Goal: Task Accomplishment & Management: Manage account settings

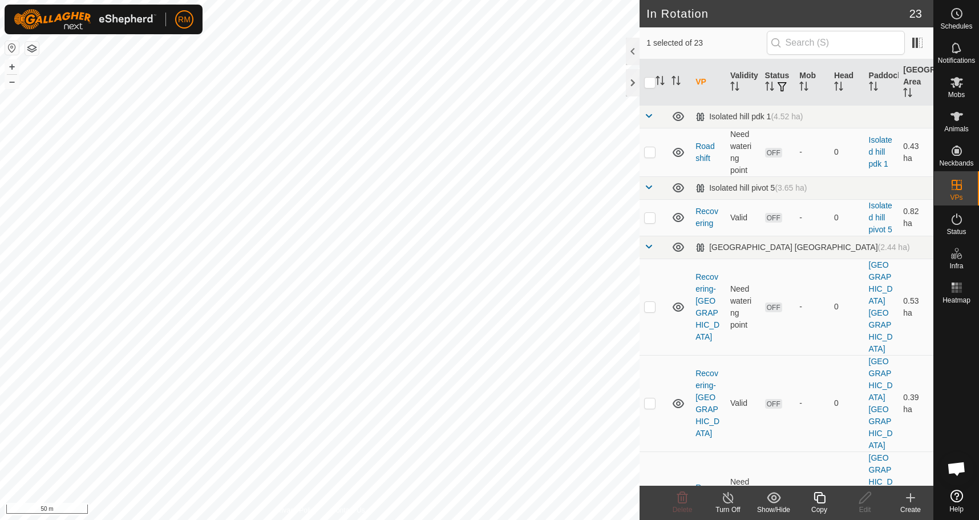
click at [815, 498] on icon at bounding box center [819, 497] width 11 height 11
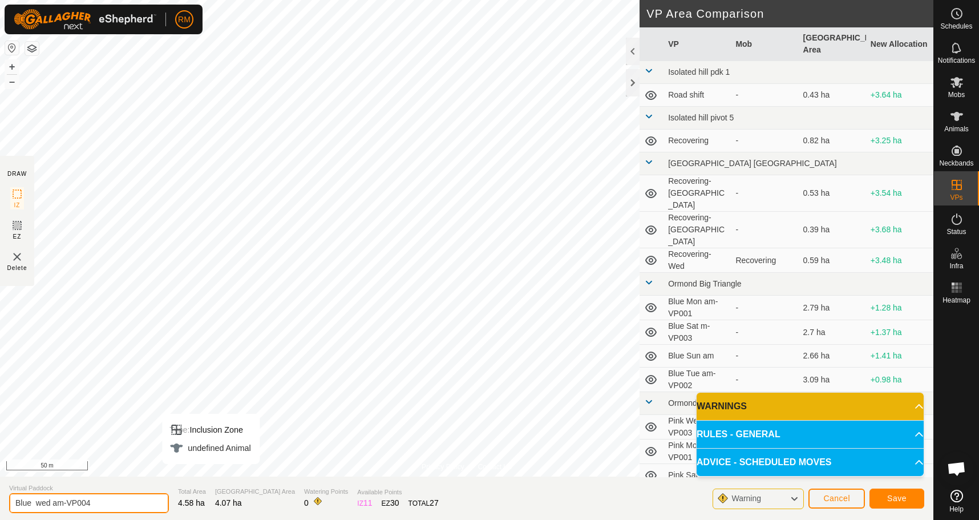
click at [50, 502] on input "Blue wed am-VP004" at bounding box center [89, 503] width 160 height 20
click at [112, 506] on input "Blue wedThur am-VP004" at bounding box center [89, 503] width 160 height 20
type input "Blue Thur"
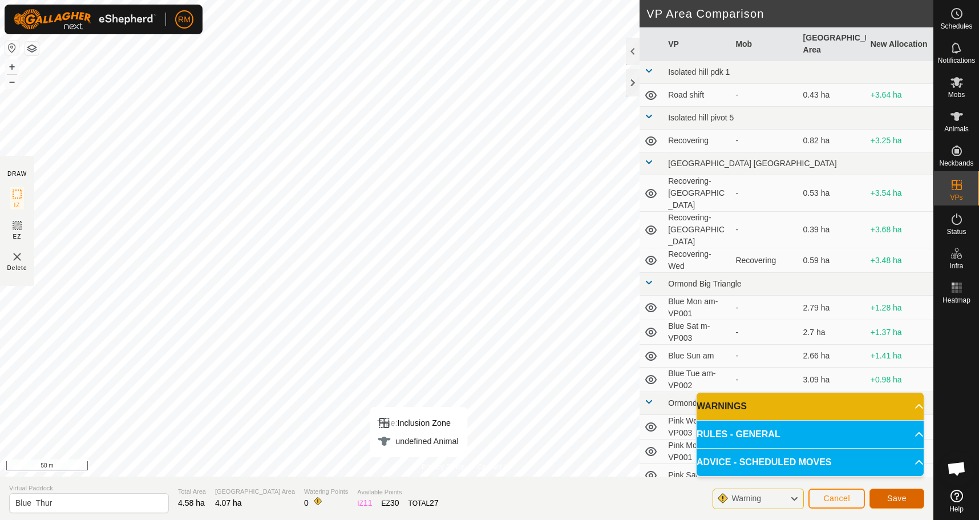
click at [902, 493] on button "Save" at bounding box center [897, 498] width 55 height 20
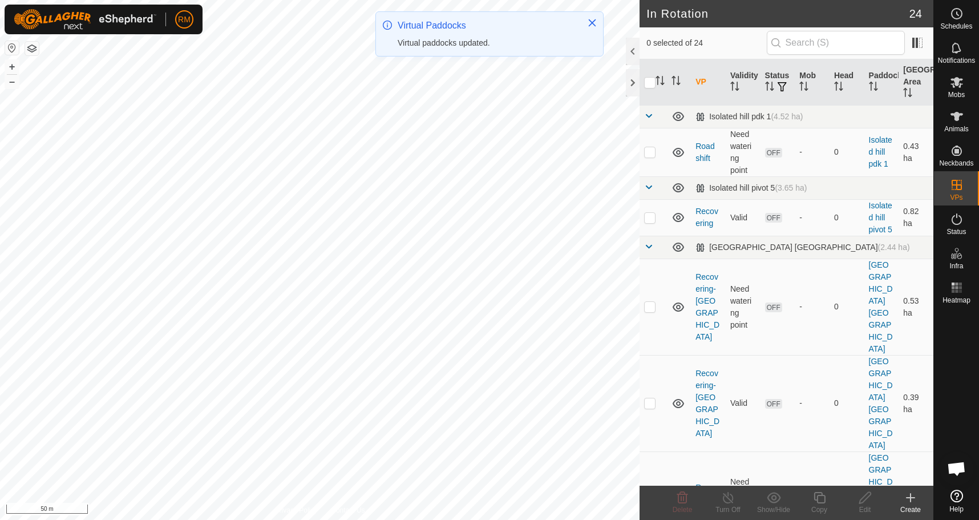
checkbox input "true"
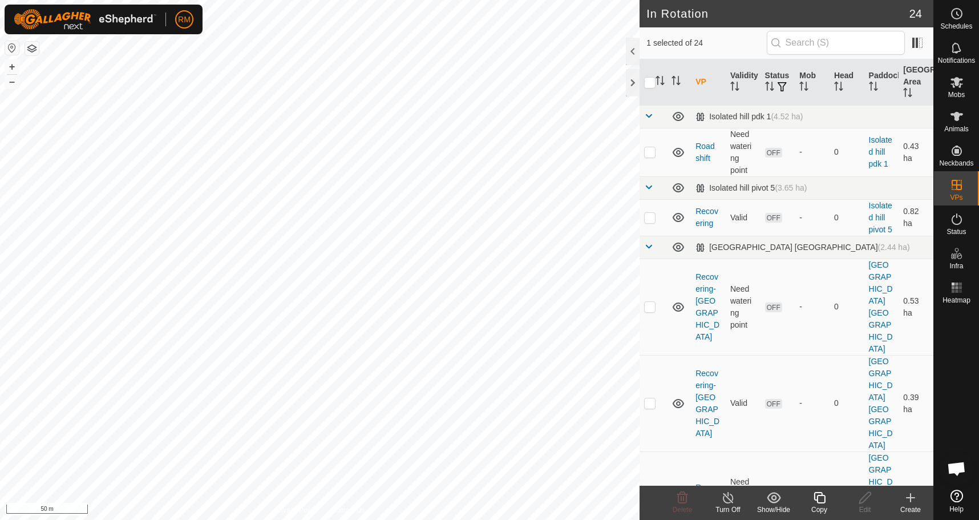
click at [822, 498] on icon at bounding box center [820, 498] width 14 height 14
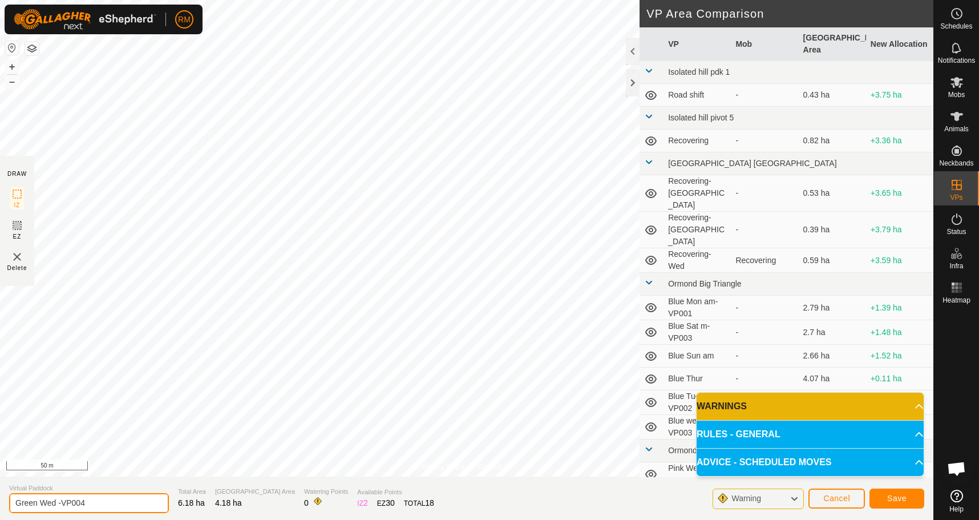
click at [87, 502] on input "Green Wed -VP004" at bounding box center [89, 503] width 160 height 20
type input "Green Thur"
click at [904, 498] on span "Save" at bounding box center [896, 498] width 19 height 9
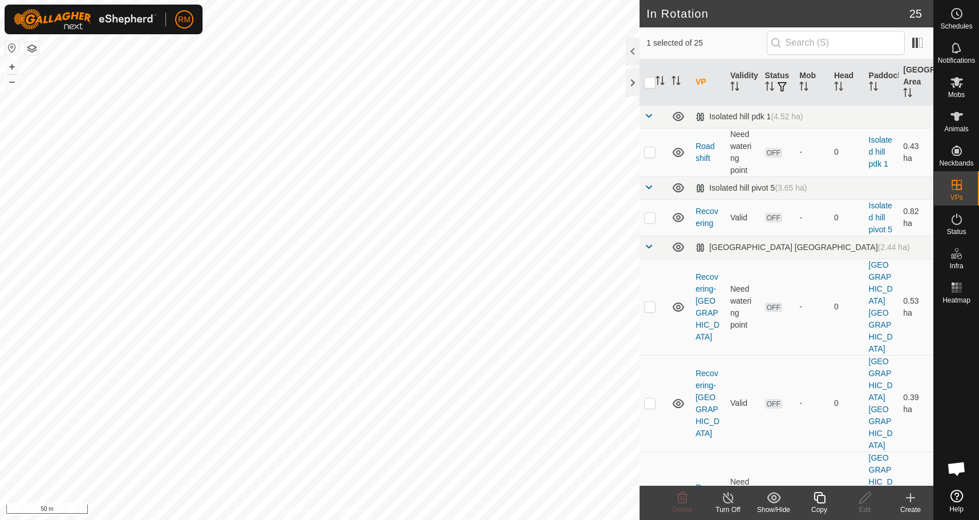
checkbox input "true"
checkbox input "false"
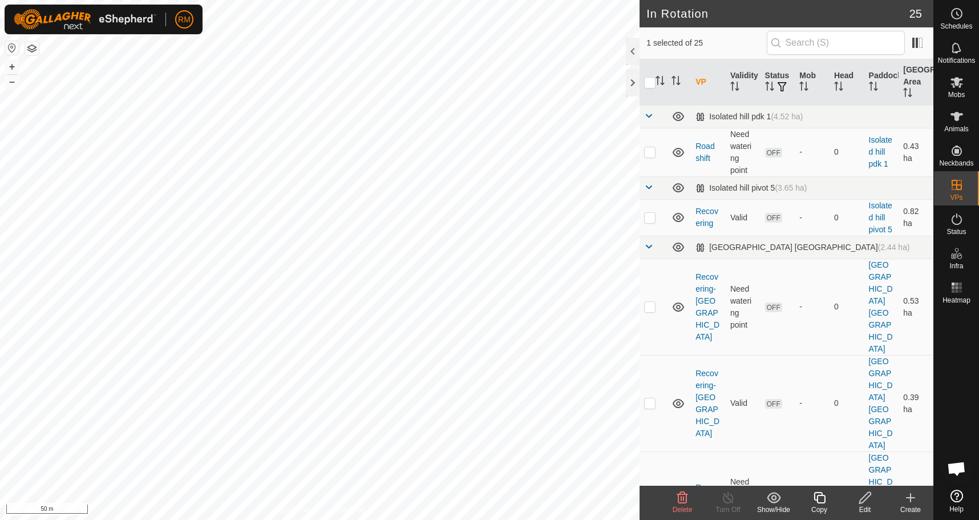
checkbox input "true"
checkbox input "false"
click at [860, 494] on icon at bounding box center [865, 498] width 14 height 14
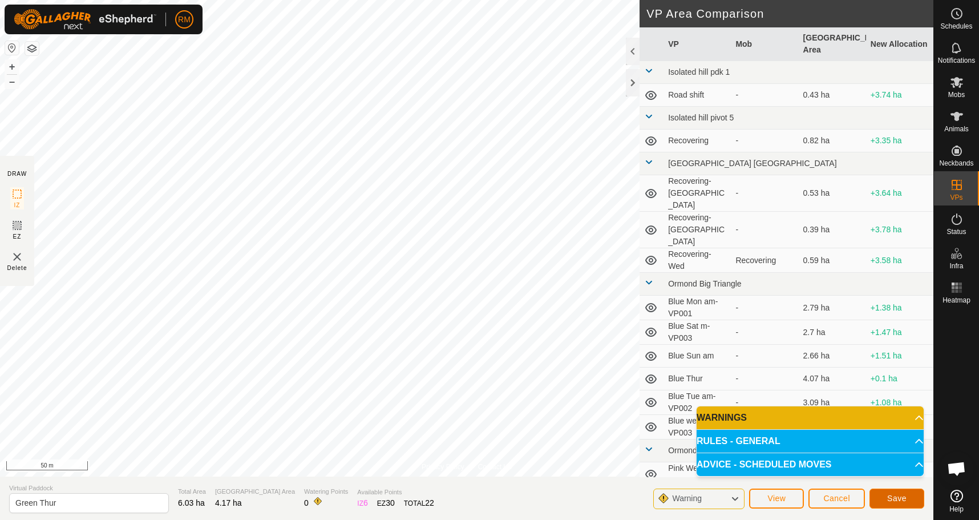
click at [892, 502] on span "Save" at bounding box center [896, 498] width 19 height 9
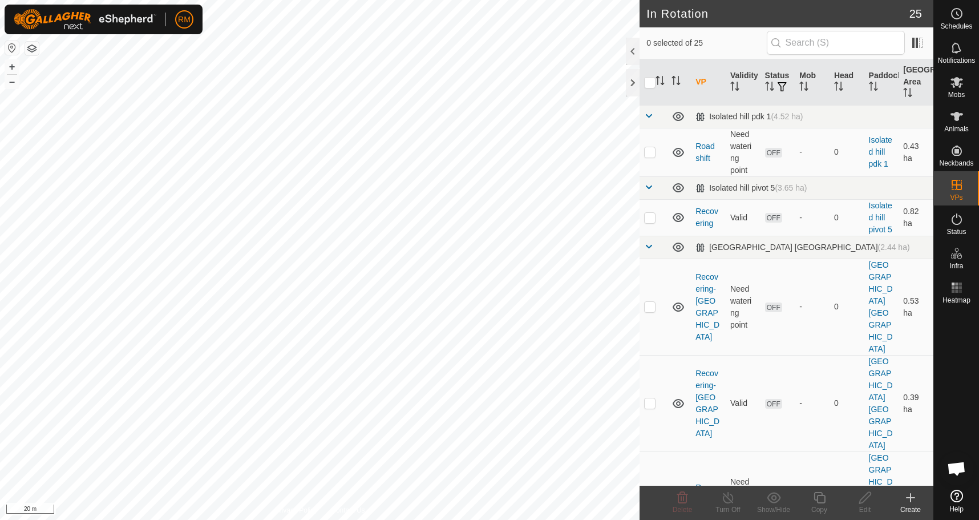
checkbox input "true"
click at [817, 496] on icon at bounding box center [820, 498] width 14 height 14
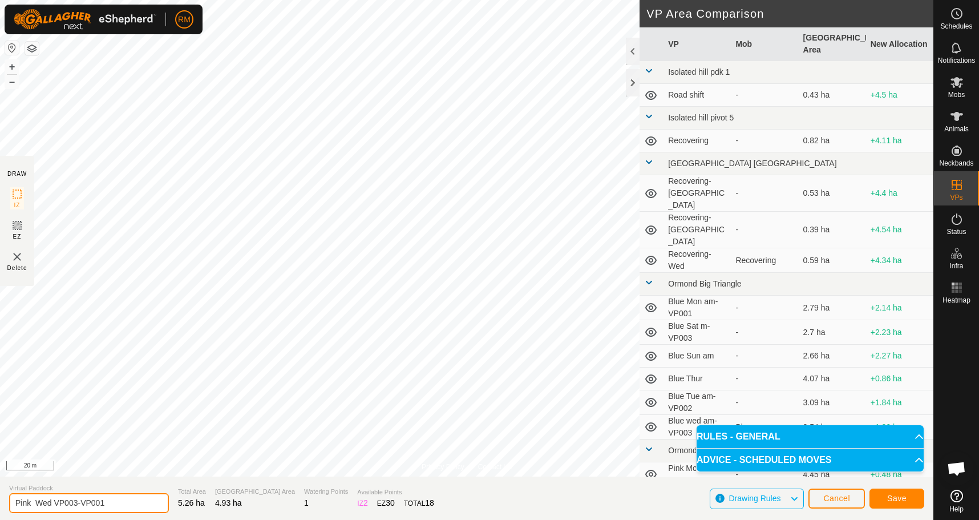
click at [108, 503] on input "Pink Wed VP003-VP001" at bounding box center [89, 503] width 160 height 20
type input "Pink Thur"
click at [889, 497] on span "Save" at bounding box center [896, 498] width 19 height 9
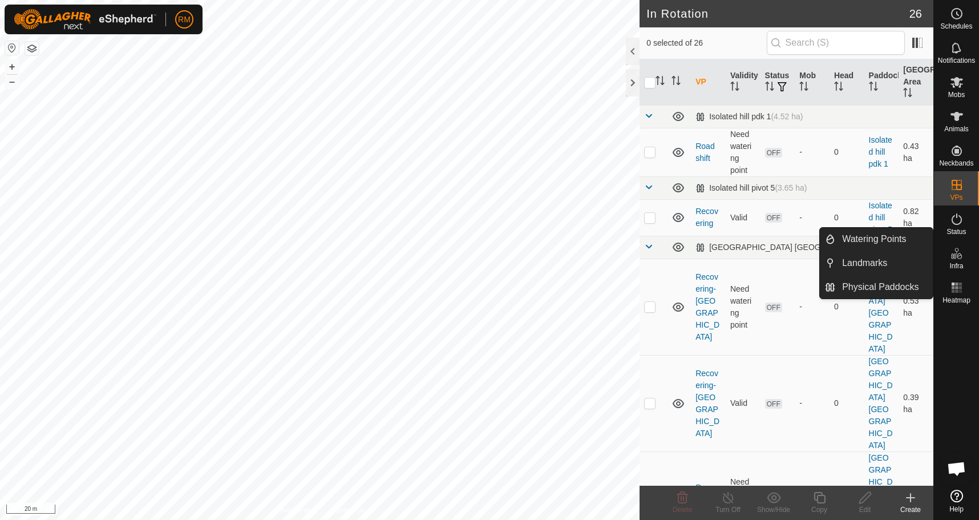
click at [954, 259] on icon at bounding box center [957, 254] width 14 height 14
click at [883, 288] on link "Physical Paddocks" at bounding box center [884, 287] width 98 height 23
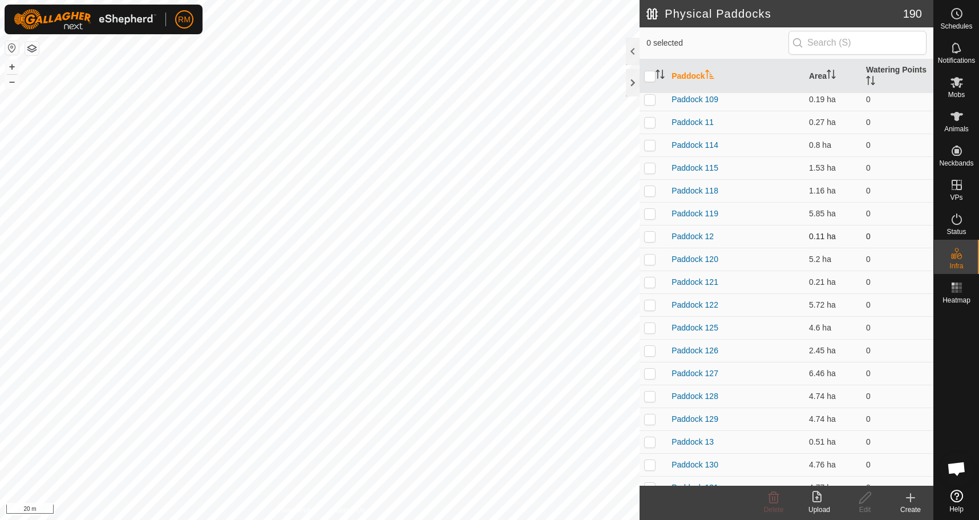
scroll to position [1038, 0]
click at [652, 368] on p-checkbox at bounding box center [649, 372] width 11 height 9
checkbox input "false"
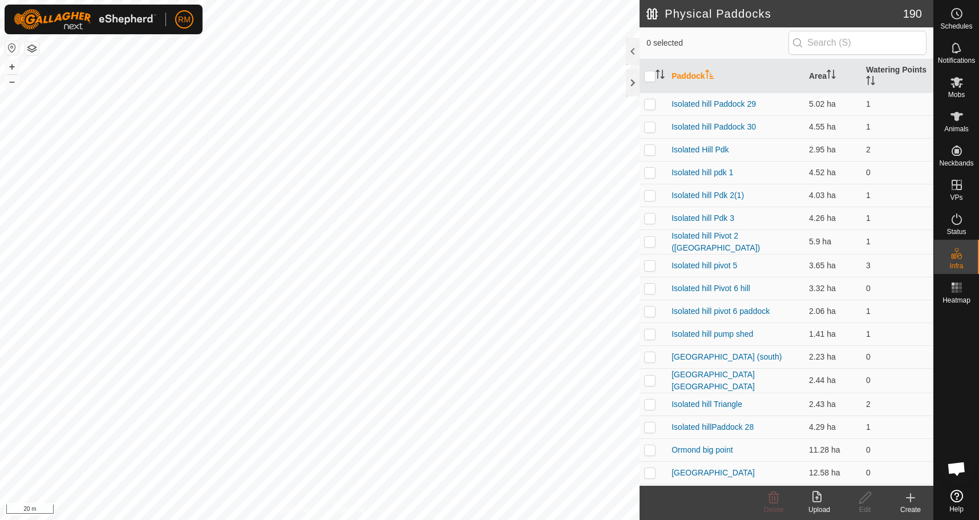
scroll to position [0, 0]
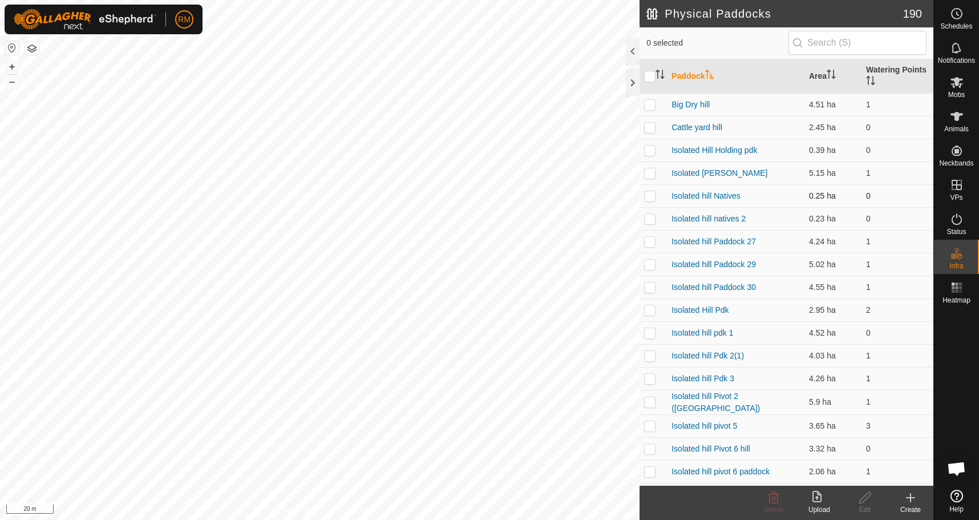
click at [647, 191] on p-checkbox at bounding box center [649, 195] width 11 height 9
checkbox input "false"
click at [653, 175] on p-checkbox at bounding box center [649, 172] width 11 height 9
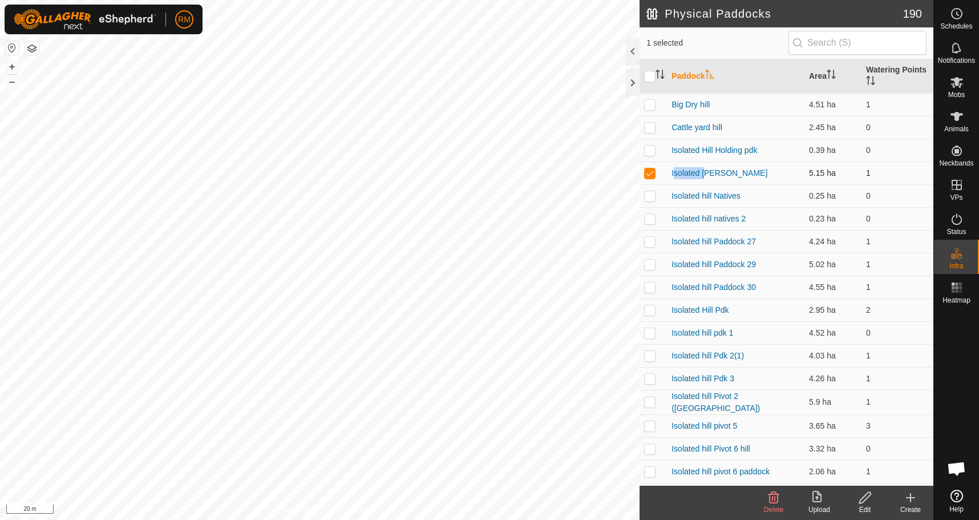
checkbox input "false"
click at [649, 220] on p-checkbox at bounding box center [649, 218] width 11 height 9
checkbox input "true"
click at [862, 500] on icon at bounding box center [865, 498] width 14 height 14
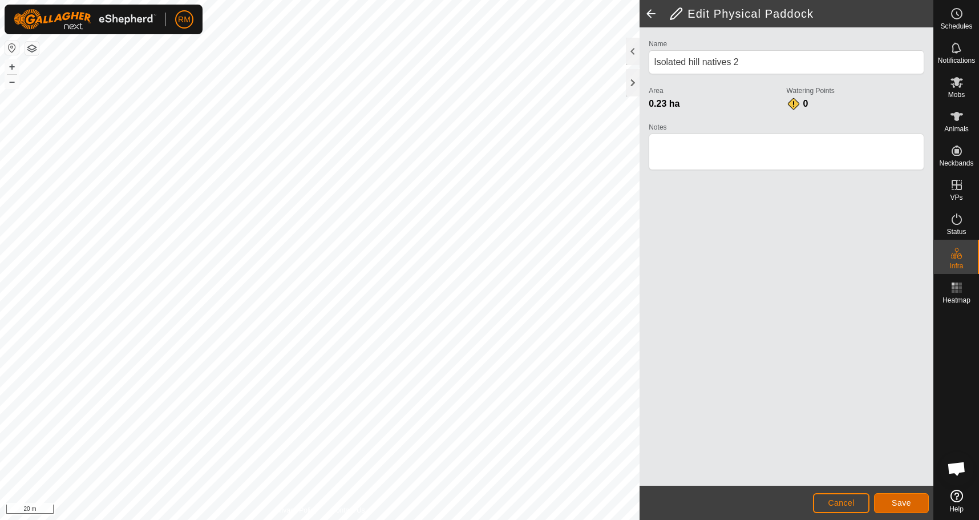
click at [888, 503] on button "Save" at bounding box center [901, 503] width 55 height 20
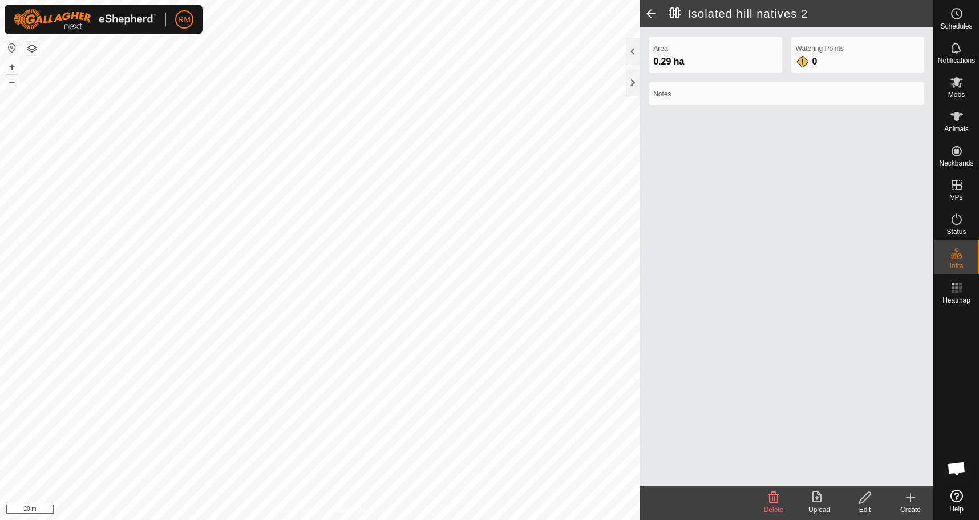
click at [646, 17] on span at bounding box center [651, 13] width 23 height 27
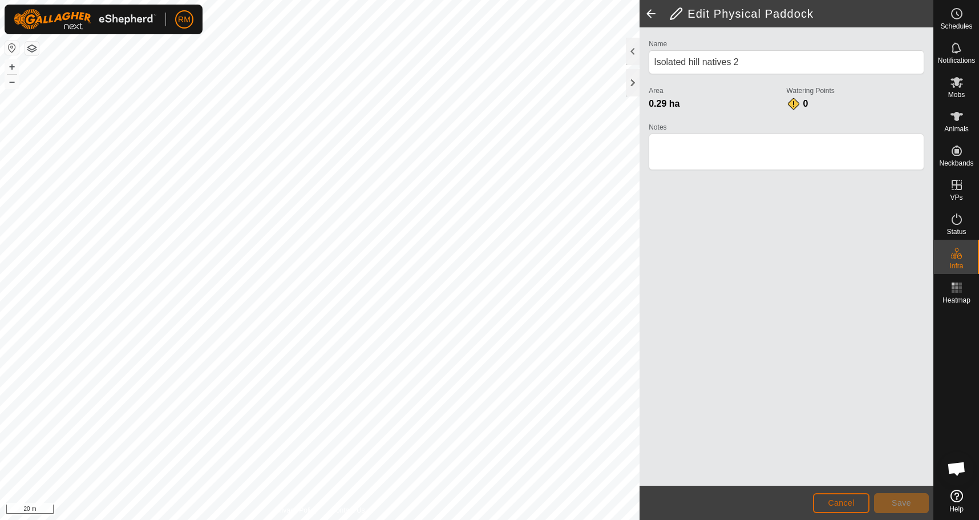
click at [840, 506] on span "Cancel" at bounding box center [841, 502] width 27 height 9
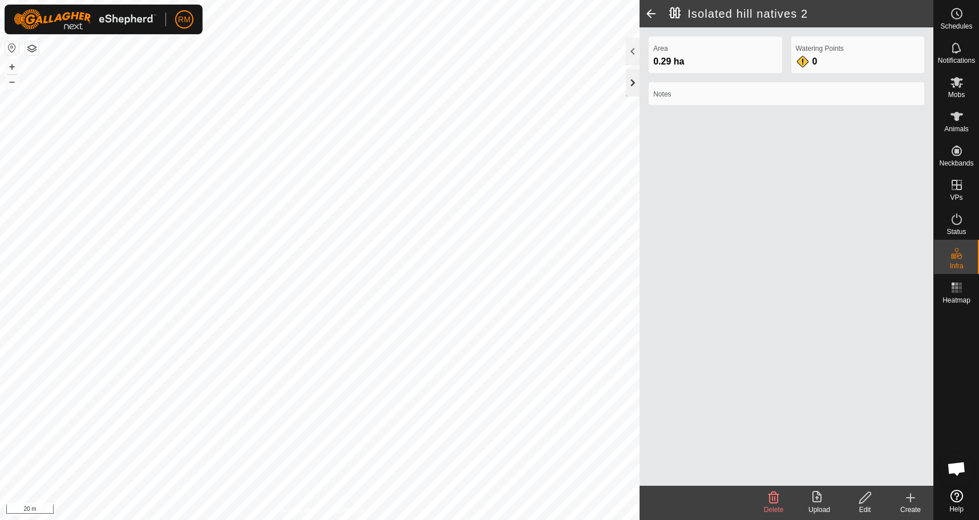
click at [631, 81] on div at bounding box center [633, 82] width 14 height 27
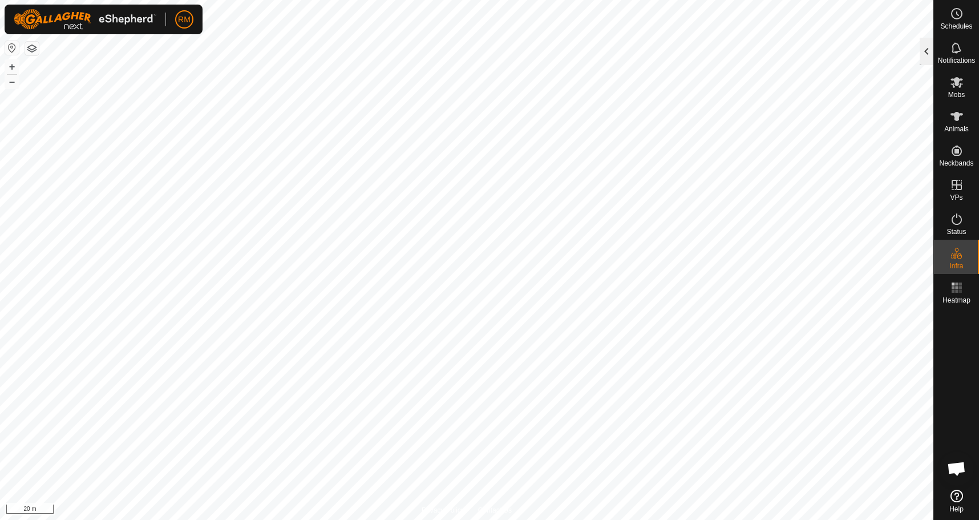
click at [924, 48] on div at bounding box center [927, 51] width 14 height 27
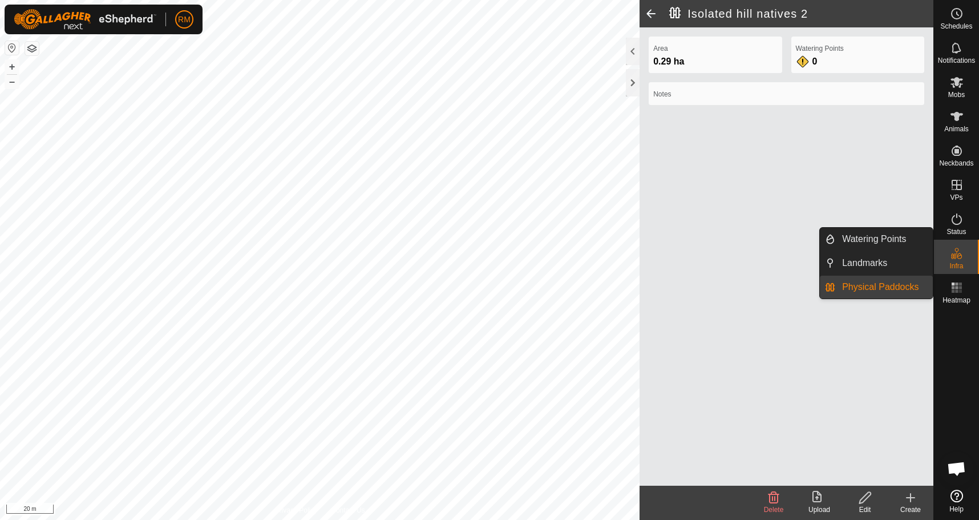
click at [964, 267] on div "Infra" at bounding box center [956, 257] width 45 height 34
click at [875, 286] on link "Physical Paddocks" at bounding box center [884, 287] width 98 height 23
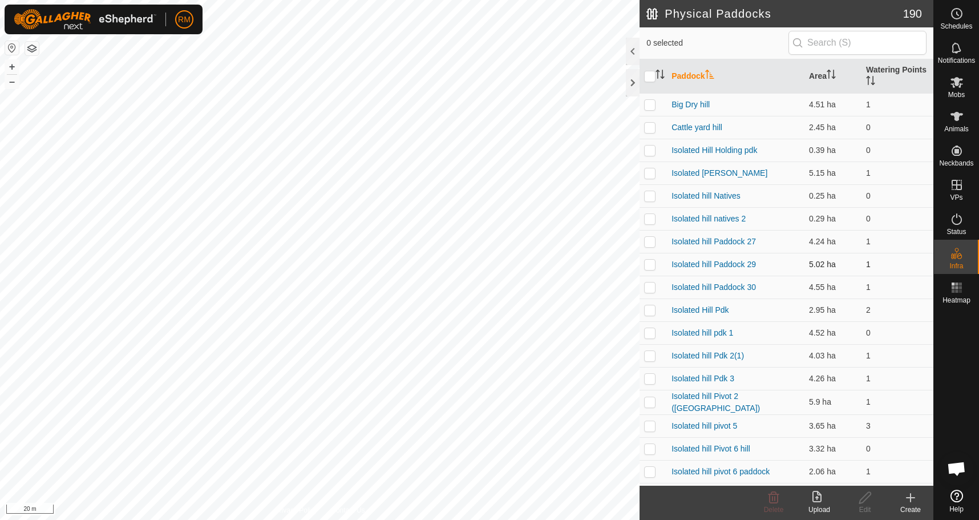
click at [645, 265] on p-checkbox at bounding box center [649, 264] width 11 height 9
checkbox input "false"
click at [649, 336] on p-checkbox at bounding box center [649, 332] width 11 height 9
checkbox input "true"
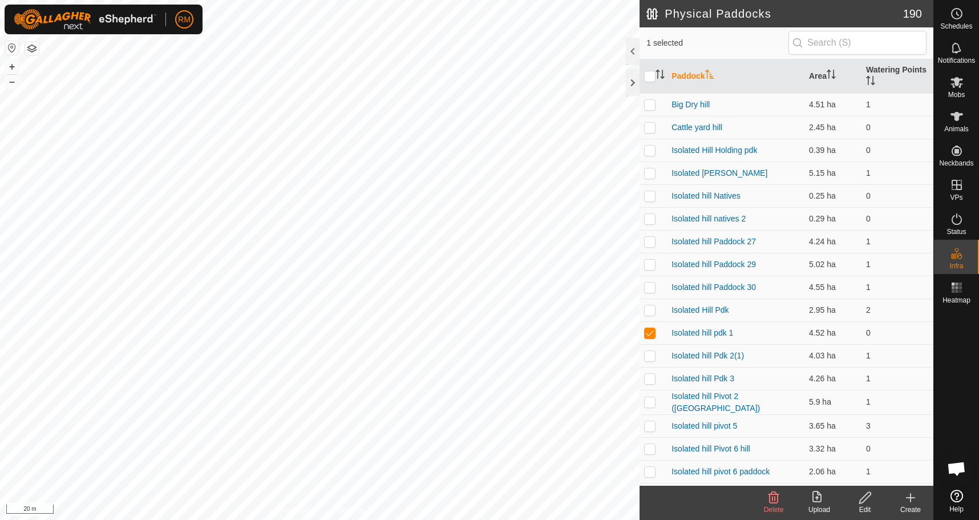
click at [866, 498] on icon at bounding box center [865, 498] width 14 height 14
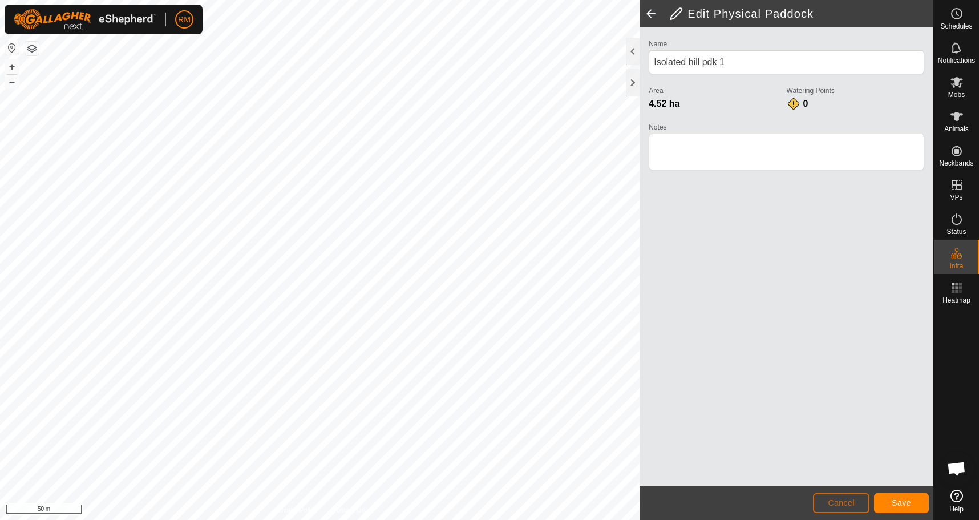
click at [854, 502] on span "Cancel" at bounding box center [841, 502] width 27 height 9
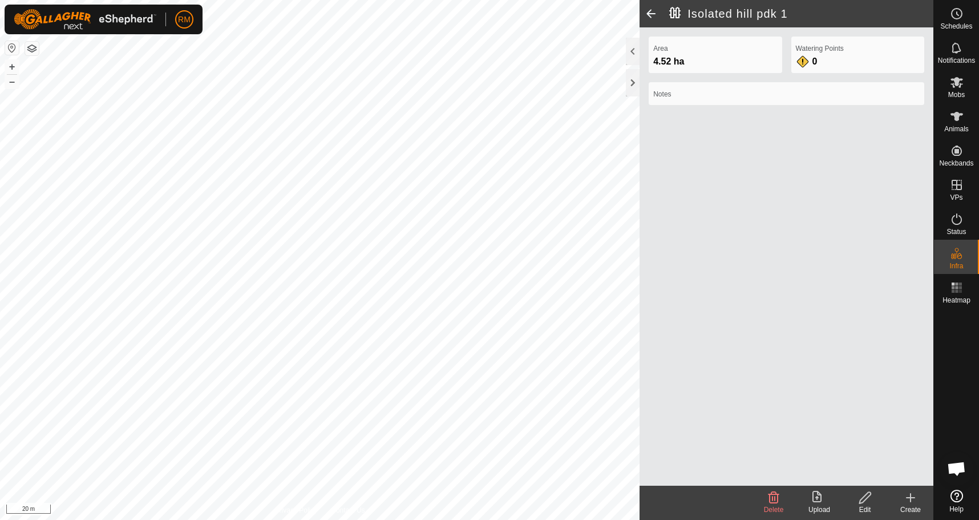
click at [651, 14] on span at bounding box center [651, 13] width 23 height 27
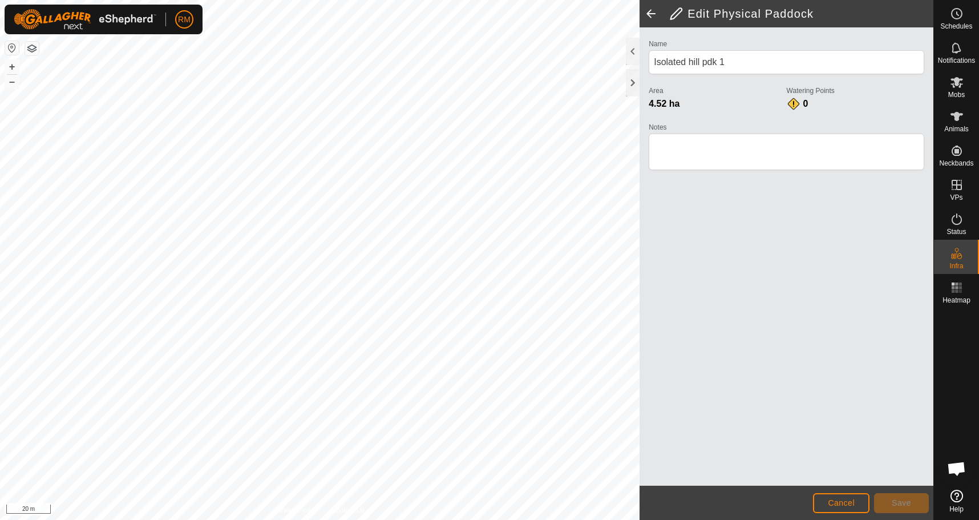
click at [649, 14] on span at bounding box center [651, 13] width 23 height 27
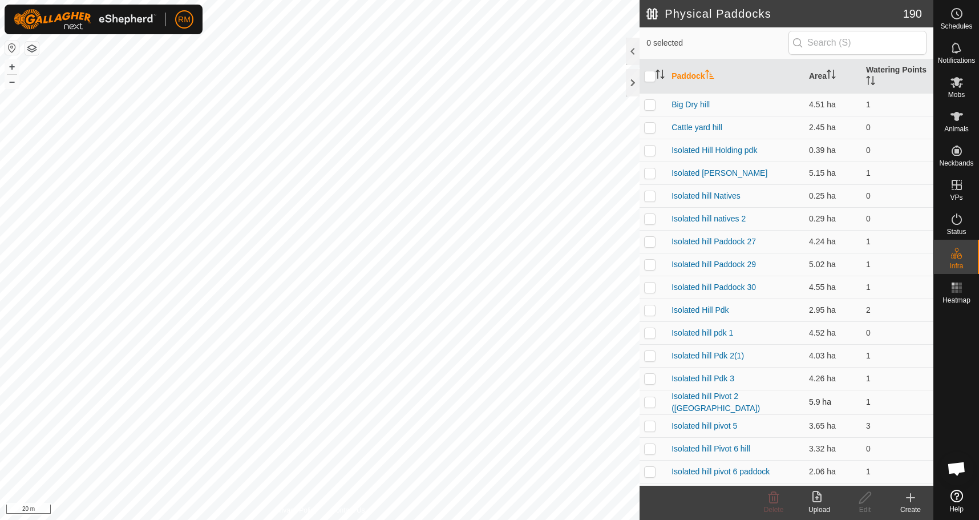
click at [649, 403] on p-checkbox at bounding box center [649, 401] width 11 height 9
checkbox input "false"
click at [649, 378] on p-checkbox at bounding box center [649, 378] width 11 height 9
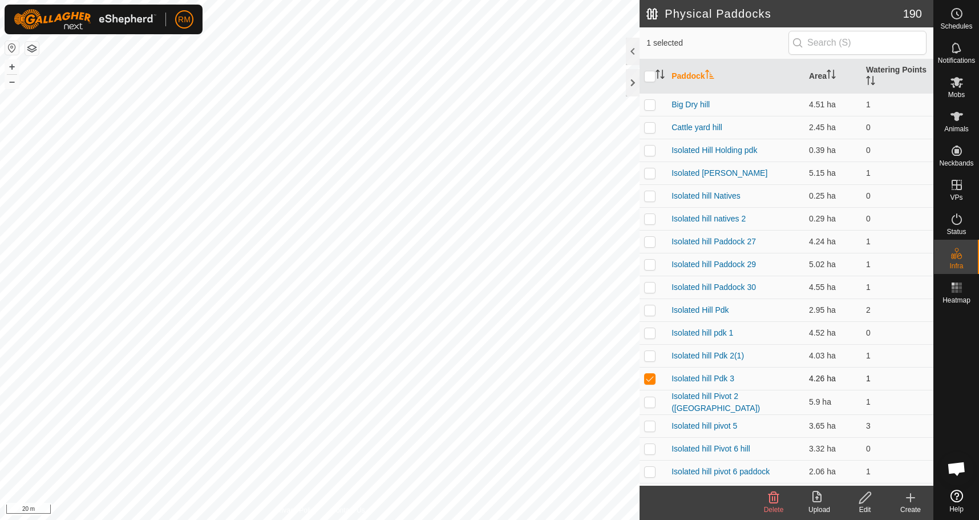
checkbox input "false"
click at [648, 356] on p-checkbox at bounding box center [649, 355] width 11 height 9
checkbox input "false"
click at [649, 445] on p-checkbox at bounding box center [649, 448] width 11 height 9
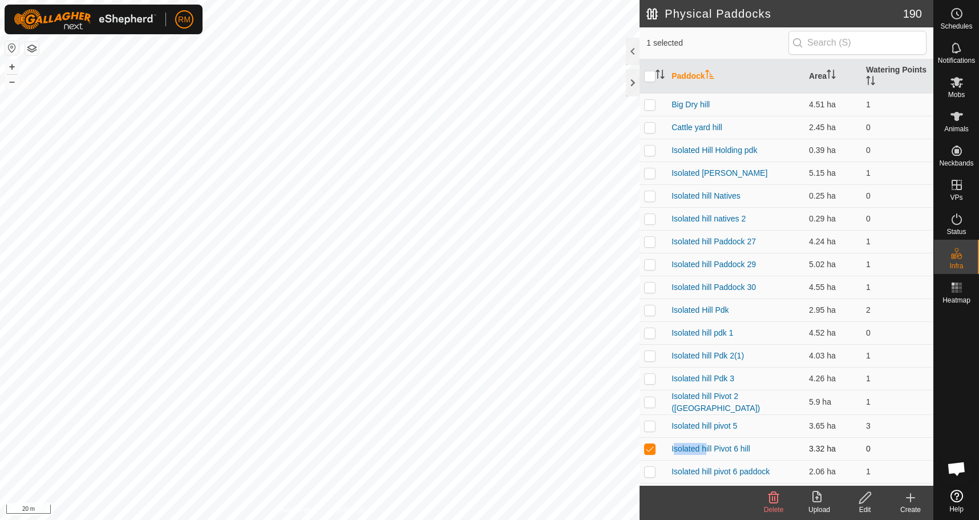
click at [649, 446] on p-checkbox at bounding box center [649, 448] width 11 height 9
checkbox input "false"
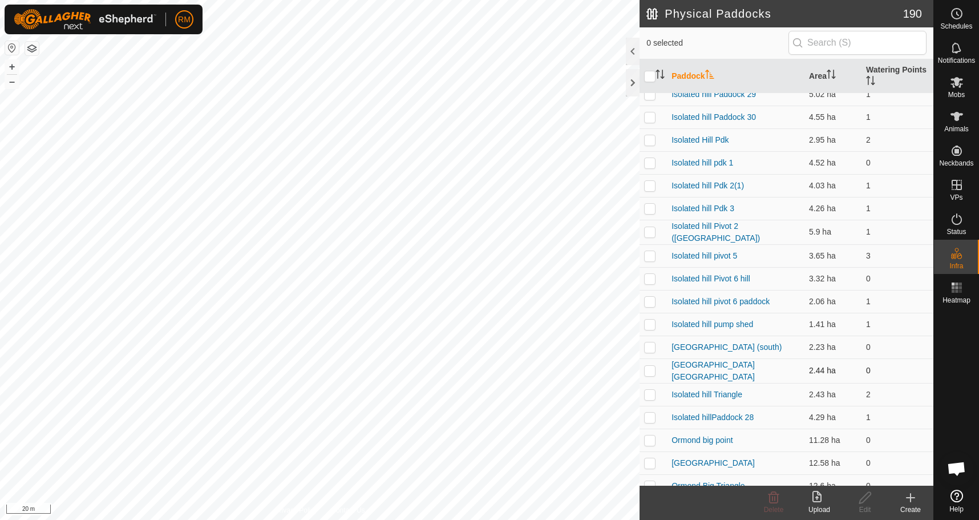
click at [651, 369] on p-checkbox at bounding box center [649, 370] width 11 height 9
click at [651, 369] on p-checkbox at bounding box center [649, 369] width 11 height 9
checkbox input "false"
click at [650, 393] on p-checkbox at bounding box center [649, 393] width 11 height 9
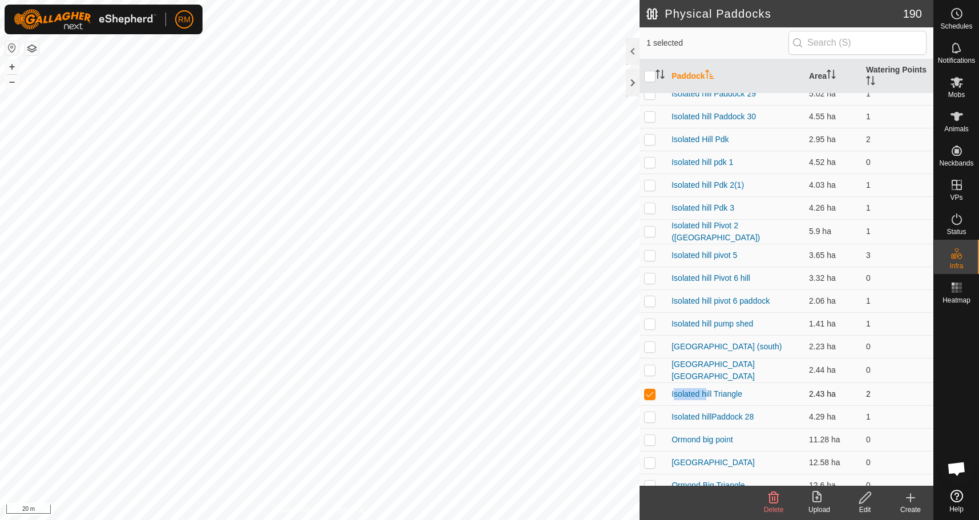
click at [650, 393] on p-checkbox at bounding box center [649, 393] width 11 height 9
checkbox input "false"
click at [651, 414] on p-checkbox at bounding box center [649, 416] width 11 height 9
checkbox input "false"
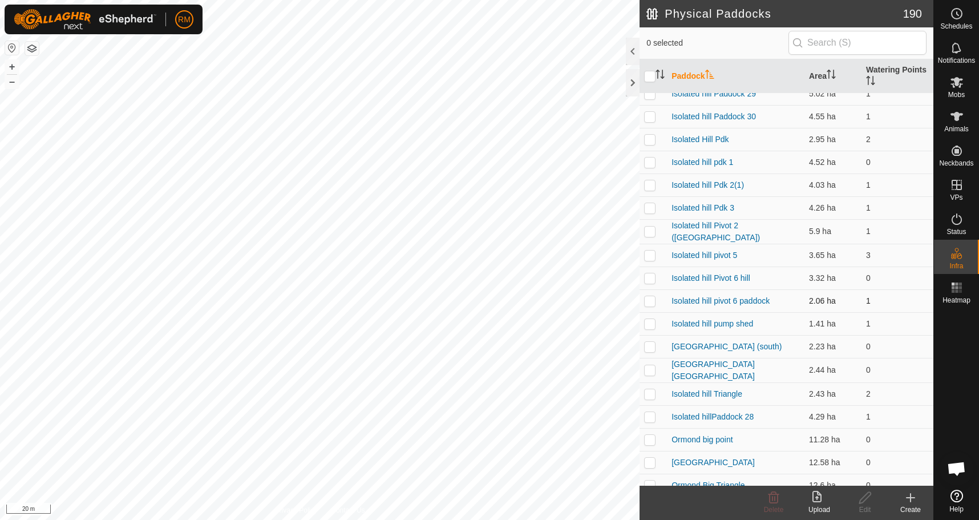
click at [648, 300] on p-checkbox at bounding box center [649, 300] width 11 height 9
checkbox input "false"
click at [655, 277] on p-checkbox at bounding box center [649, 277] width 11 height 9
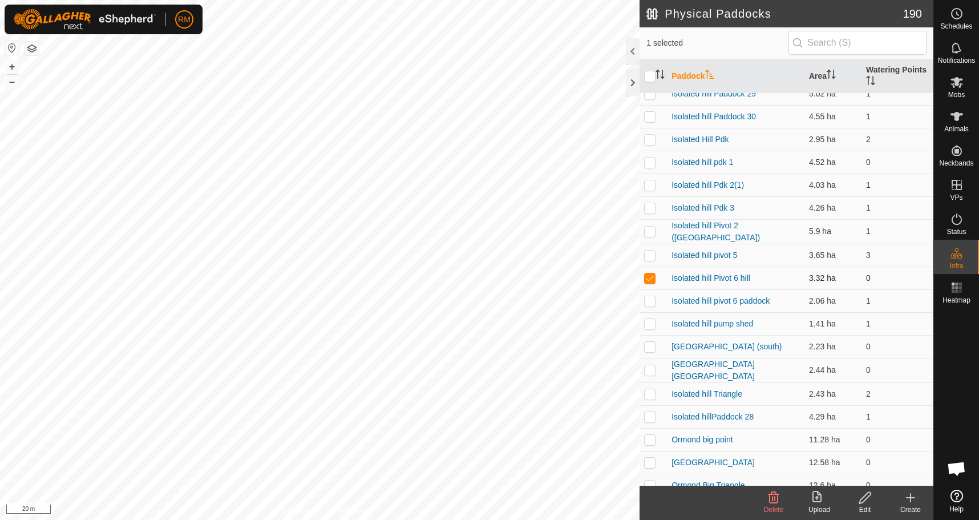
checkbox input "false"
click at [654, 255] on p-checkbox at bounding box center [649, 255] width 11 height 9
checkbox input "false"
click at [648, 228] on p-checkbox at bounding box center [649, 231] width 11 height 9
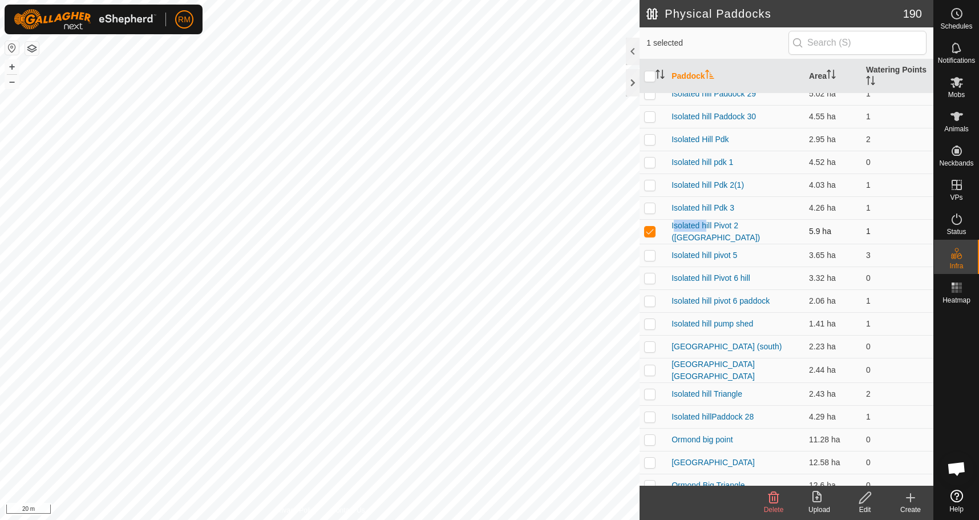
click at [648, 228] on p-checkbox at bounding box center [649, 231] width 11 height 9
checkbox input "false"
click at [648, 207] on p-checkbox at bounding box center [649, 207] width 11 height 9
checkbox input "false"
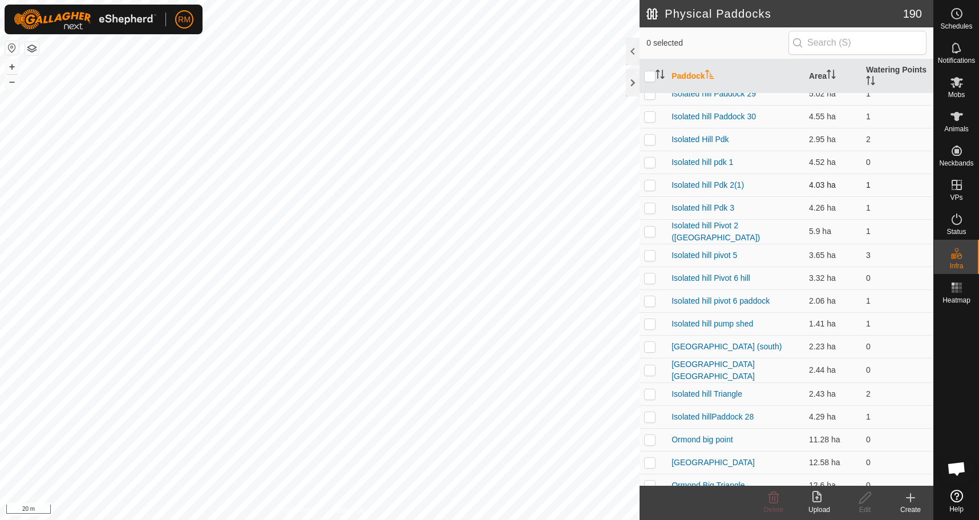
click at [650, 188] on p-checkbox at bounding box center [649, 184] width 11 height 9
checkbox input "false"
click at [651, 164] on p-checkbox at bounding box center [649, 162] width 11 height 9
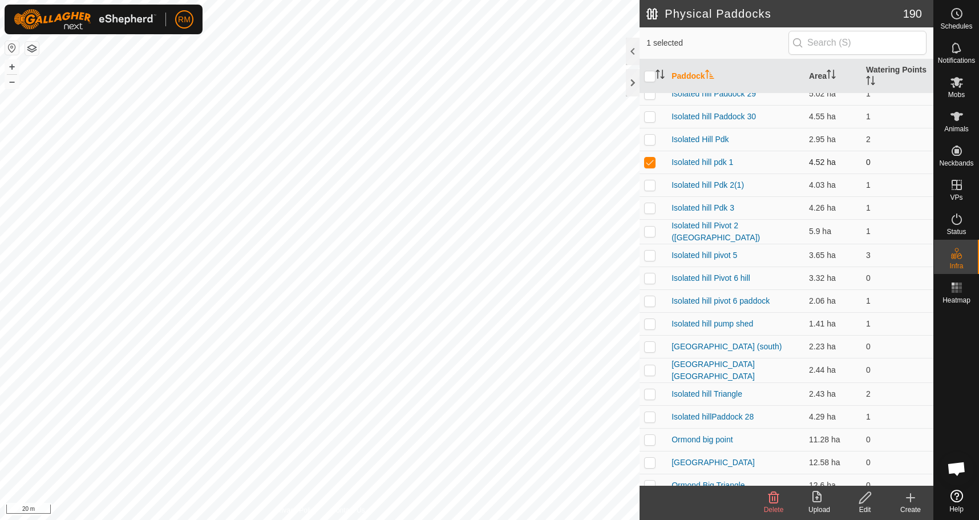
checkbox input "false"
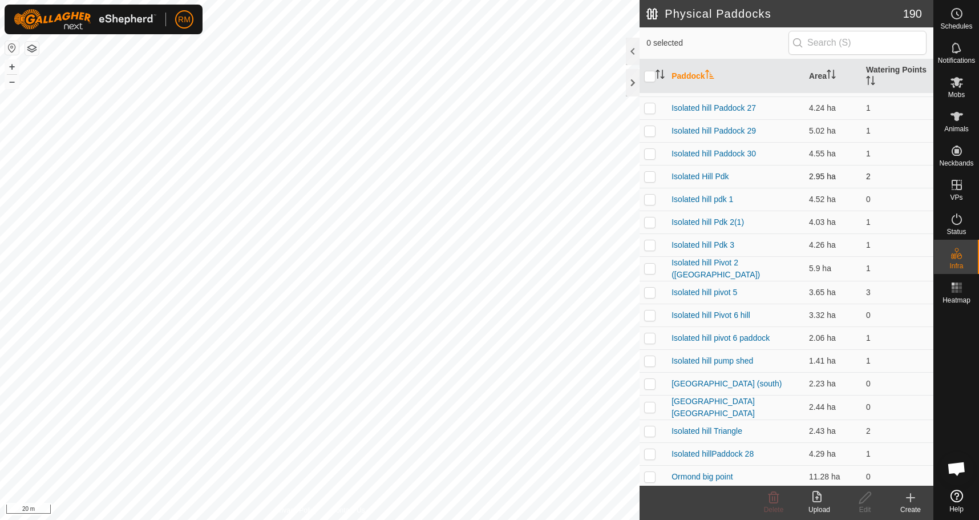
click at [652, 176] on p-checkbox at bounding box center [649, 176] width 11 height 9
checkbox input "false"
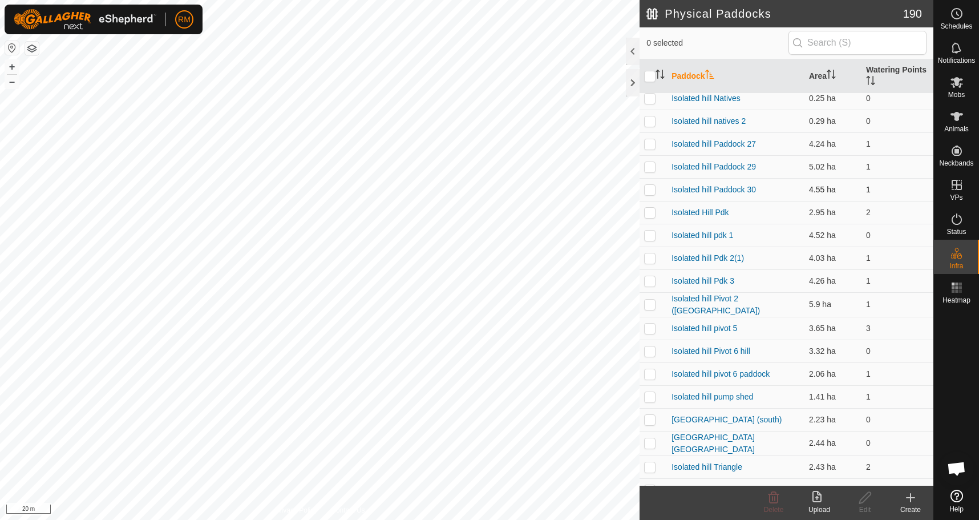
click at [649, 187] on p-checkbox at bounding box center [649, 189] width 11 height 9
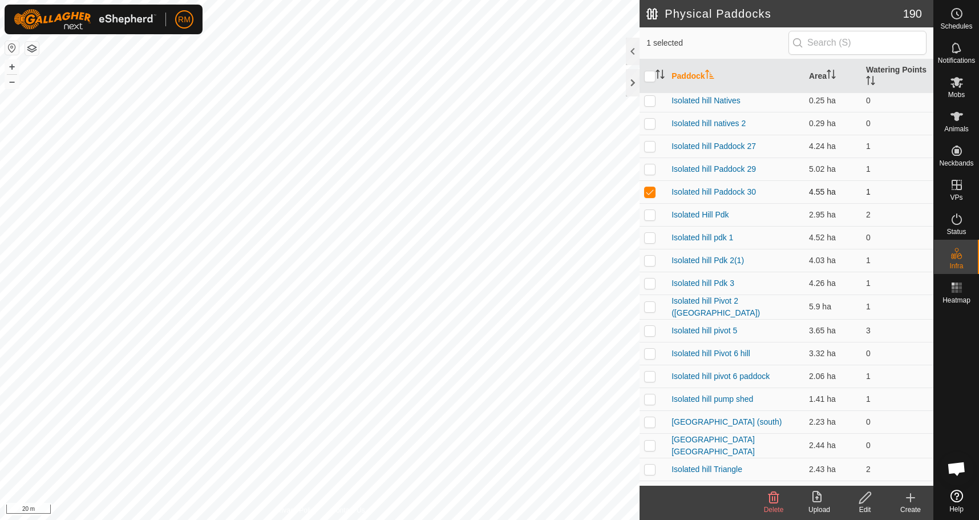
click at [651, 192] on p-checkbox at bounding box center [649, 191] width 11 height 9
checkbox input "false"
click at [652, 169] on p-checkbox at bounding box center [649, 168] width 11 height 9
checkbox input "false"
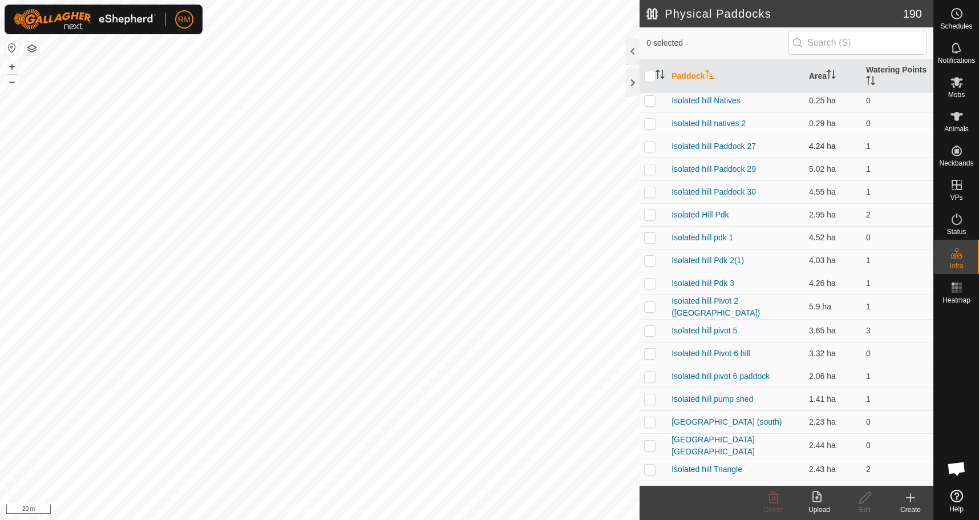
click at [653, 146] on p-checkbox at bounding box center [649, 146] width 11 height 9
checkbox input "false"
click at [655, 123] on p-checkbox at bounding box center [649, 123] width 11 height 9
checkbox input "true"
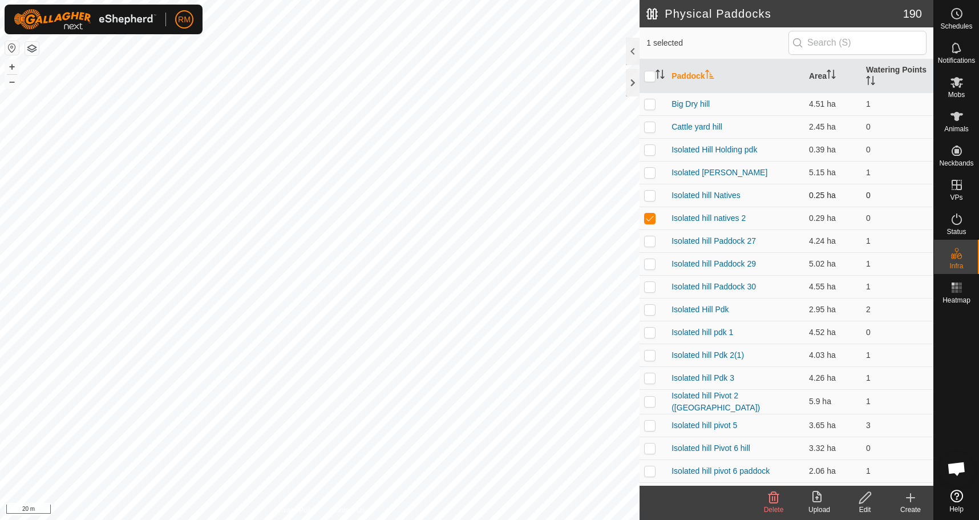
scroll to position [0, 0]
click at [649, 194] on p-checkbox at bounding box center [649, 195] width 11 height 9
checkbox input "true"
click at [652, 216] on p-checkbox at bounding box center [649, 218] width 11 height 9
checkbox input "false"
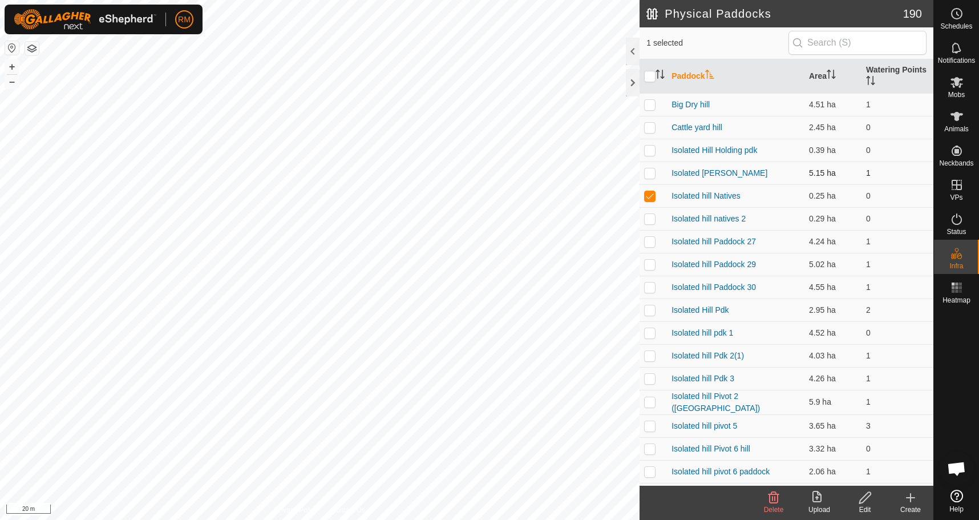
click at [649, 172] on p-checkbox at bounding box center [649, 172] width 11 height 9
click at [649, 176] on p-checkbox at bounding box center [649, 172] width 11 height 9
checkbox input "false"
click at [649, 194] on p-checkbox at bounding box center [649, 195] width 11 height 9
checkbox input "false"
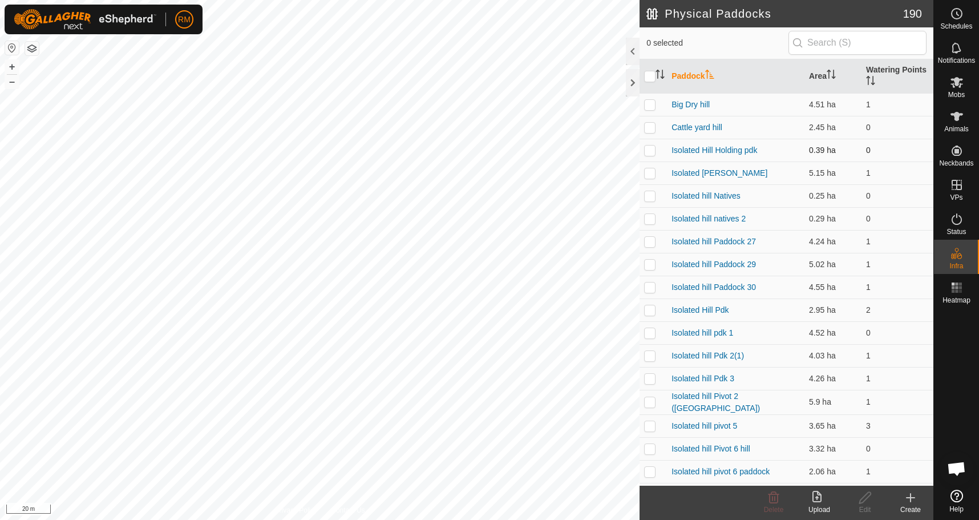
click at [648, 150] on p-checkbox at bounding box center [649, 150] width 11 height 9
checkbox input "true"
click at [650, 128] on p-checkbox at bounding box center [649, 127] width 11 height 9
checkbox input "false"
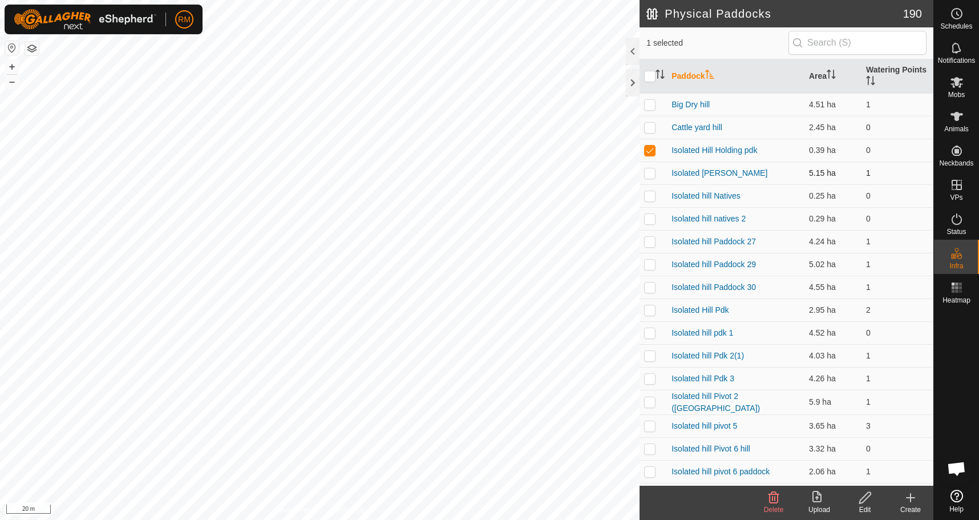
click at [647, 171] on p-checkbox at bounding box center [649, 172] width 11 height 9
checkbox input "false"
click at [647, 150] on p-checkbox at bounding box center [649, 150] width 11 height 9
checkbox input "false"
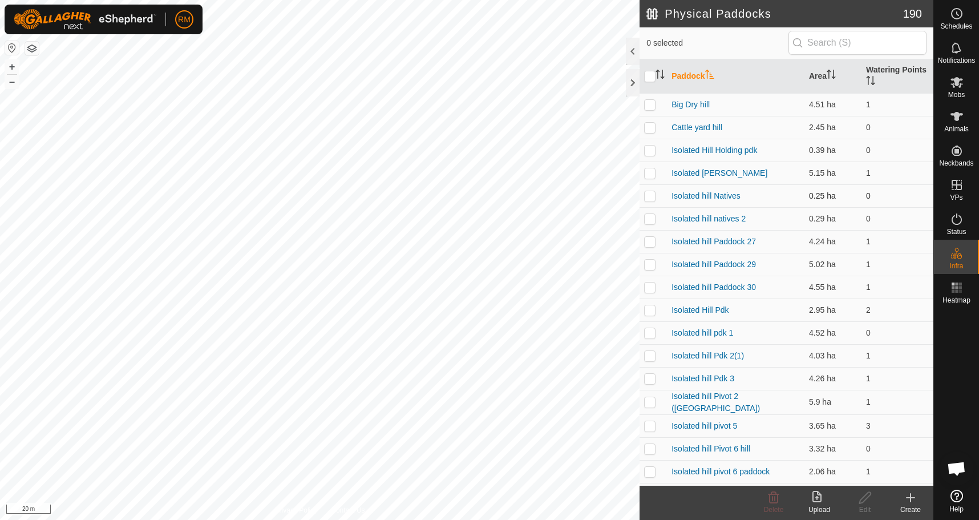
click at [649, 199] on p-checkbox at bounding box center [649, 195] width 11 height 9
click at [649, 200] on p-checkbox at bounding box center [649, 195] width 11 height 9
checkbox input "false"
click at [651, 221] on p-checkbox at bounding box center [649, 218] width 11 height 9
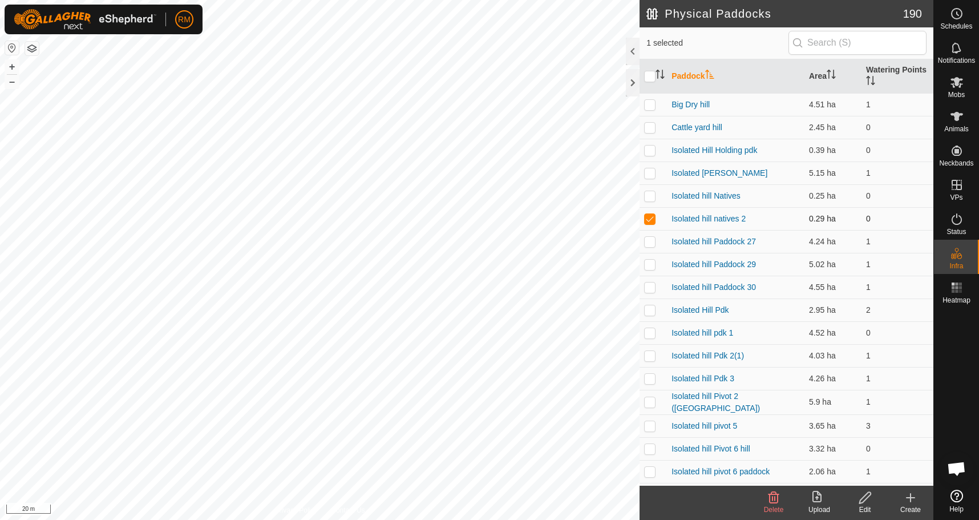
checkbox input "false"
click at [648, 243] on p-checkbox at bounding box center [649, 241] width 11 height 9
checkbox input "false"
click at [650, 265] on p-checkbox at bounding box center [649, 264] width 11 height 9
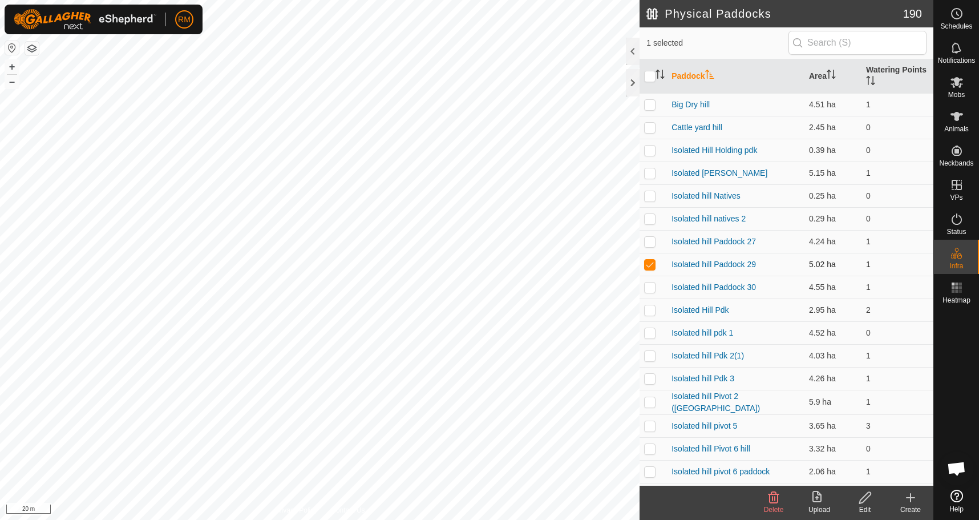
click at [649, 266] on p-checkbox at bounding box center [649, 264] width 11 height 9
checkbox input "false"
click at [648, 290] on p-checkbox at bounding box center [649, 286] width 11 height 9
checkbox input "false"
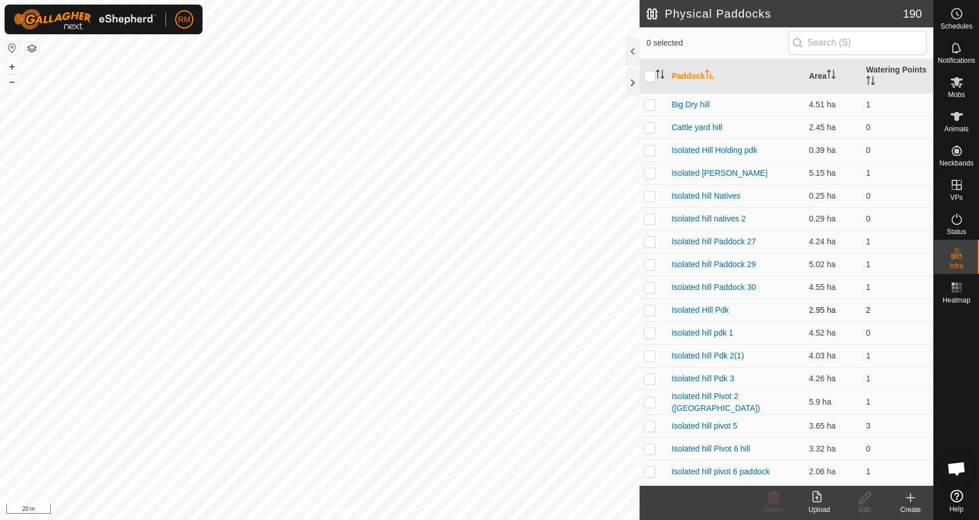
click at [652, 309] on p-checkbox at bounding box center [649, 309] width 11 height 9
click at [652, 308] on p-checkbox at bounding box center [649, 309] width 11 height 9
checkbox input "false"
click at [648, 331] on p-checkbox at bounding box center [649, 332] width 11 height 9
click at [649, 333] on p-checkbox at bounding box center [649, 332] width 11 height 9
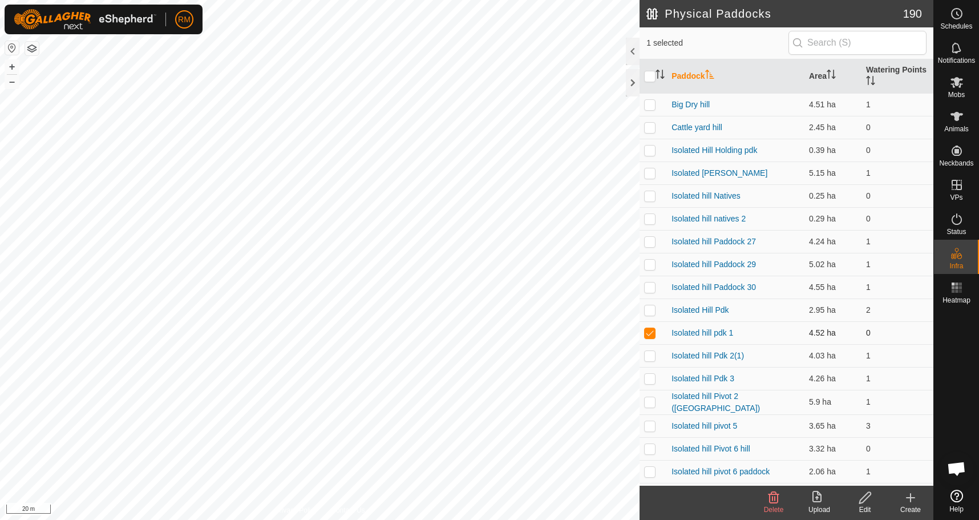
checkbox input "false"
click at [647, 357] on p-checkbox at bounding box center [649, 355] width 11 height 9
click at [648, 358] on p-checkbox at bounding box center [649, 355] width 11 height 9
checkbox input "false"
click at [647, 381] on p-checkbox at bounding box center [649, 378] width 11 height 9
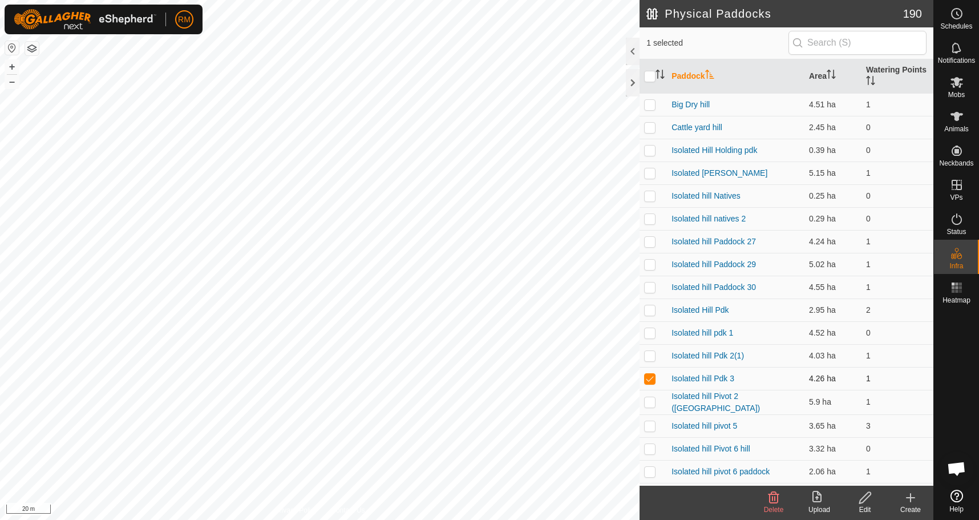
click at [647, 381] on p-checkbox at bounding box center [649, 378] width 11 height 9
checkbox input "false"
click at [649, 402] on p-checkbox at bounding box center [649, 401] width 11 height 9
click at [651, 403] on p-checkbox at bounding box center [649, 401] width 11 height 9
checkbox input "false"
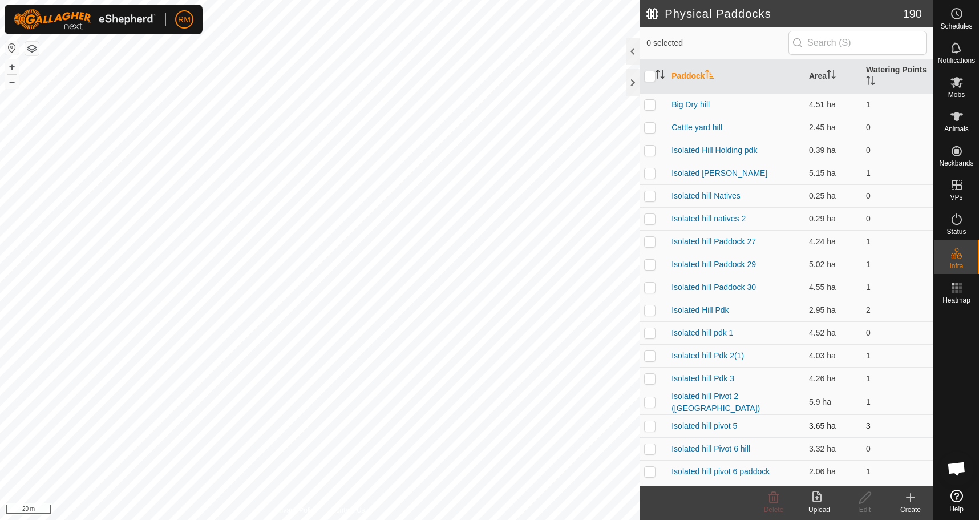
click at [652, 422] on p-checkbox at bounding box center [649, 425] width 11 height 9
checkbox input "true"
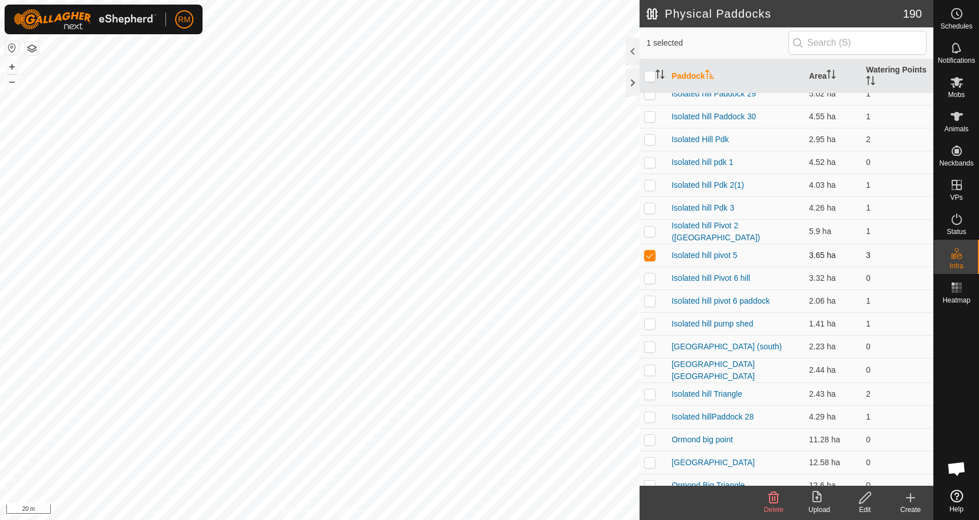
scroll to position [171, 0]
click at [652, 276] on p-checkbox at bounding box center [649, 277] width 11 height 9
checkbox input "true"
click at [652, 301] on p-checkbox at bounding box center [649, 300] width 11 height 9
checkbox input "true"
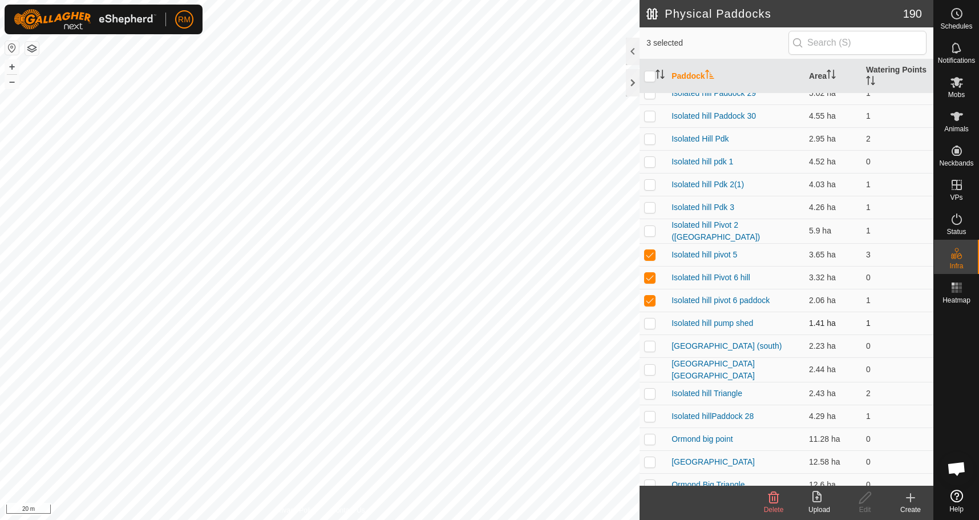
click at [645, 322] on p-checkbox at bounding box center [649, 322] width 11 height 9
checkbox input "true"
click at [649, 343] on p-checkbox at bounding box center [649, 345] width 11 height 9
checkbox input "true"
click at [646, 368] on p-checkbox at bounding box center [649, 369] width 11 height 9
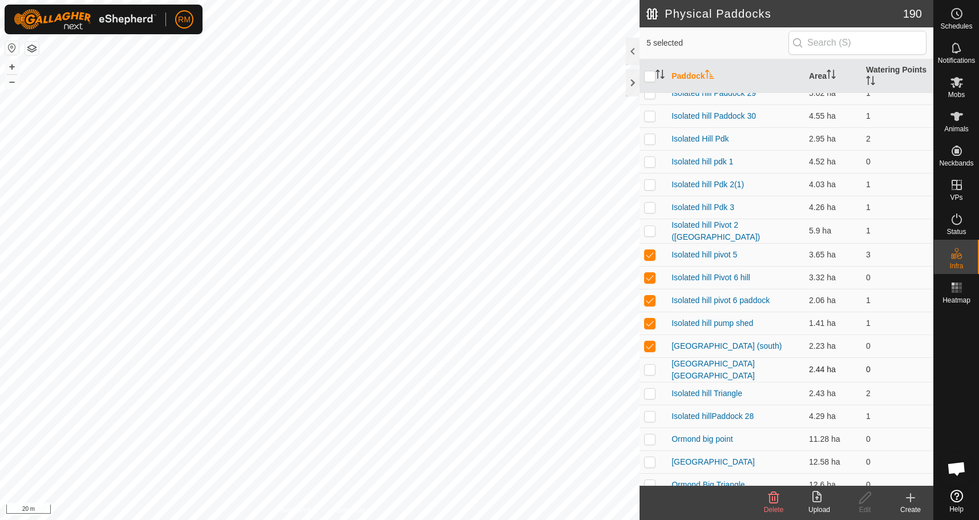
checkbox input "true"
click at [651, 393] on p-checkbox at bounding box center [649, 393] width 11 height 9
checkbox input "true"
click at [649, 411] on p-checkbox at bounding box center [649, 415] width 11 height 9
checkbox input "true"
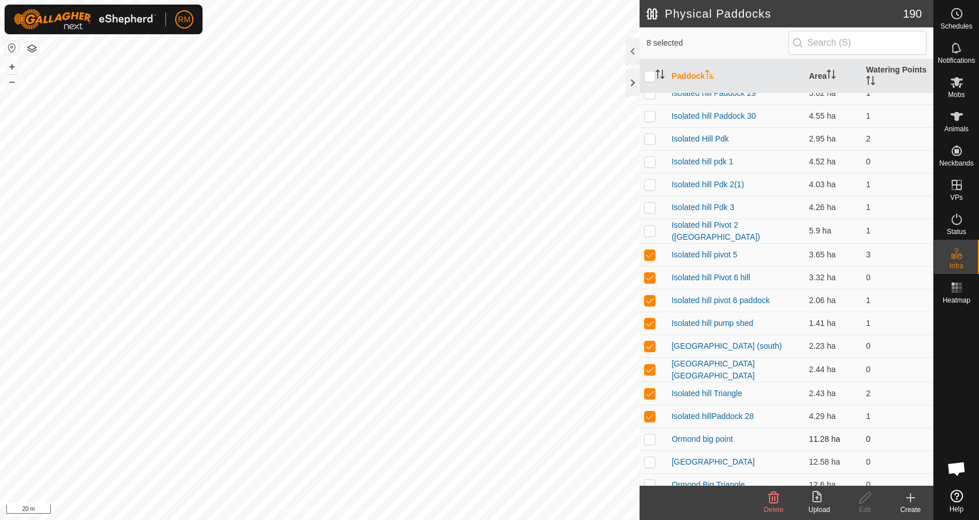
click at [647, 435] on p-checkbox at bounding box center [649, 438] width 11 height 9
click at [649, 434] on p-checkbox at bounding box center [649, 438] width 11 height 9
checkbox input "false"
click at [647, 411] on p-checkbox at bounding box center [649, 415] width 11 height 9
checkbox input "false"
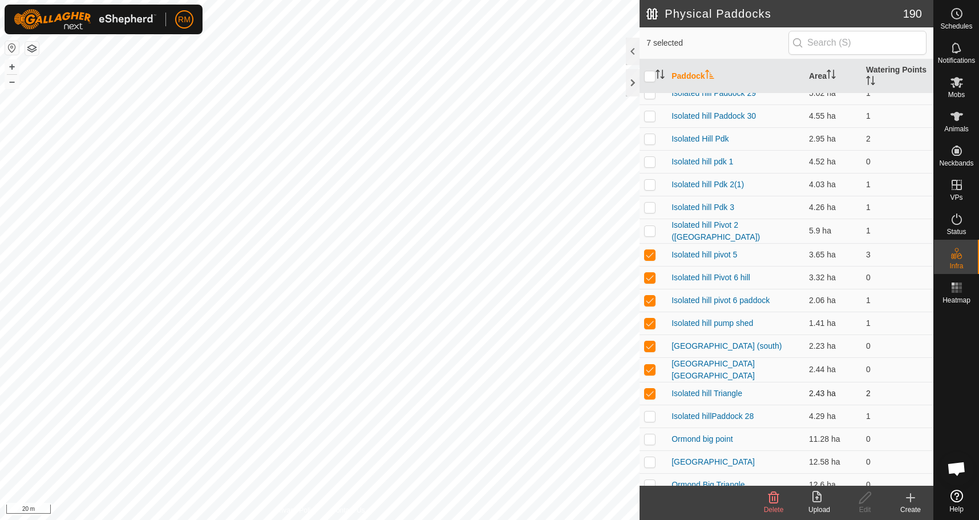
click at [647, 389] on p-checkbox at bounding box center [649, 393] width 11 height 9
checkbox input "false"
click at [648, 358] on td at bounding box center [653, 369] width 27 height 25
checkbox input "false"
click at [646, 341] on p-checkbox at bounding box center [649, 345] width 11 height 9
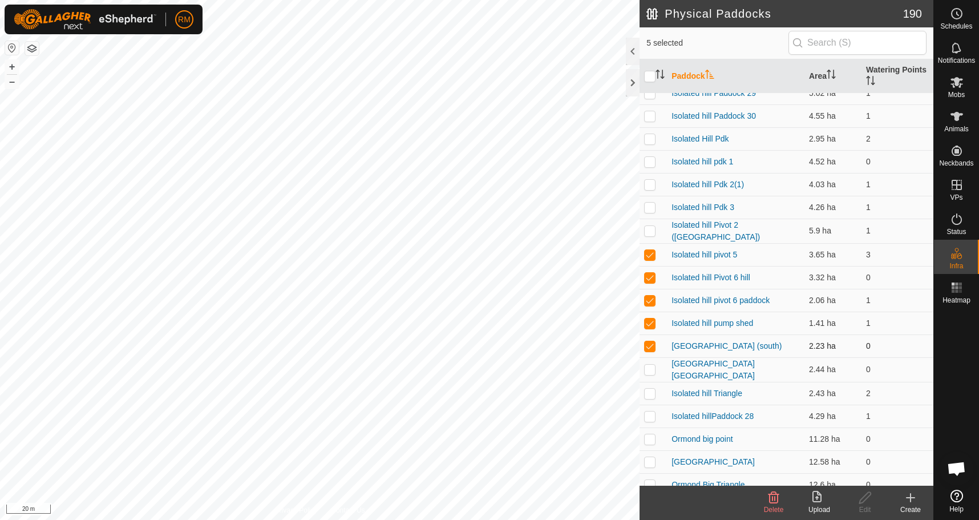
checkbox input "false"
click at [647, 324] on p-checkbox at bounding box center [649, 322] width 11 height 9
click at [651, 300] on p-checkbox at bounding box center [649, 300] width 11 height 9
checkbox input "false"
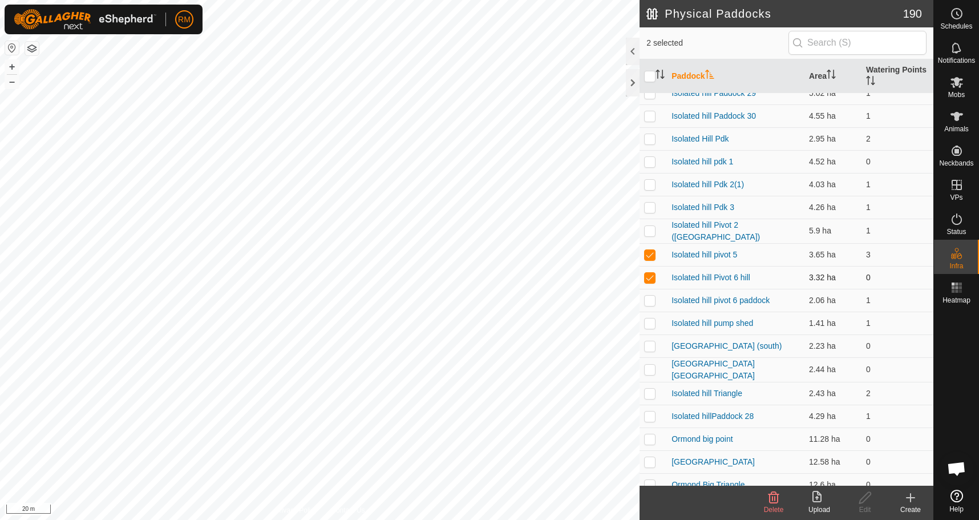
click at [647, 275] on p-checkbox at bounding box center [649, 277] width 11 height 9
checkbox input "false"
click at [650, 255] on p-checkbox at bounding box center [649, 254] width 11 height 9
checkbox input "false"
click at [650, 227] on p-checkbox at bounding box center [649, 230] width 11 height 9
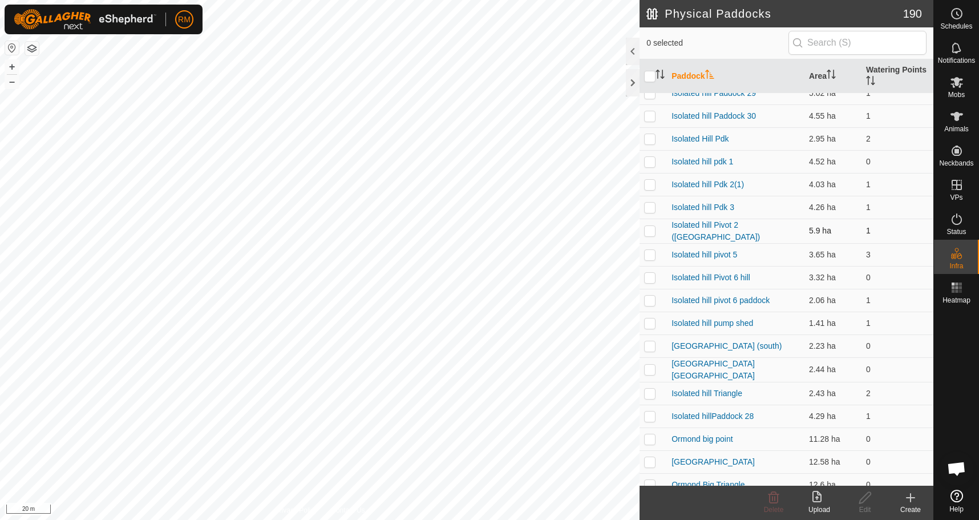
checkbox input "true"
click at [648, 209] on p-checkbox at bounding box center [649, 207] width 11 height 9
checkbox input "true"
click at [652, 186] on p-checkbox at bounding box center [649, 184] width 11 height 9
checkbox input "true"
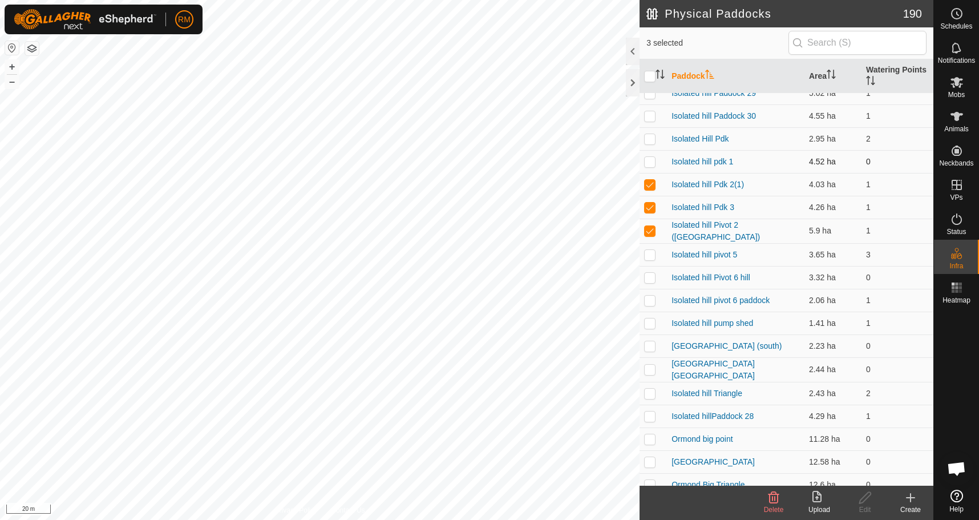
click at [653, 162] on p-checkbox at bounding box center [649, 161] width 11 height 9
checkbox input "true"
click at [651, 139] on p-checkbox at bounding box center [649, 138] width 11 height 9
checkbox input "true"
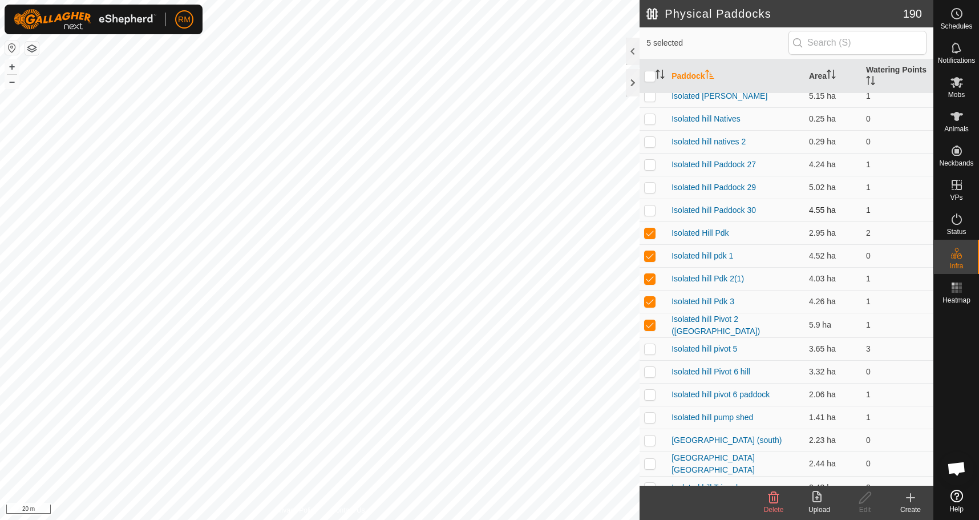
click at [649, 211] on p-checkbox at bounding box center [649, 209] width 11 height 9
checkbox input "true"
click at [652, 190] on p-checkbox at bounding box center [649, 188] width 11 height 9
checkbox input "true"
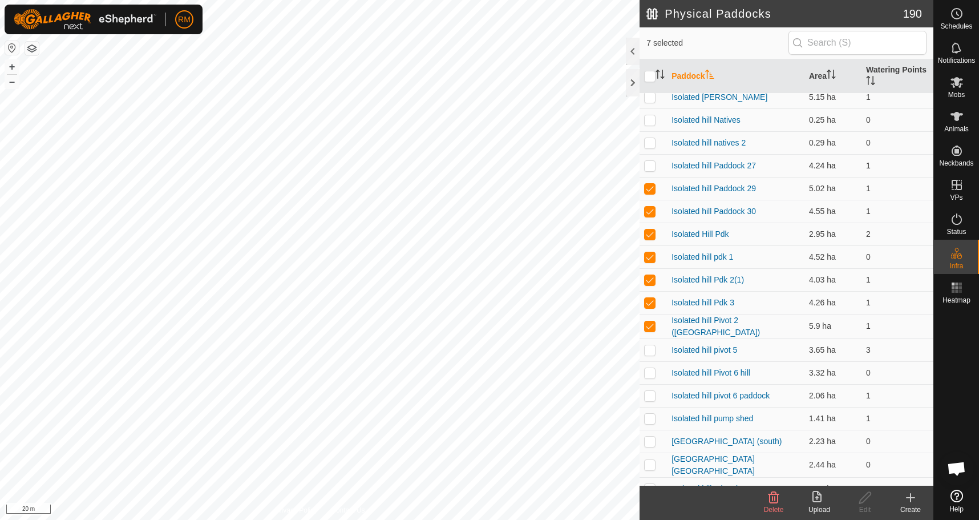
click at [647, 165] on p-checkbox at bounding box center [649, 165] width 11 height 9
checkbox input "true"
click at [650, 143] on p-checkbox at bounding box center [649, 142] width 11 height 9
checkbox input "true"
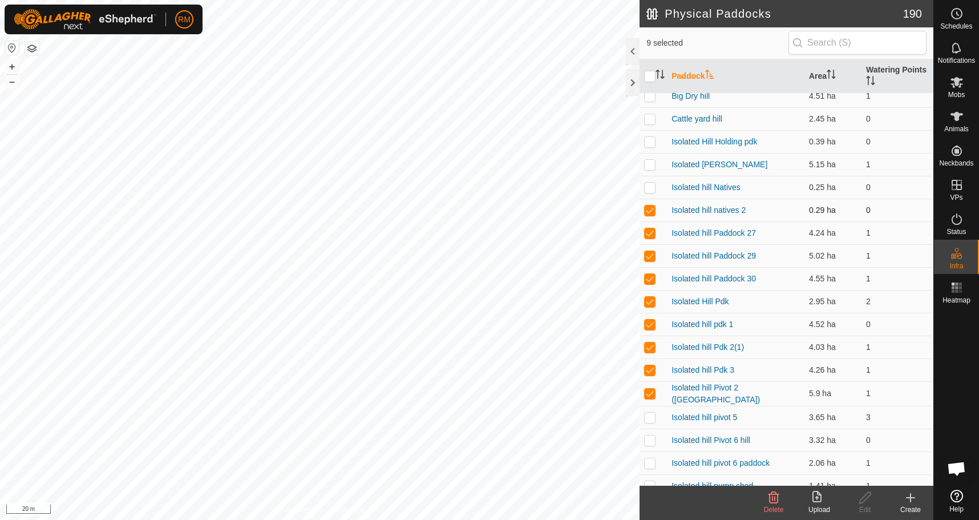
scroll to position [0, 0]
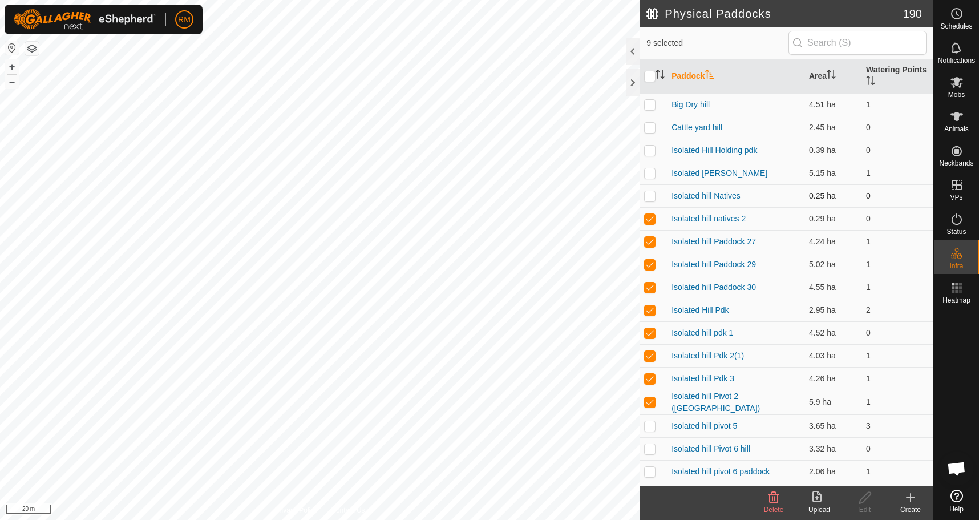
click at [650, 196] on p-checkbox at bounding box center [649, 195] width 11 height 9
checkbox input "true"
click at [645, 173] on p-checkbox at bounding box center [649, 172] width 11 height 9
checkbox input "true"
click at [650, 150] on p-checkbox at bounding box center [649, 150] width 11 height 9
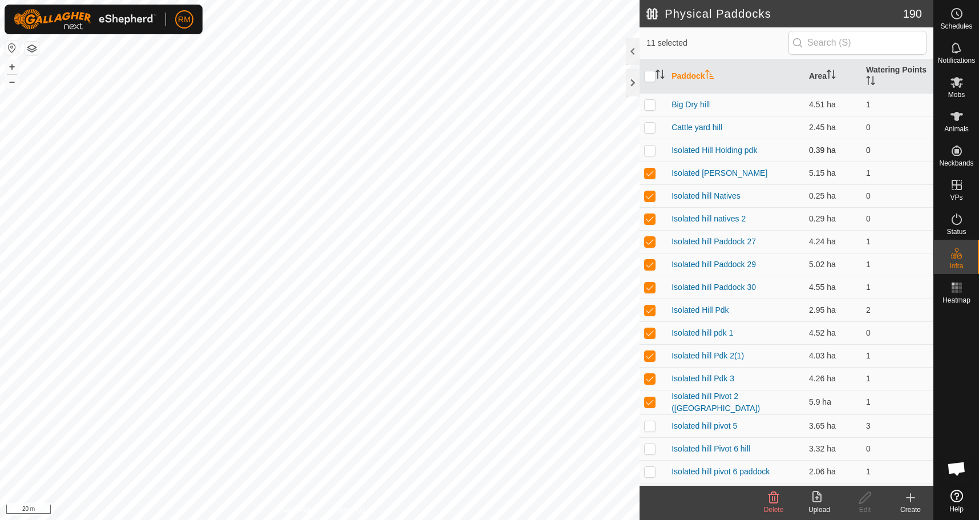
checkbox input "true"
click at [651, 129] on p-checkbox at bounding box center [649, 127] width 11 height 9
checkbox input "true"
click at [649, 113] on td at bounding box center [653, 104] width 27 height 23
checkbox input "true"
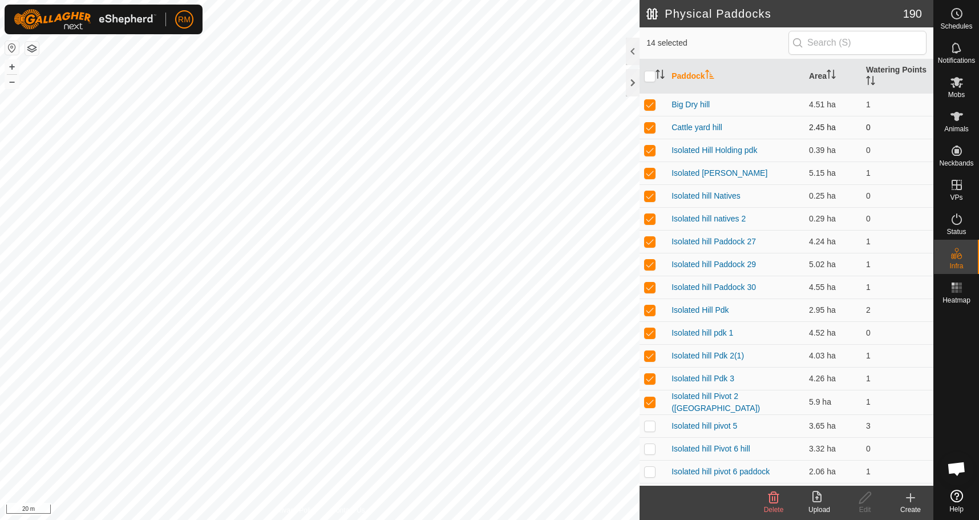
click at [652, 128] on p-checkbox at bounding box center [649, 127] width 11 height 9
checkbox input "false"
click at [649, 106] on p-checkbox at bounding box center [649, 104] width 11 height 9
checkbox input "false"
click at [649, 151] on p-checkbox at bounding box center [649, 150] width 11 height 9
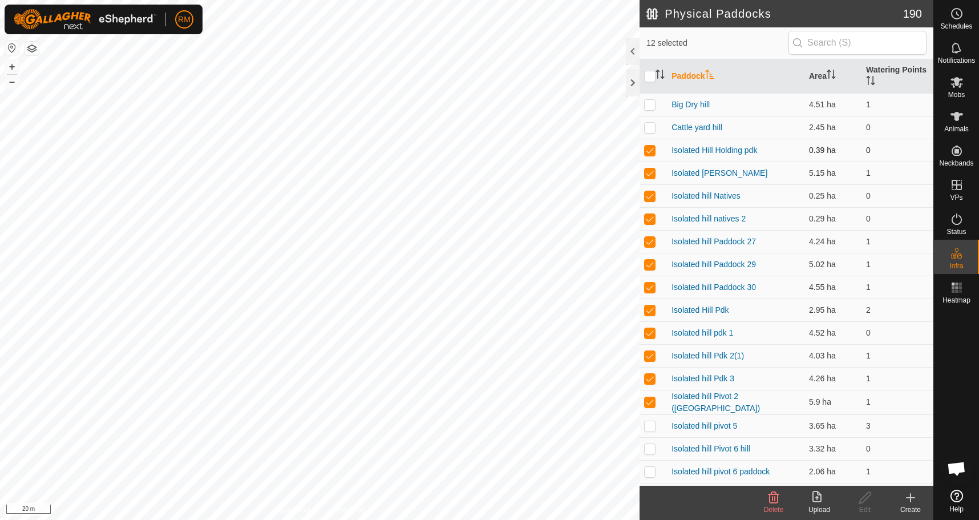
checkbox input "false"
click at [645, 172] on td at bounding box center [653, 172] width 27 height 23
checkbox input "false"
click at [649, 195] on p-checkbox at bounding box center [649, 195] width 11 height 9
checkbox input "false"
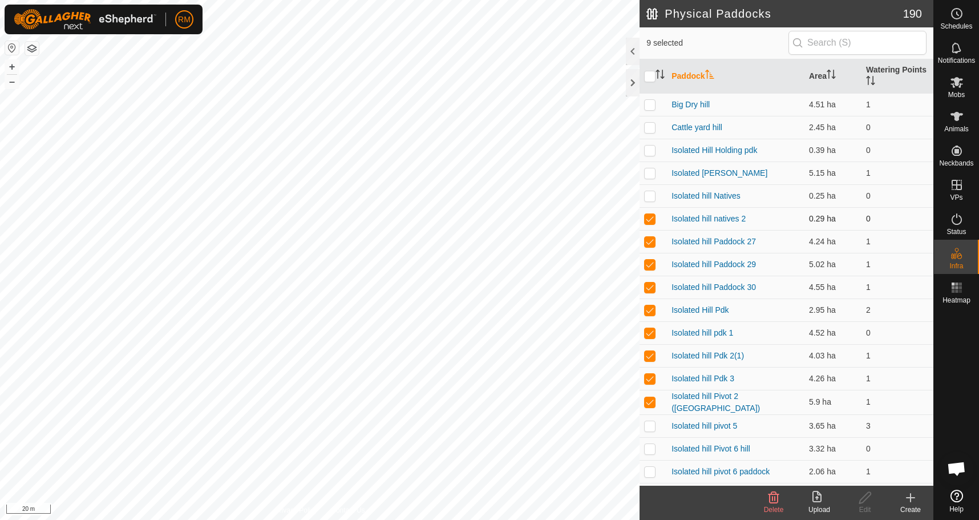
click at [650, 220] on p-checkbox at bounding box center [649, 218] width 11 height 9
checkbox input "false"
click at [649, 245] on p-checkbox at bounding box center [649, 241] width 11 height 9
checkbox input "false"
drag, startPoint x: 651, startPoint y: 264, endPoint x: 652, endPoint y: 270, distance: 6.4
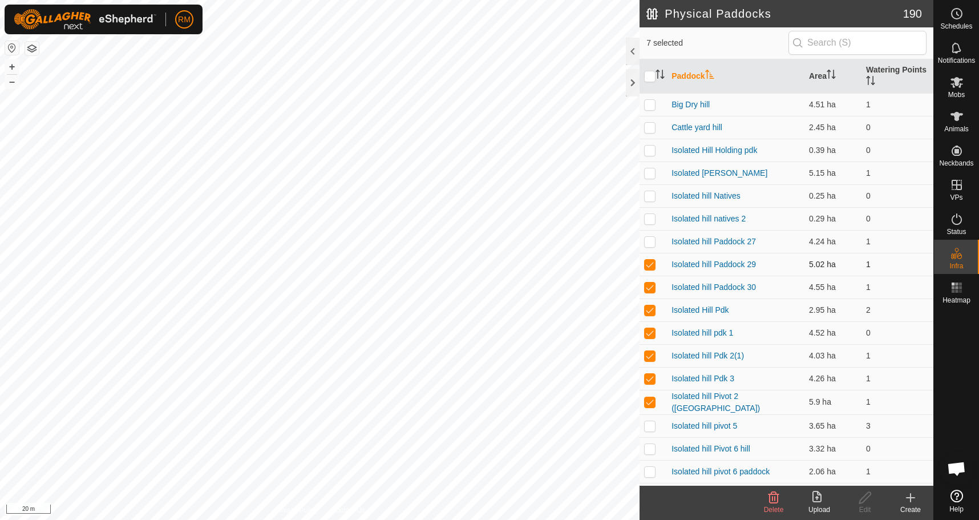
click at [652, 264] on p-checkbox at bounding box center [649, 264] width 11 height 9
checkbox input "false"
click at [651, 287] on p-checkbox at bounding box center [649, 286] width 11 height 9
checkbox input "false"
click at [649, 314] on p-checkbox at bounding box center [649, 309] width 11 height 9
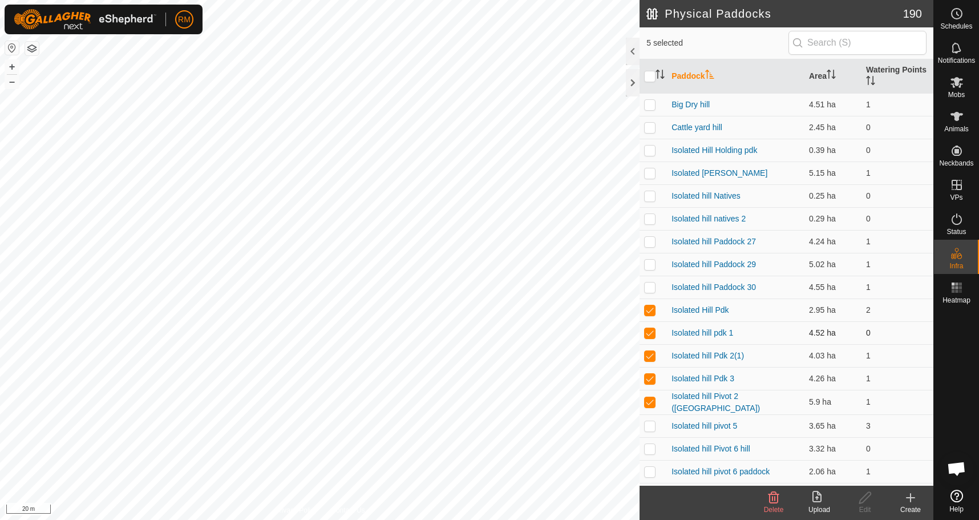
checkbox input "false"
drag, startPoint x: 648, startPoint y: 334, endPoint x: 649, endPoint y: 341, distance: 6.9
click at [648, 337] on td at bounding box center [653, 332] width 27 height 23
checkbox input "false"
drag, startPoint x: 649, startPoint y: 360, endPoint x: 649, endPoint y: 366, distance: 6.8
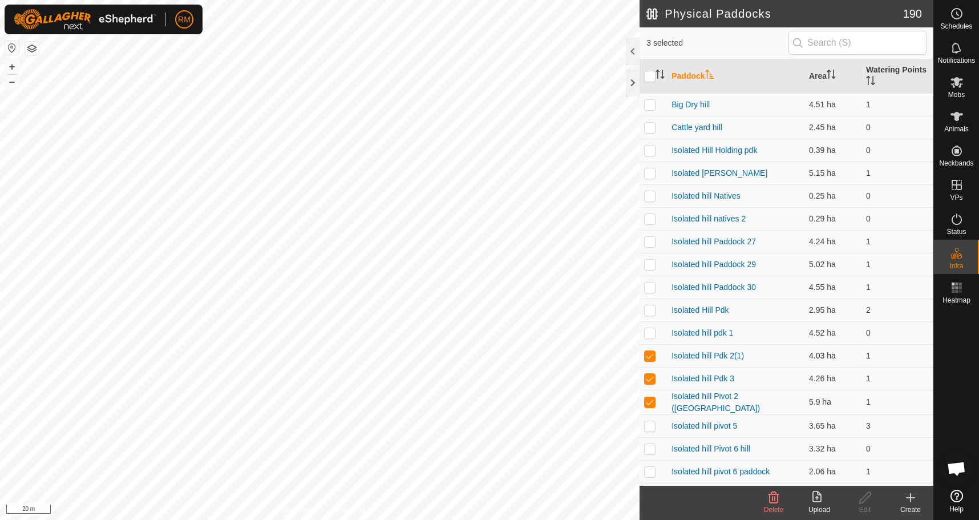
click at [649, 361] on td at bounding box center [653, 355] width 27 height 23
checkbox input "false"
click at [649, 374] on p-tablecheckbox at bounding box center [649, 378] width 11 height 9
checkbox input "false"
click at [651, 402] on p-checkbox at bounding box center [649, 401] width 11 height 9
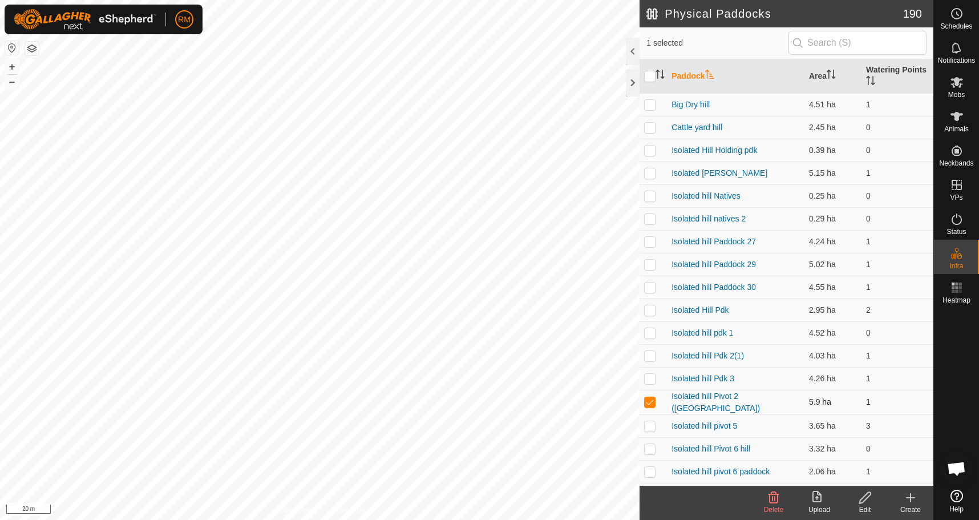
checkbox input "false"
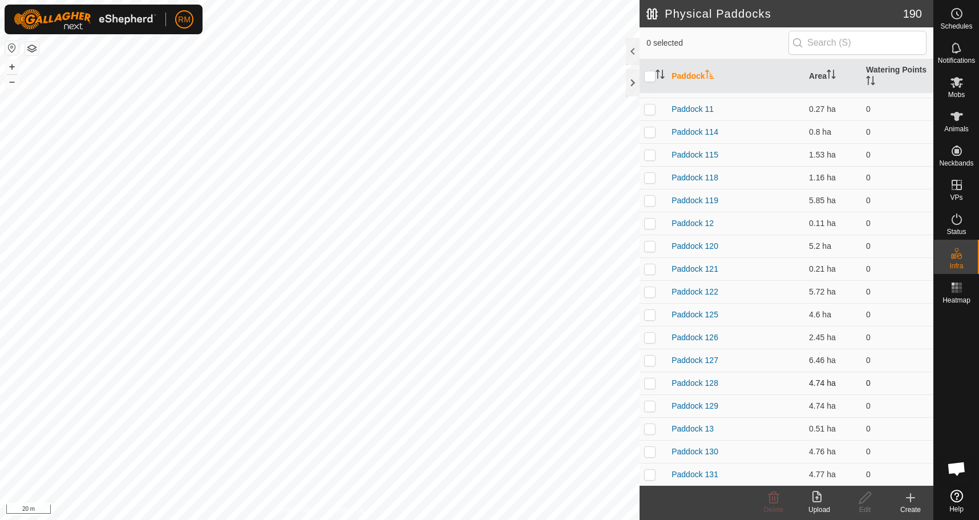
scroll to position [1064, 0]
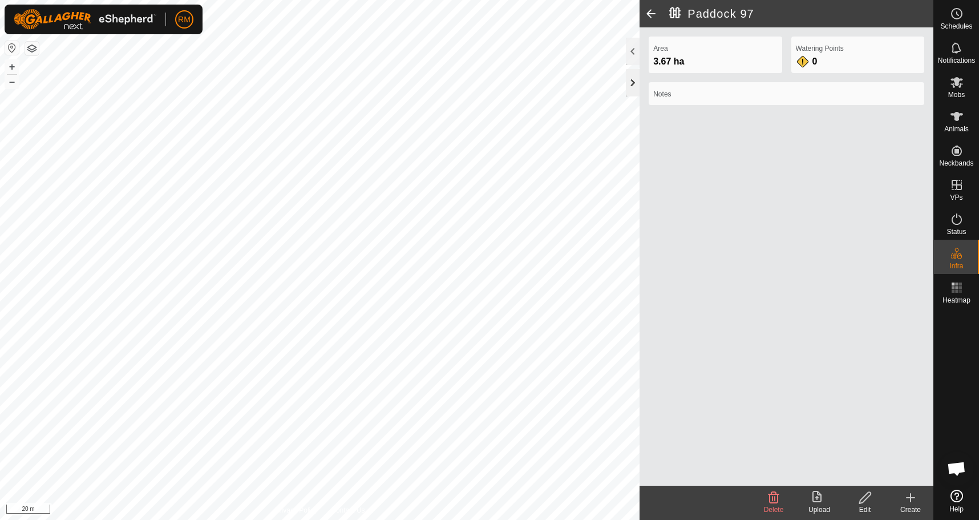
click at [631, 79] on div at bounding box center [633, 82] width 14 height 27
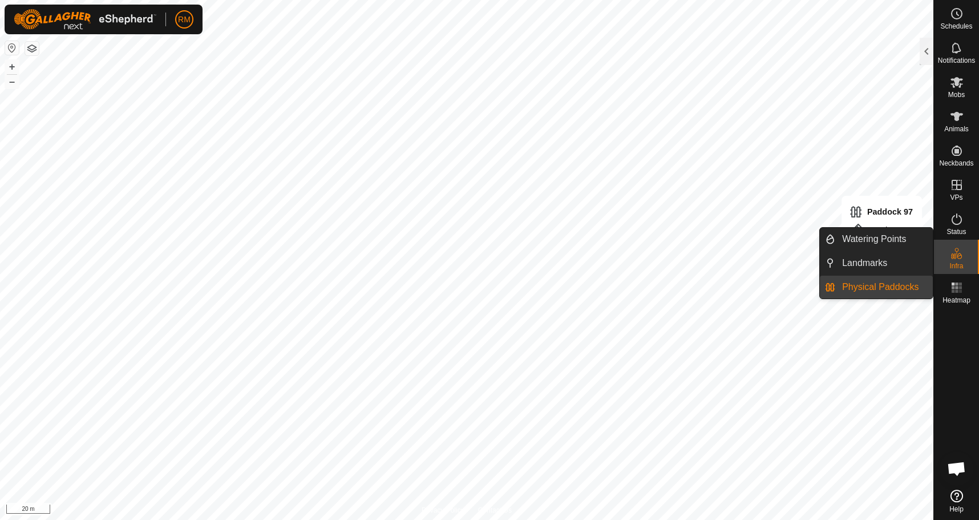
click at [960, 261] on es-infrastructure-svg-icon at bounding box center [957, 253] width 21 height 18
click at [877, 288] on link "Physical Paddocks" at bounding box center [884, 287] width 98 height 23
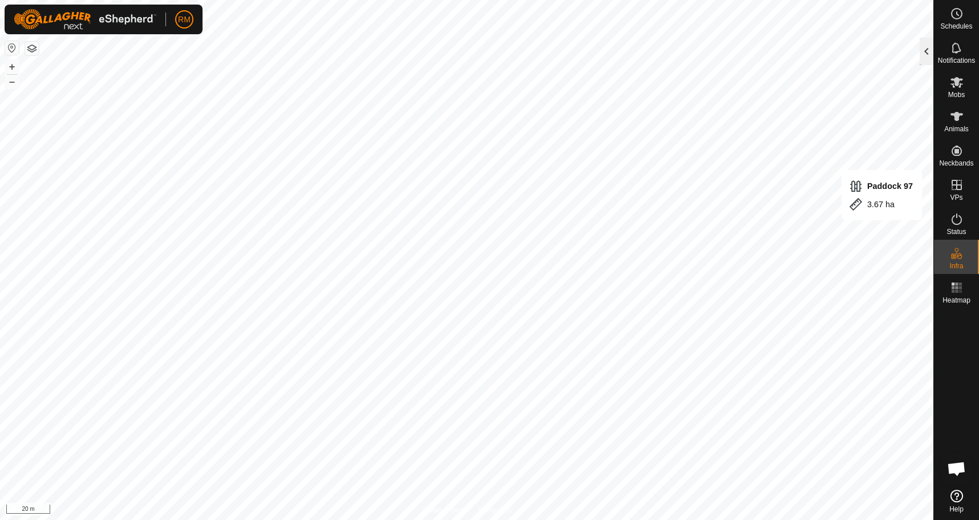
click at [930, 51] on div at bounding box center [927, 51] width 14 height 27
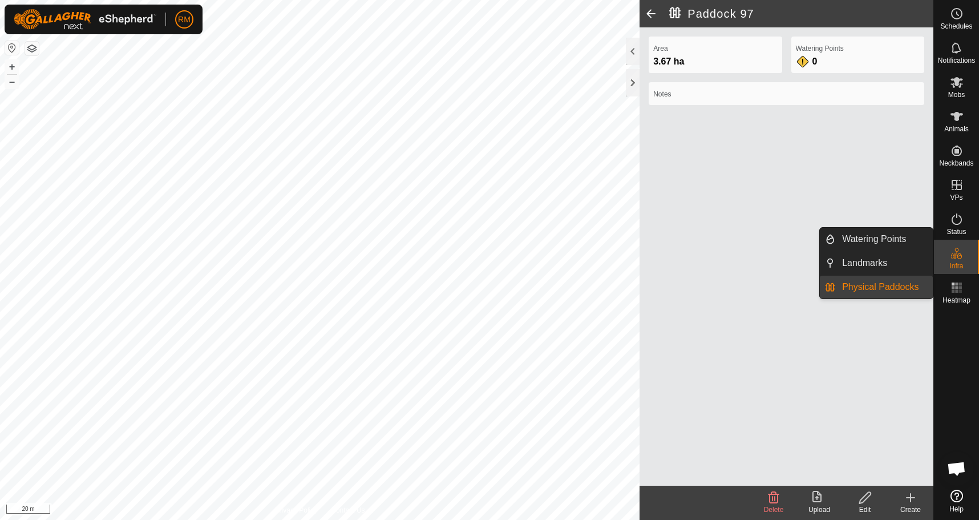
click at [879, 285] on link "Physical Paddocks" at bounding box center [884, 287] width 98 height 23
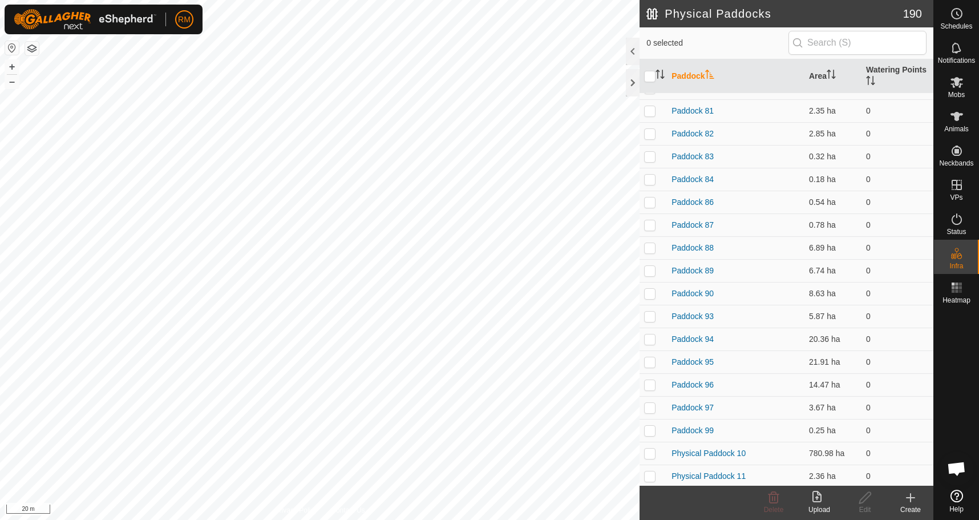
scroll to position [3880, 0]
click at [652, 380] on p-checkbox at bounding box center [649, 383] width 11 height 9
checkbox input "false"
click at [652, 402] on p-checkbox at bounding box center [649, 406] width 11 height 9
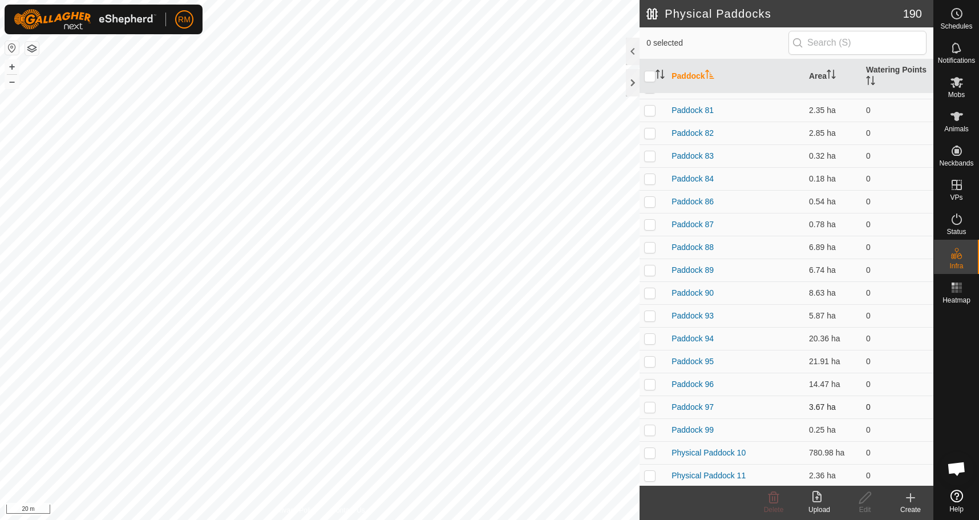
checkbox input "true"
click at [866, 503] on icon at bounding box center [865, 498] width 14 height 14
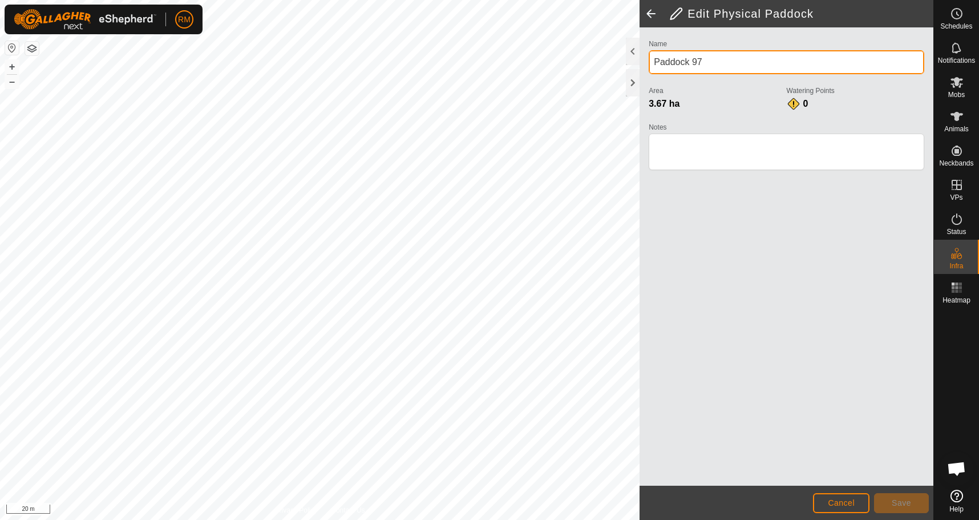
click at [689, 58] on input "Paddock 97" at bounding box center [787, 62] width 276 height 24
click at [748, 64] on input "Isolated Hill 97" at bounding box center [787, 62] width 276 height 24
type input "[GEOGRAPHIC_DATA]"
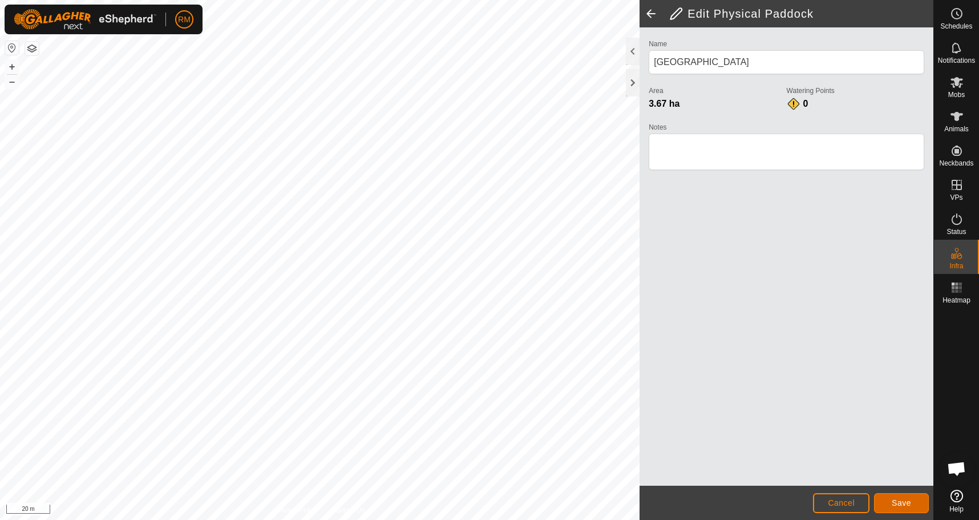
click at [910, 500] on span "Save" at bounding box center [901, 502] width 19 height 9
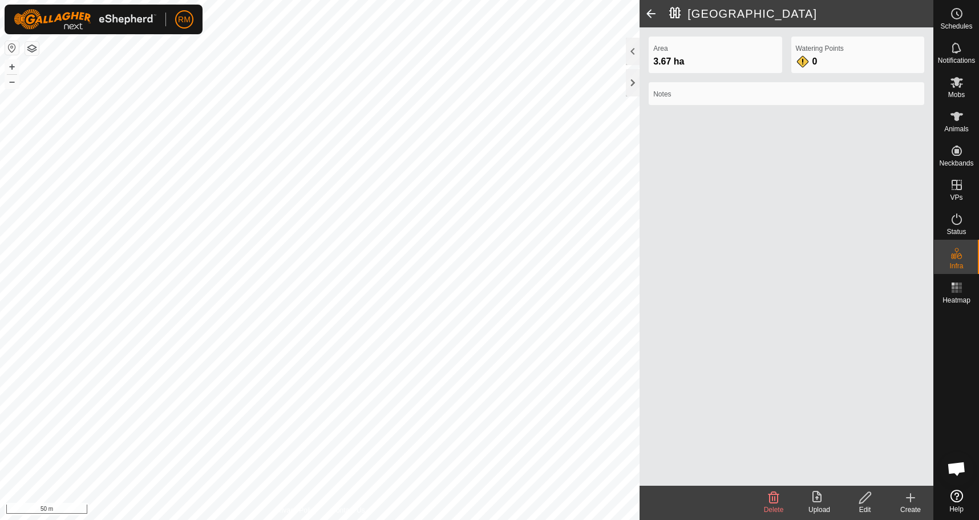
click at [863, 495] on icon at bounding box center [865, 498] width 14 height 14
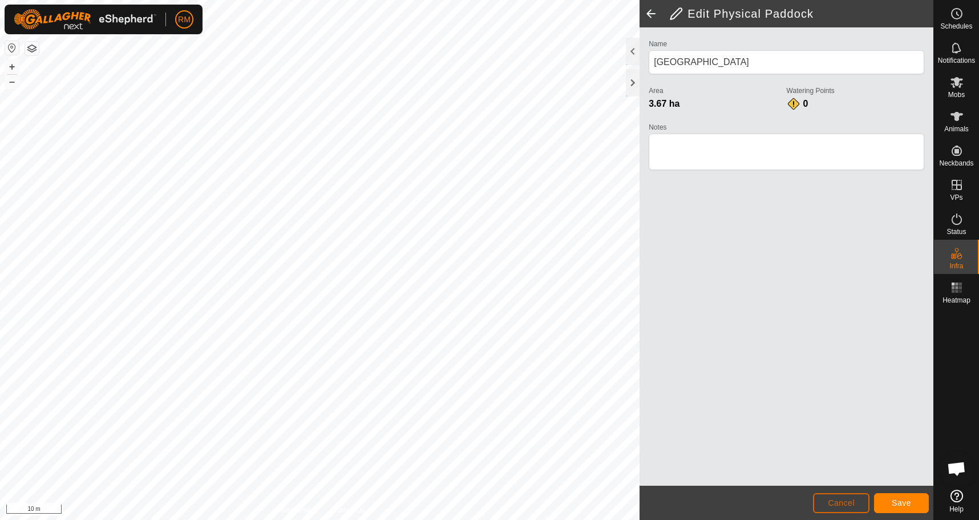
click at [851, 503] on span "Cancel" at bounding box center [841, 502] width 27 height 9
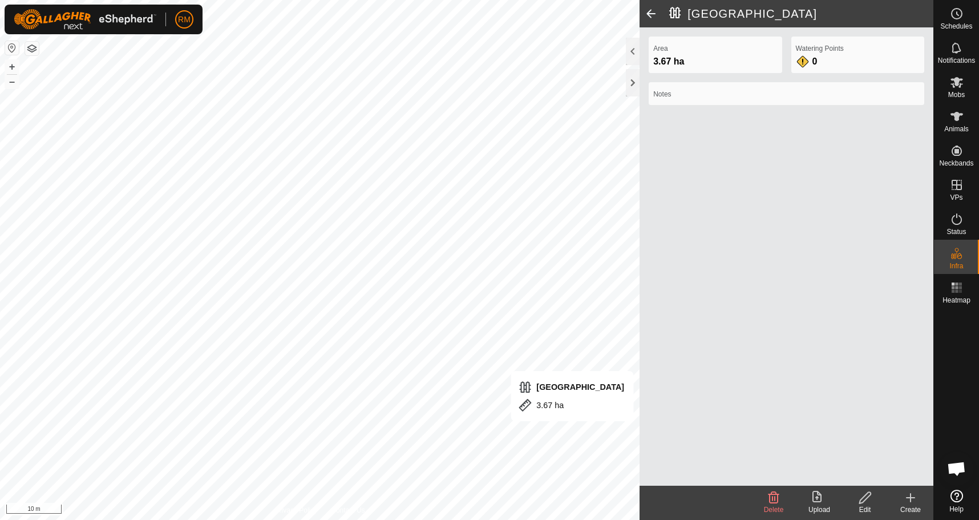
click at [865, 496] on icon at bounding box center [864, 497] width 11 height 11
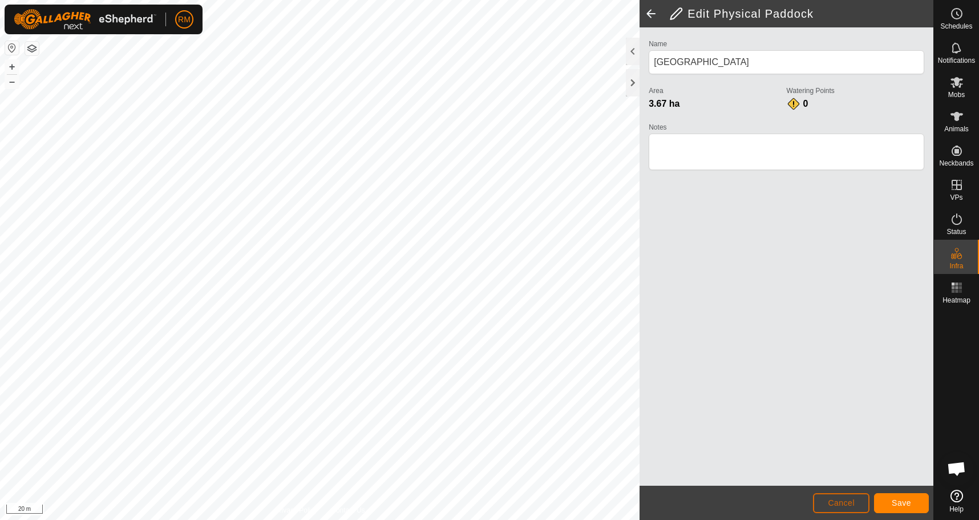
click at [842, 502] on span "Cancel" at bounding box center [841, 502] width 27 height 9
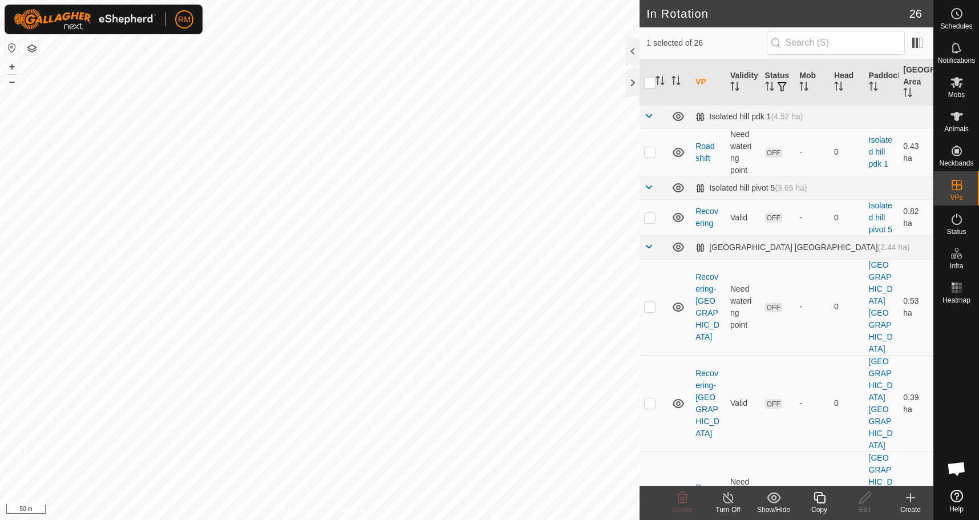
click at [822, 498] on icon at bounding box center [820, 498] width 14 height 14
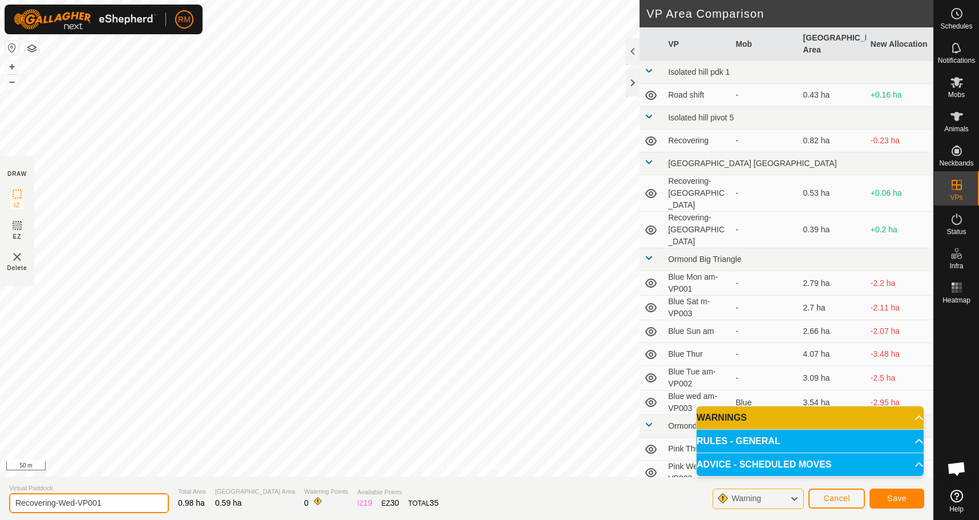
click at [110, 505] on input "Recovering-Wed-VP001" at bounding box center [89, 503] width 160 height 20
type input "Recovering-Thur"
click at [893, 500] on span "Save" at bounding box center [896, 498] width 19 height 9
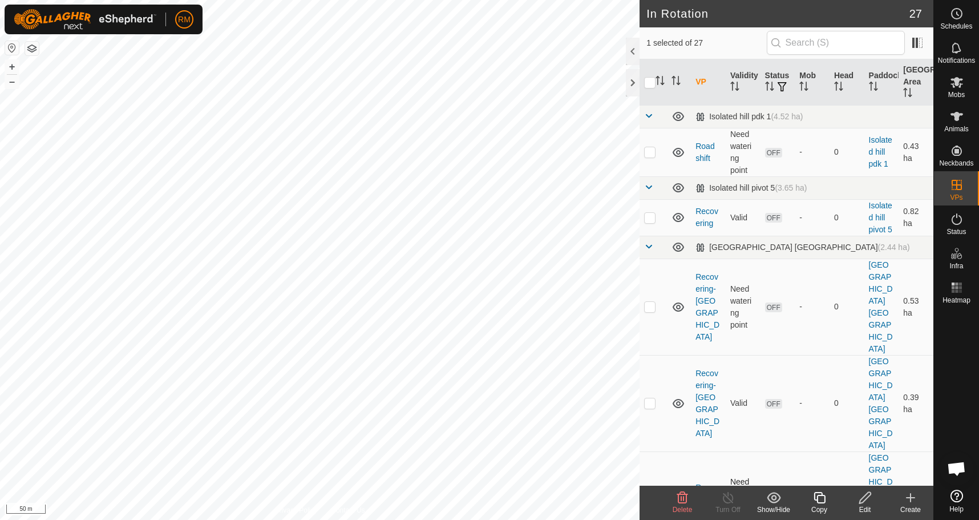
click at [653, 495] on p-checkbox at bounding box center [649, 499] width 11 height 9
checkbox input "false"
click at [956, 84] on icon at bounding box center [957, 82] width 13 height 11
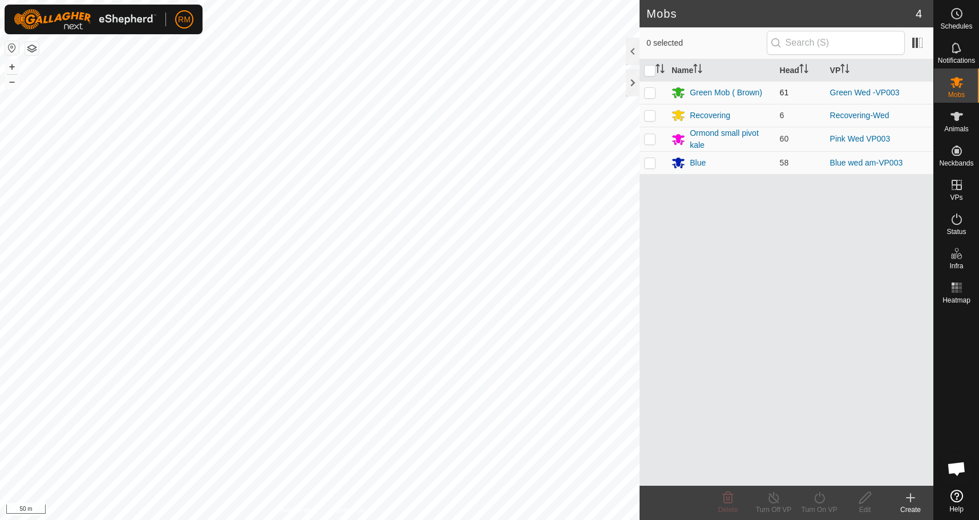
click at [649, 94] on p-checkbox at bounding box center [649, 92] width 11 height 9
checkbox input "true"
click at [819, 502] on icon at bounding box center [820, 498] width 14 height 14
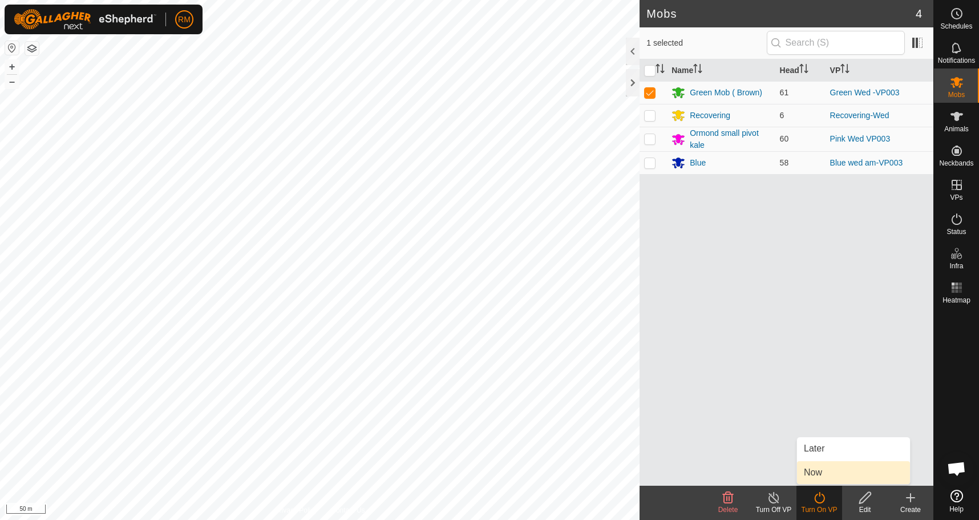
click at [823, 471] on link "Now" at bounding box center [853, 472] width 113 height 23
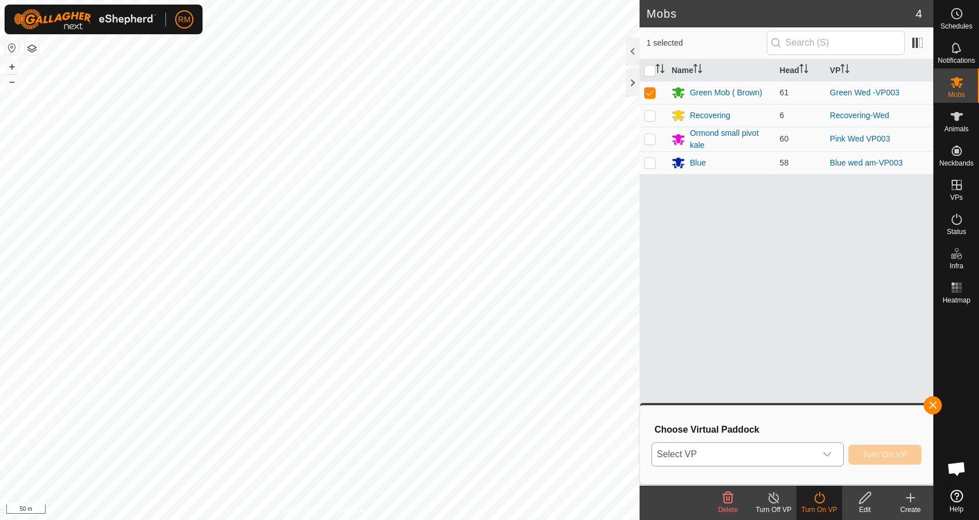
click at [826, 453] on icon "dropdown trigger" at bounding box center [827, 454] width 9 height 9
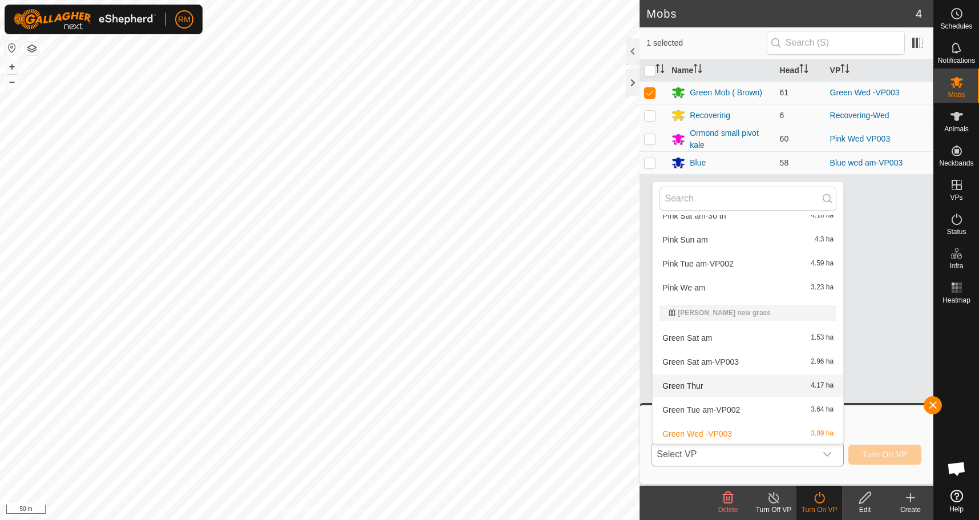
scroll to position [527, 0]
click at [716, 432] on li "Green Wed -VP003 3.89 ha" at bounding box center [748, 432] width 191 height 23
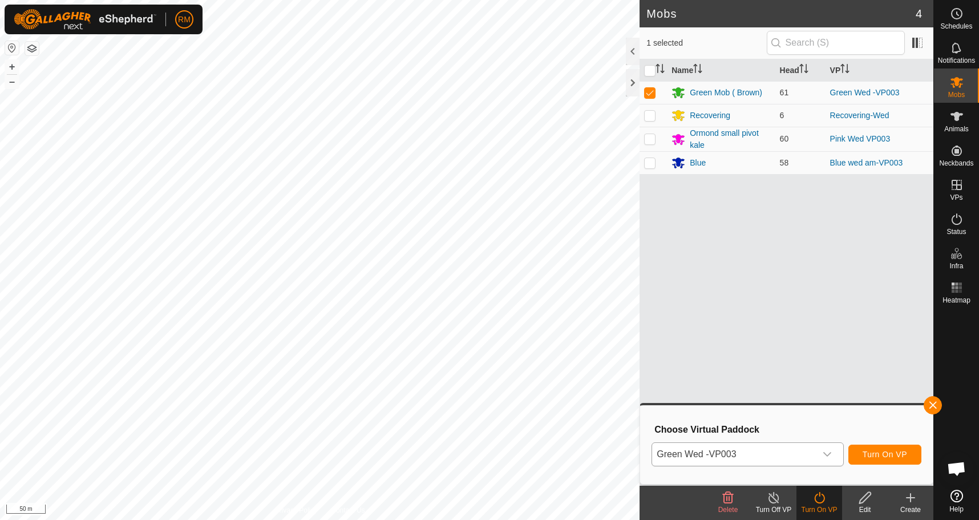
click at [829, 453] on icon "dropdown trigger" at bounding box center [827, 454] width 9 height 9
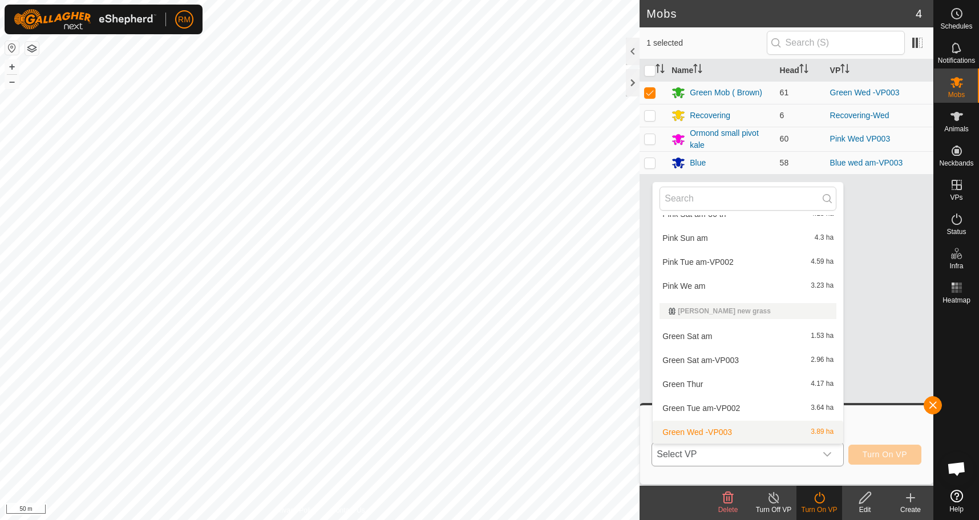
click at [829, 453] on icon "dropdown trigger" at bounding box center [827, 454] width 9 height 9
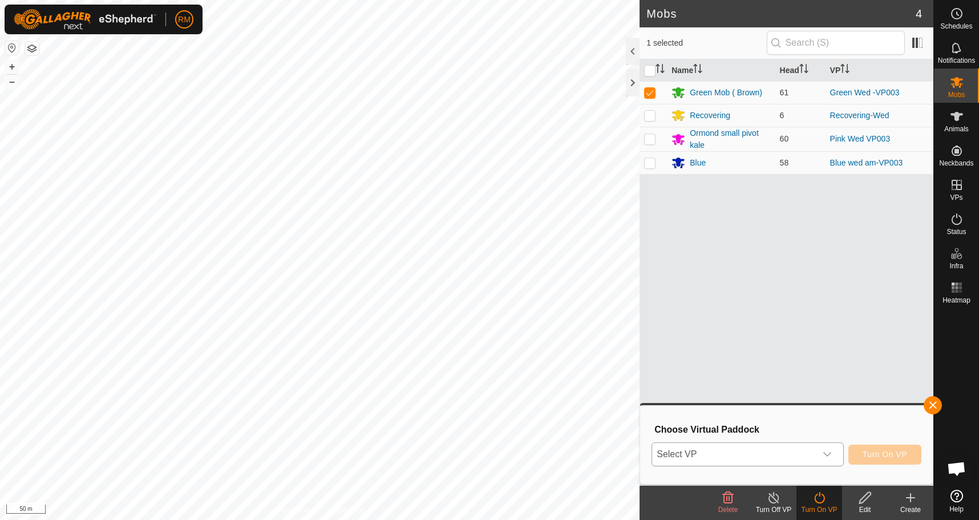
click at [828, 453] on icon "dropdown trigger" at bounding box center [827, 454] width 9 height 9
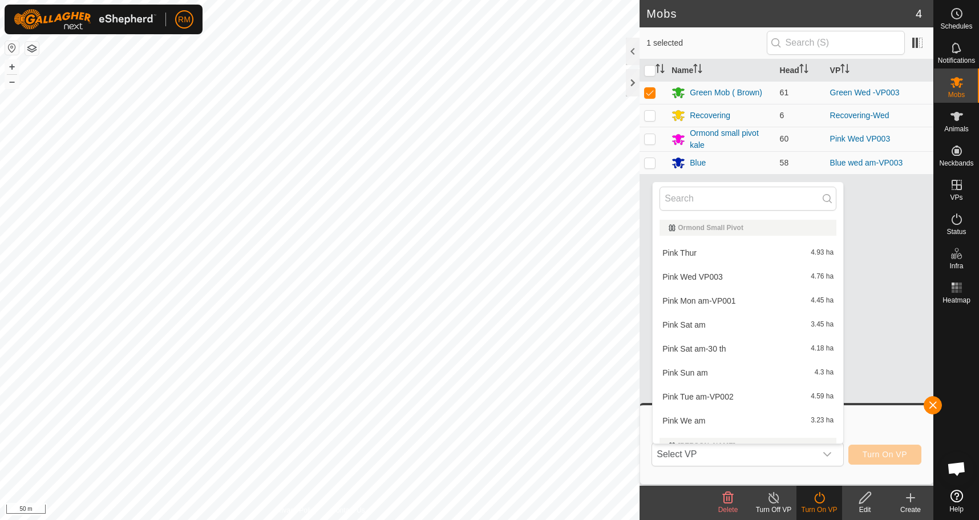
scroll to position [551, 0]
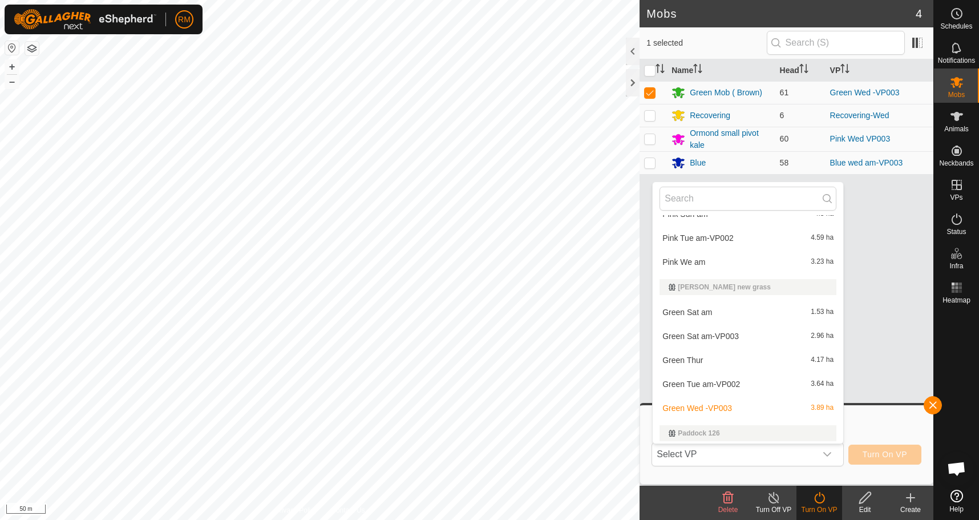
click at [693, 359] on li "Green Thur 4.17 ha" at bounding box center [748, 360] width 191 height 23
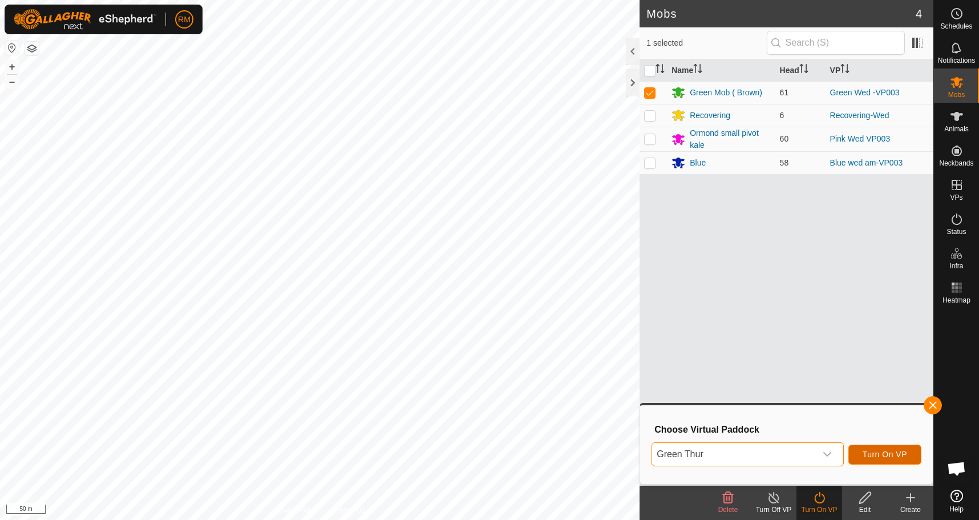
click at [882, 455] on span "Turn On VP" at bounding box center [885, 454] width 45 height 9
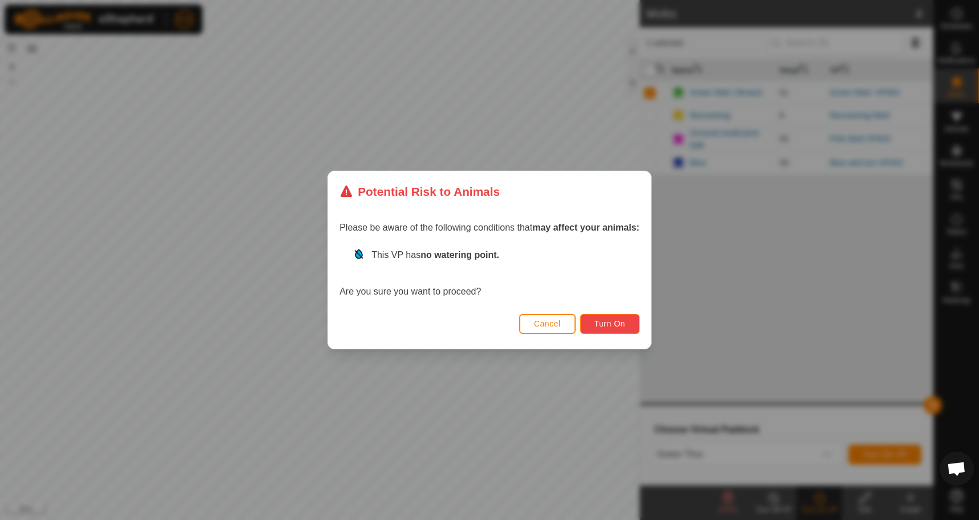
click at [616, 324] on span "Turn On" at bounding box center [610, 323] width 31 height 9
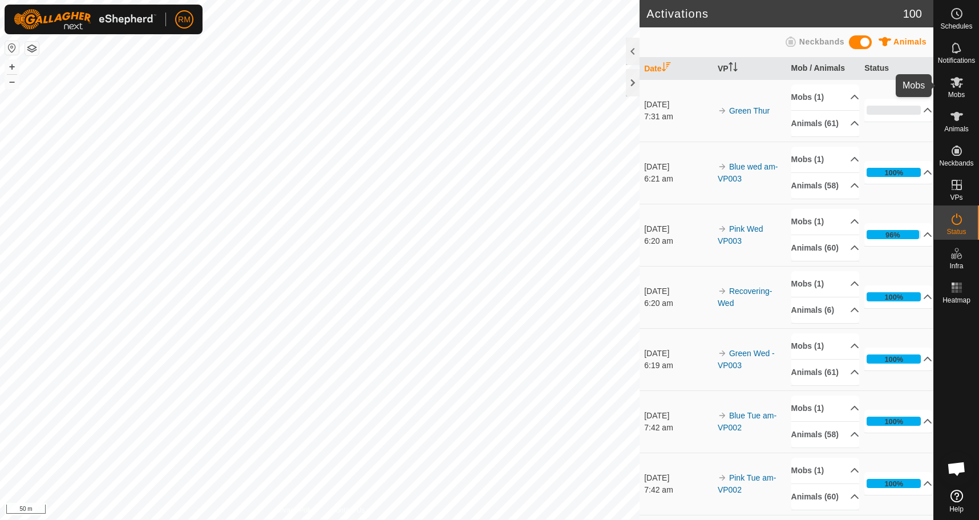
click at [957, 86] on icon at bounding box center [957, 82] width 14 height 14
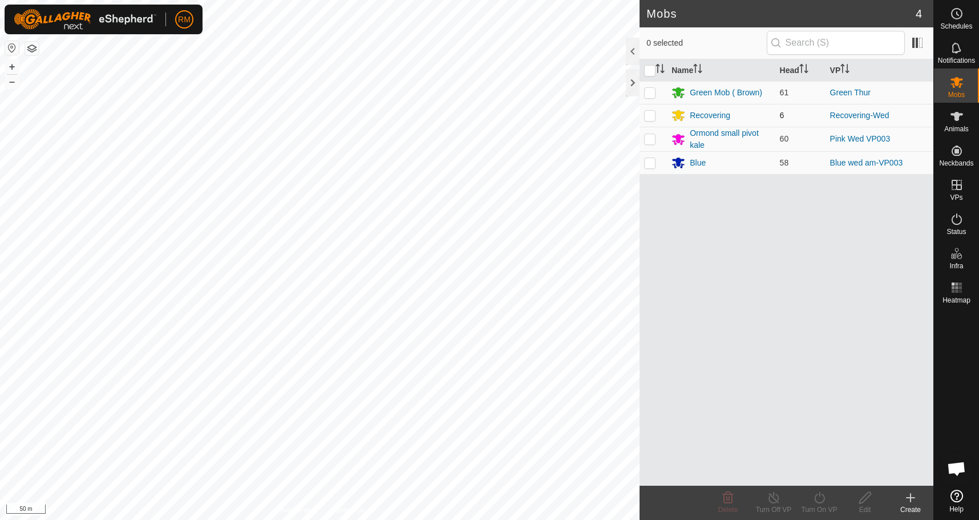
click at [651, 114] on p-checkbox at bounding box center [649, 115] width 11 height 9
checkbox input "true"
click at [818, 496] on icon at bounding box center [820, 498] width 14 height 14
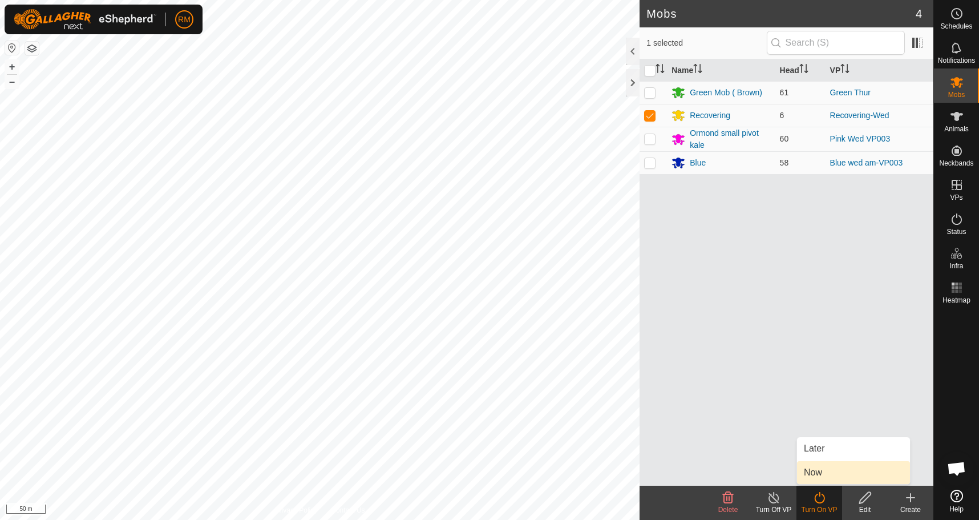
click at [821, 472] on link "Now" at bounding box center [853, 472] width 113 height 23
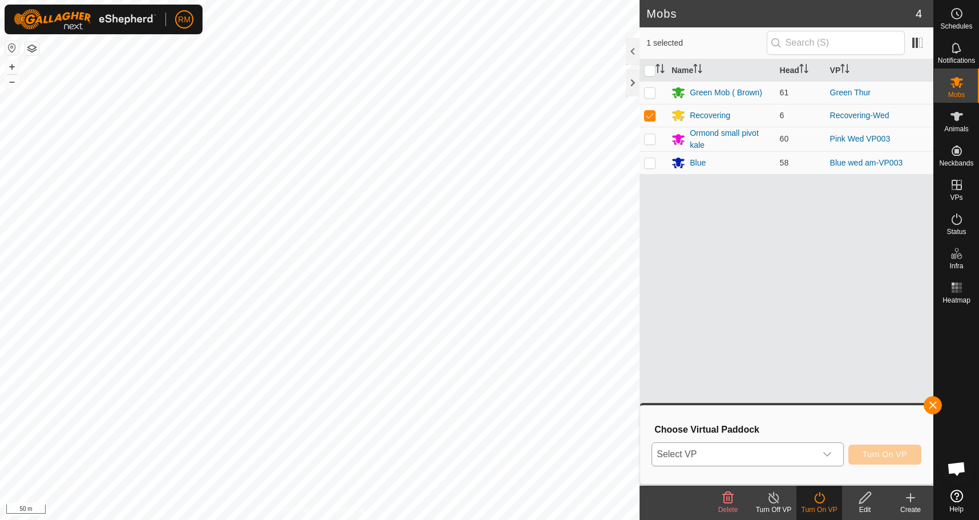
click at [830, 455] on icon "dropdown trigger" at bounding box center [827, 454] width 9 height 9
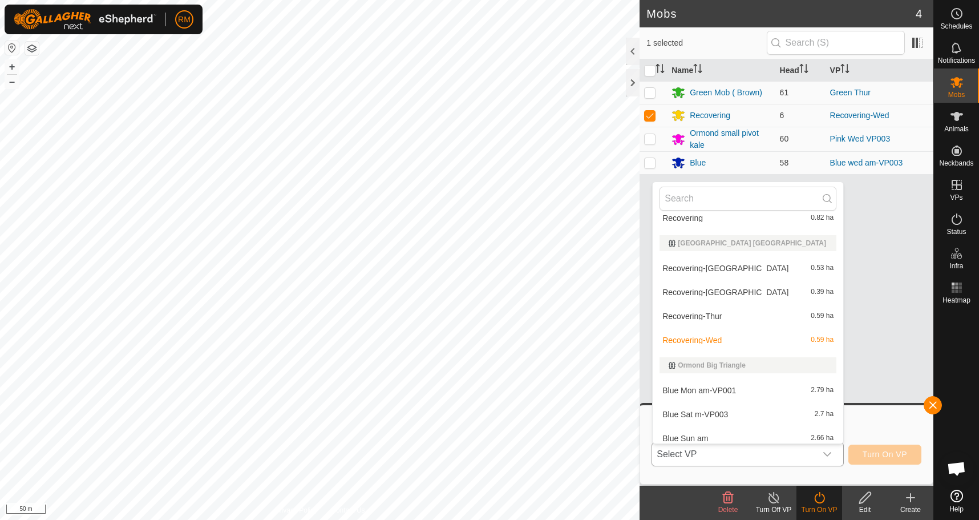
scroll to position [0, 0]
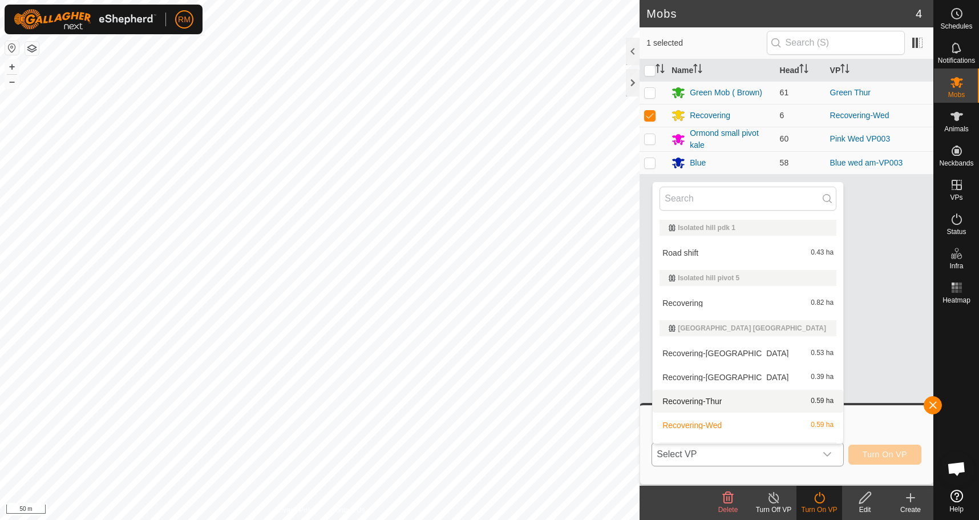
click at [691, 400] on li "Recovering-Thur 0.59 ha" at bounding box center [748, 401] width 191 height 23
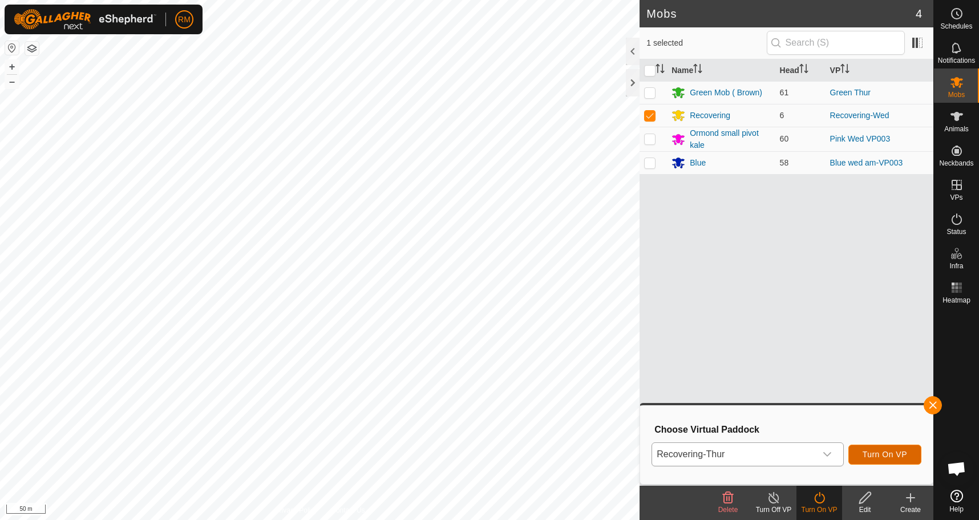
click at [876, 455] on span "Turn On VP" at bounding box center [885, 454] width 45 height 9
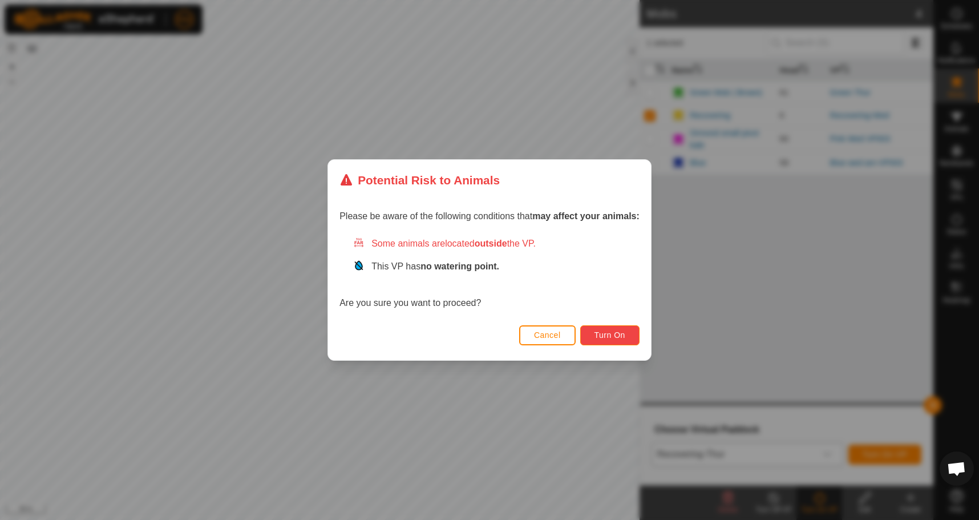
click at [616, 336] on span "Turn On" at bounding box center [610, 334] width 31 height 9
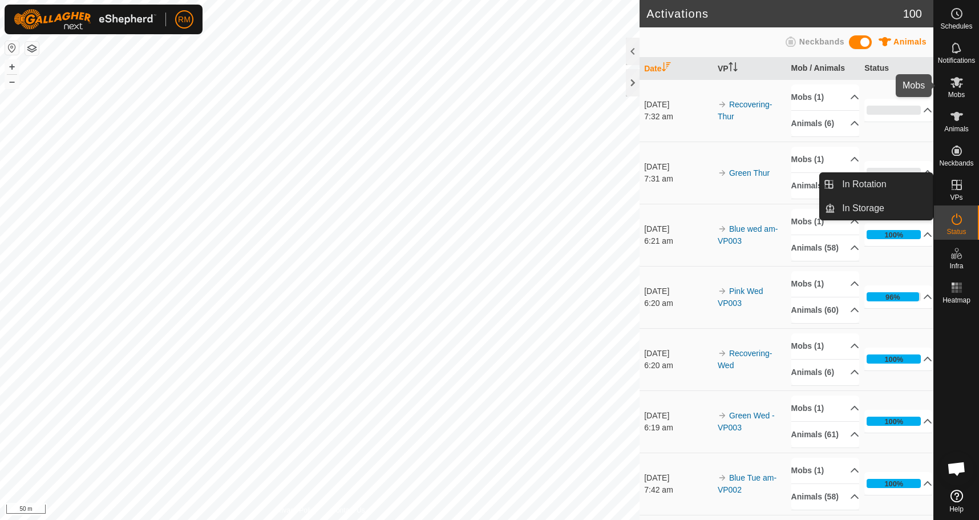
click at [956, 84] on icon at bounding box center [957, 82] width 13 height 11
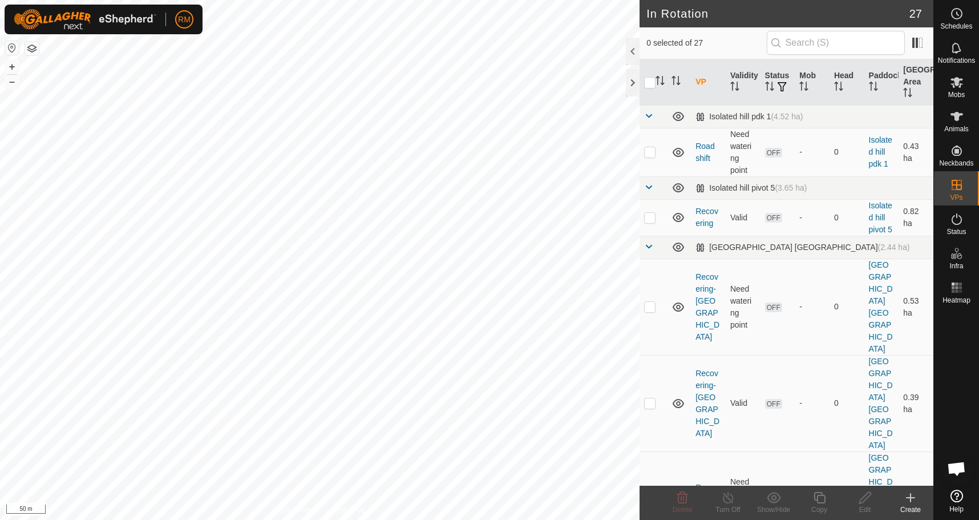
checkbox input "true"
click at [956, 84] on icon at bounding box center [957, 82] width 13 height 11
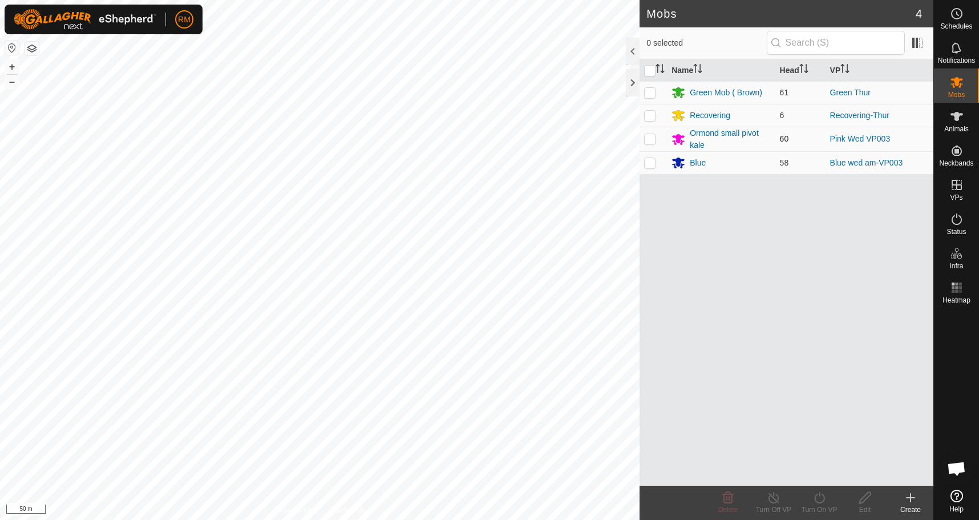
click at [647, 139] on p-checkbox at bounding box center [649, 138] width 11 height 9
checkbox input "true"
click at [823, 499] on icon at bounding box center [820, 498] width 14 height 14
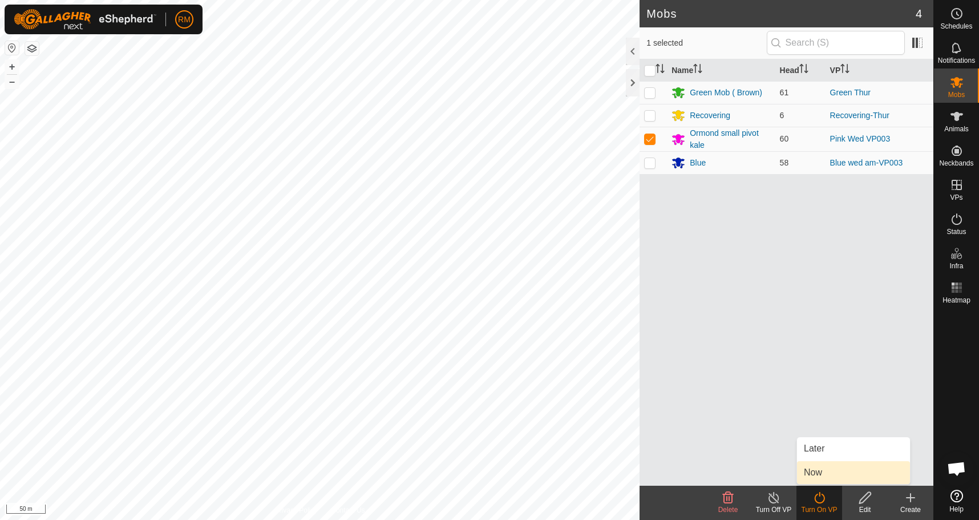
click at [825, 475] on link "Now" at bounding box center [853, 472] width 113 height 23
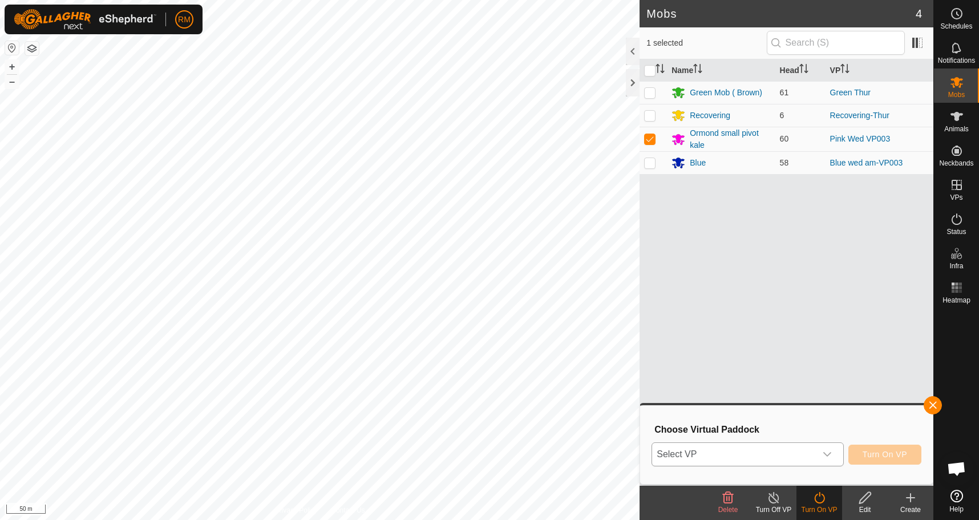
click at [829, 453] on icon "dropdown trigger" at bounding box center [827, 454] width 9 height 9
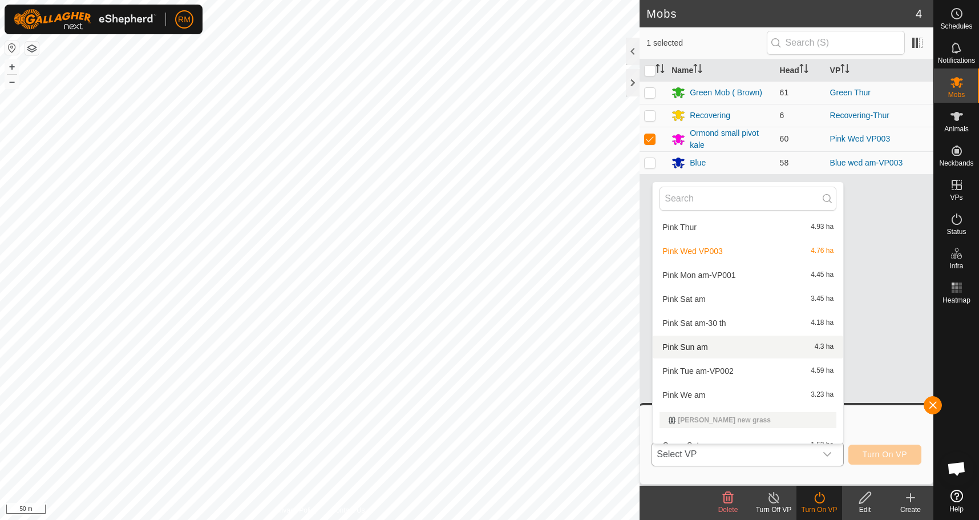
scroll to position [419, 0]
click at [702, 227] on li "Pink Thur 4.93 ha" at bounding box center [748, 226] width 191 height 23
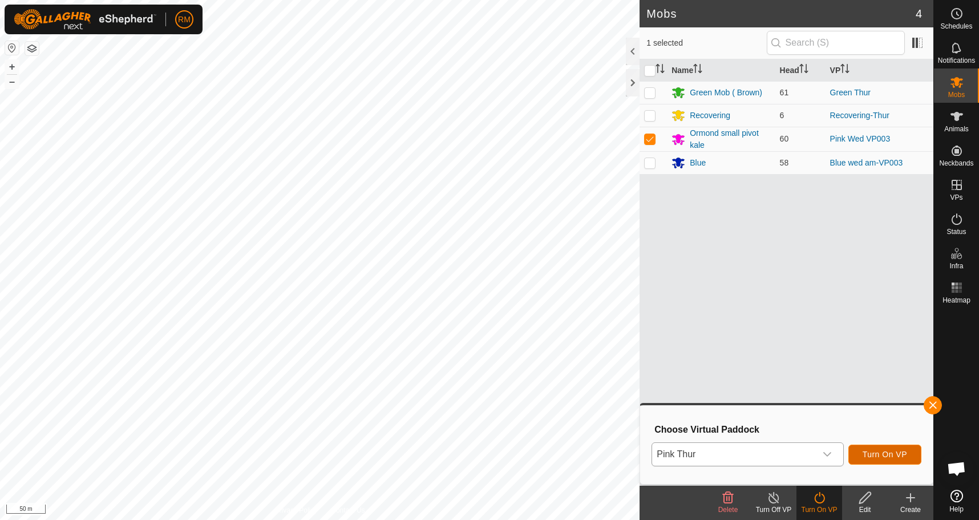
click at [882, 453] on span "Turn On VP" at bounding box center [885, 454] width 45 height 9
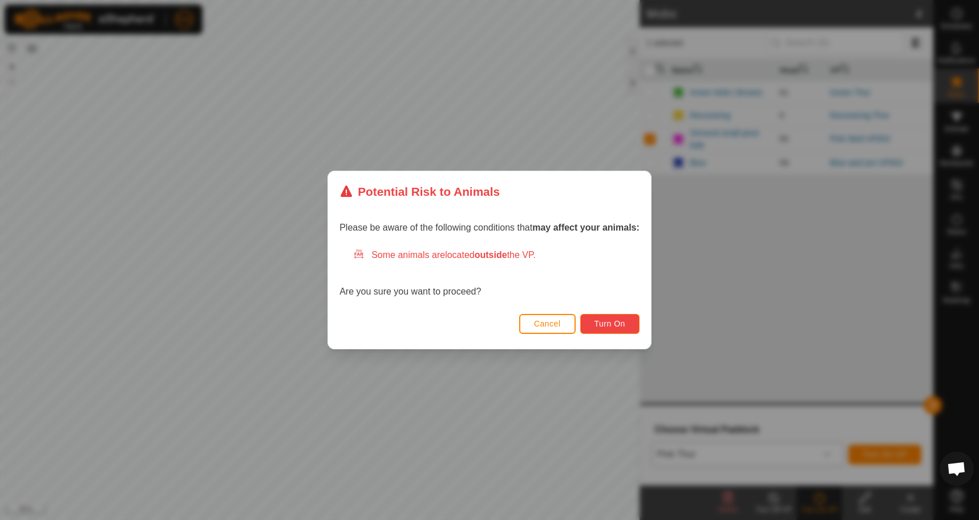
click at [596, 321] on span "Turn On" at bounding box center [610, 323] width 31 height 9
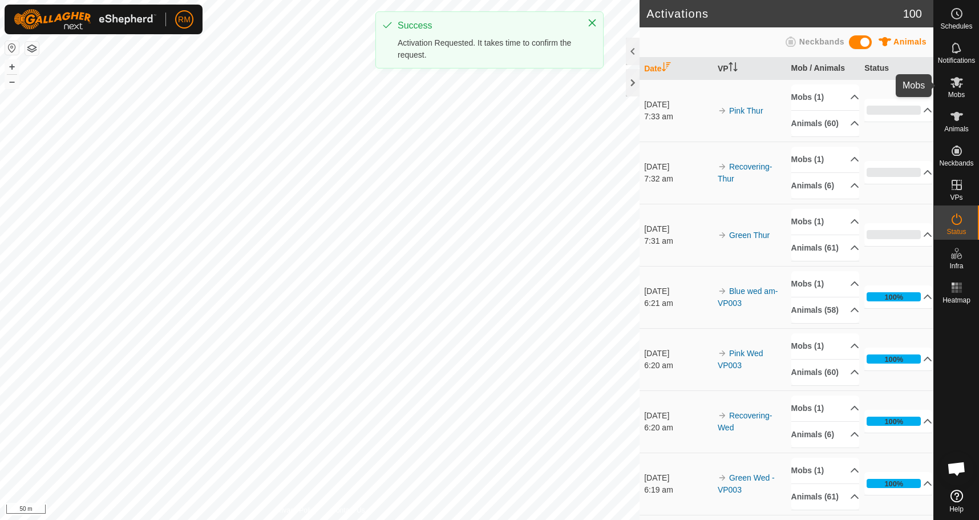
click at [959, 83] on icon at bounding box center [957, 82] width 14 height 14
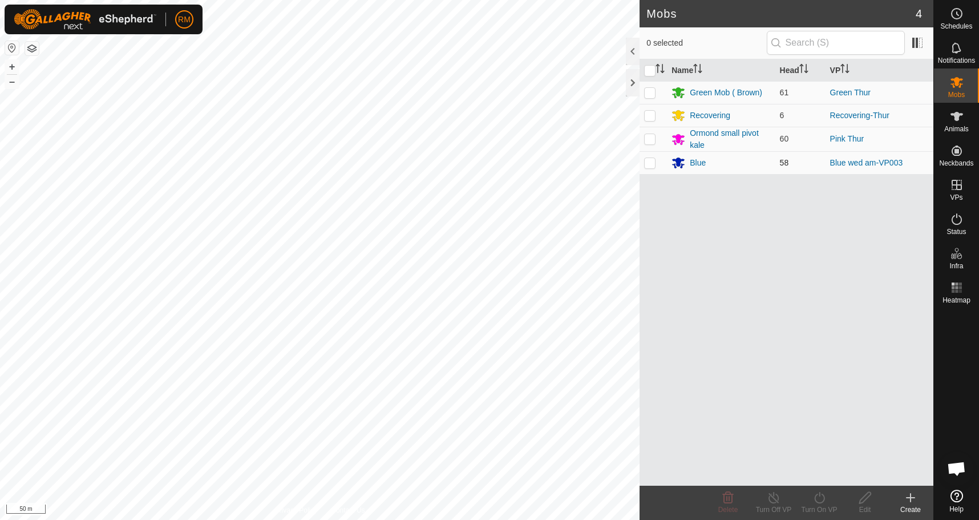
click at [649, 162] on p-checkbox at bounding box center [649, 162] width 11 height 9
checkbox input "true"
click at [821, 498] on icon at bounding box center [820, 498] width 14 height 14
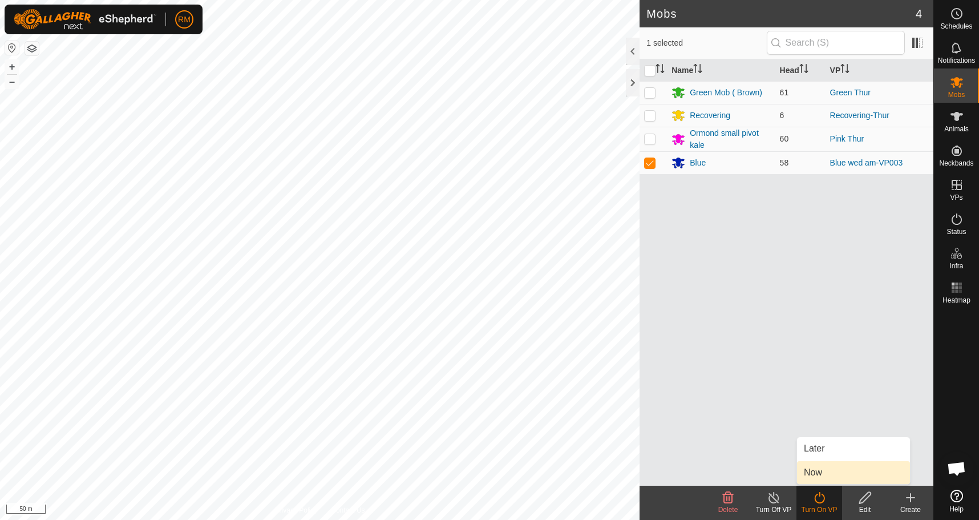
click at [827, 474] on link "Now" at bounding box center [853, 472] width 113 height 23
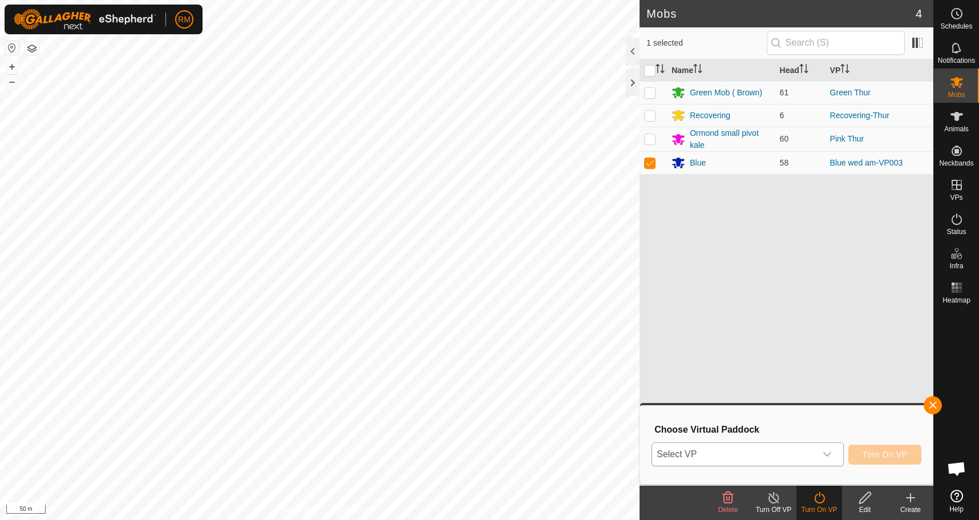
click at [831, 454] on icon "dropdown trigger" at bounding box center [827, 454] width 9 height 9
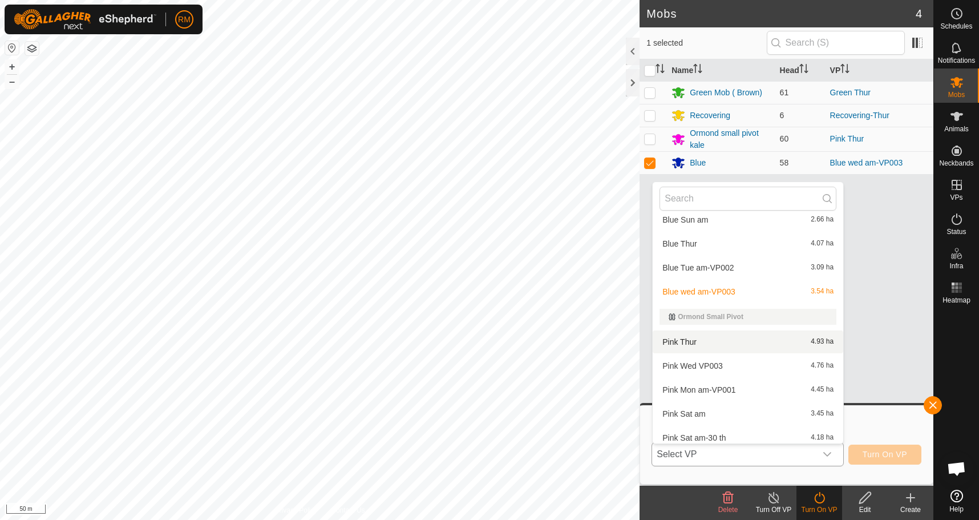
scroll to position [304, 0]
click at [698, 241] on li "Blue Thur 4.07 ha" at bounding box center [748, 243] width 191 height 23
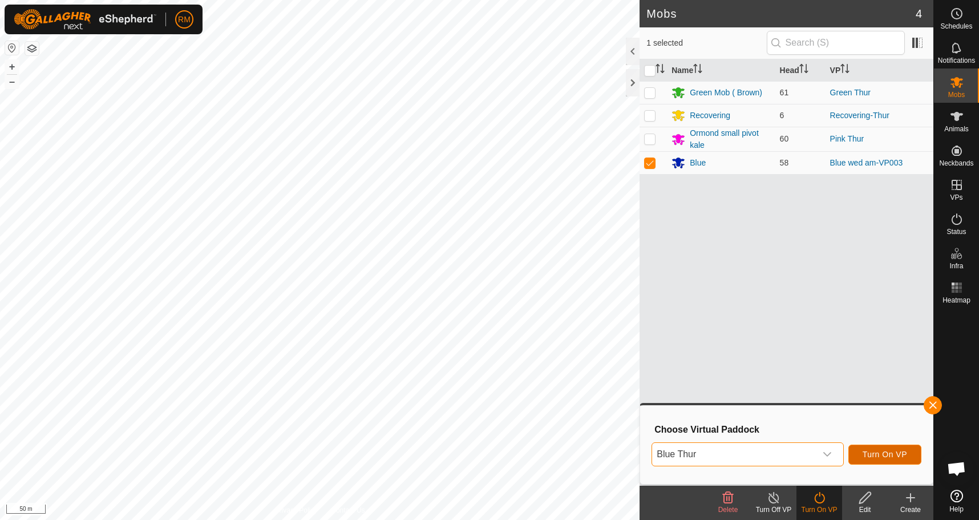
click at [887, 456] on span "Turn On VP" at bounding box center [885, 454] width 45 height 9
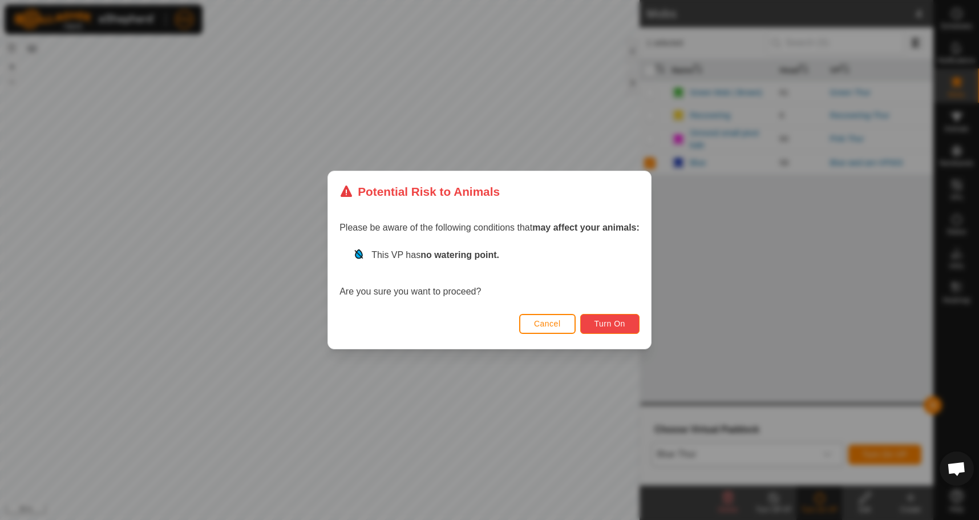
click at [603, 319] on span "Turn On" at bounding box center [610, 323] width 31 height 9
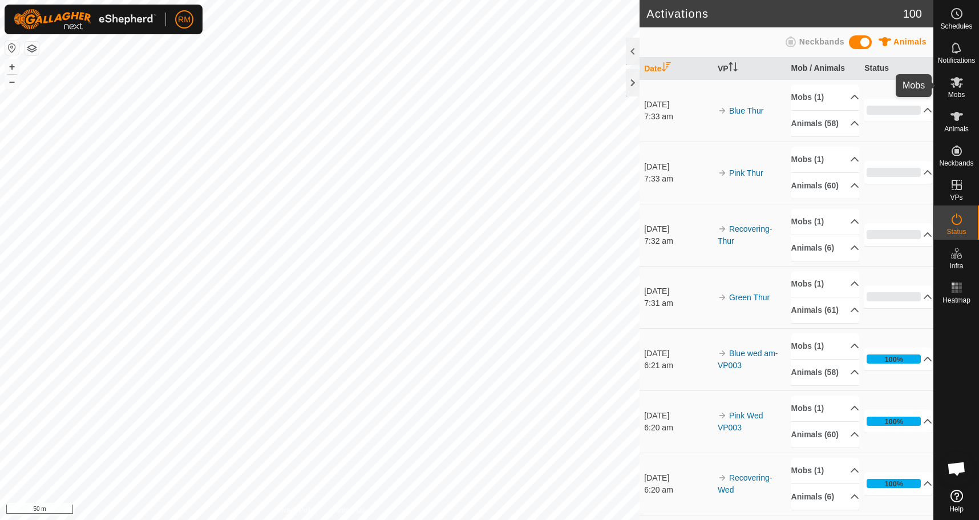
click at [950, 84] on icon at bounding box center [957, 82] width 14 height 14
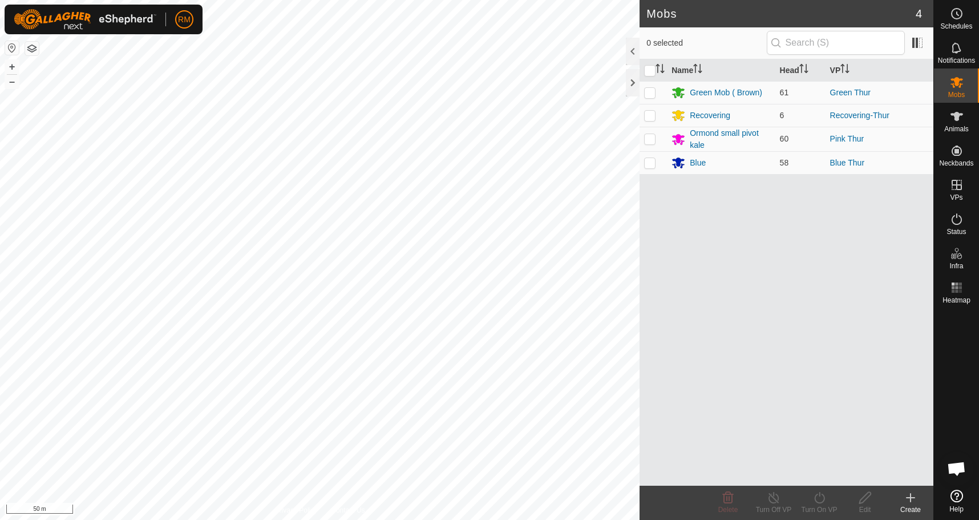
click at [956, 400] on div at bounding box center [956, 396] width 45 height 177
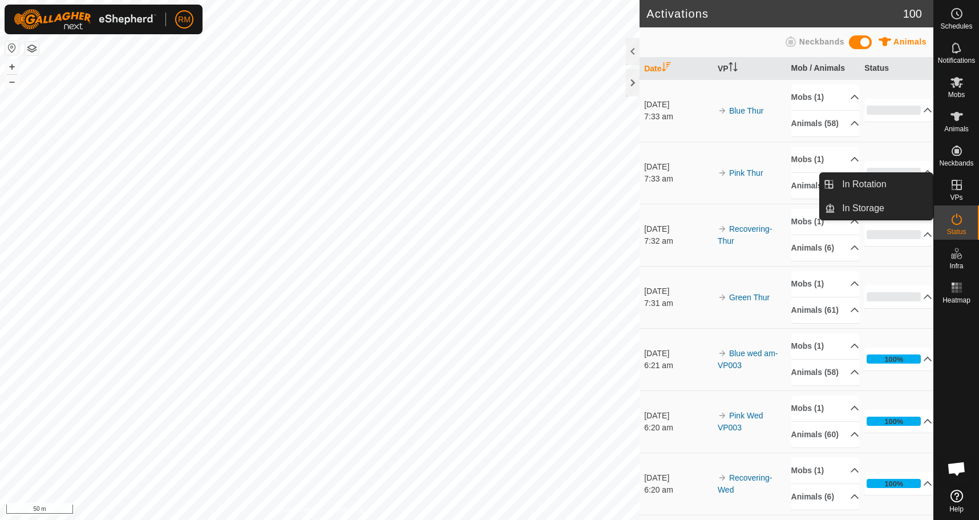
click at [959, 184] on icon at bounding box center [957, 185] width 14 height 14
click at [881, 183] on link "In Rotation" at bounding box center [884, 184] width 98 height 23
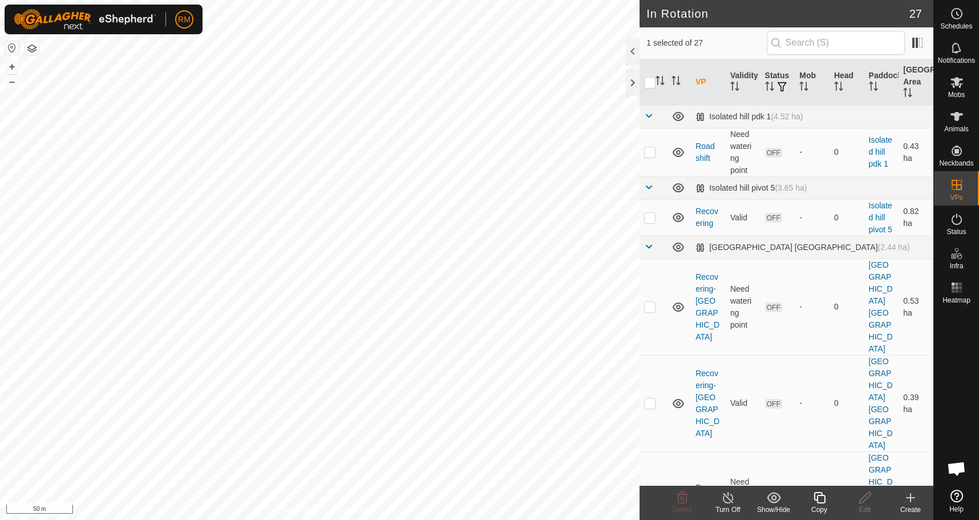
checkbox input "false"
checkbox input "true"
checkbox input "false"
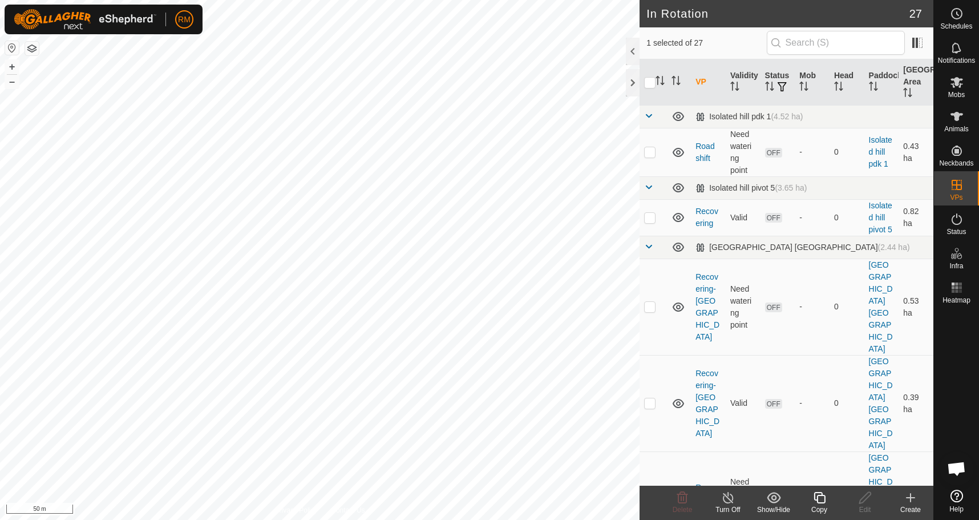
checkbox input "true"
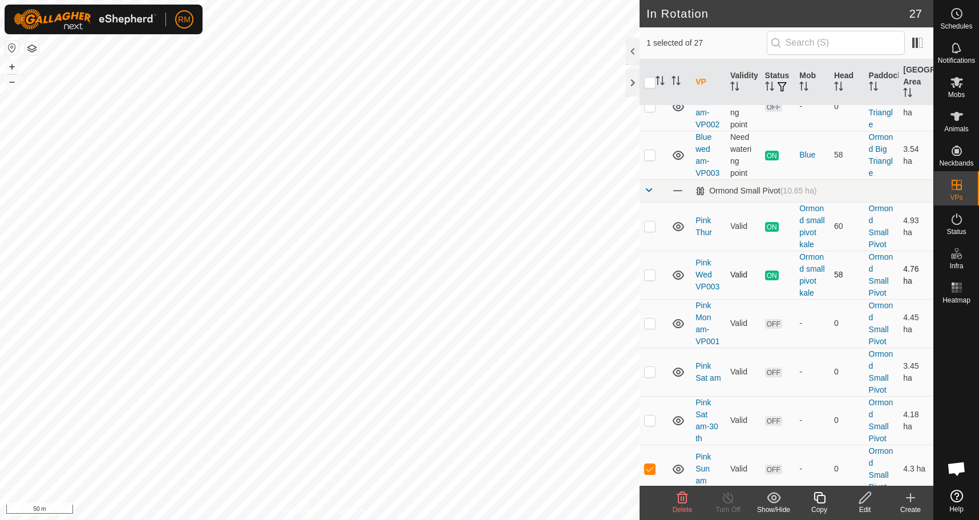
scroll to position [780, 0]
click at [649, 512] on p-checkbox at bounding box center [649, 516] width 11 height 9
checkbox input "true"
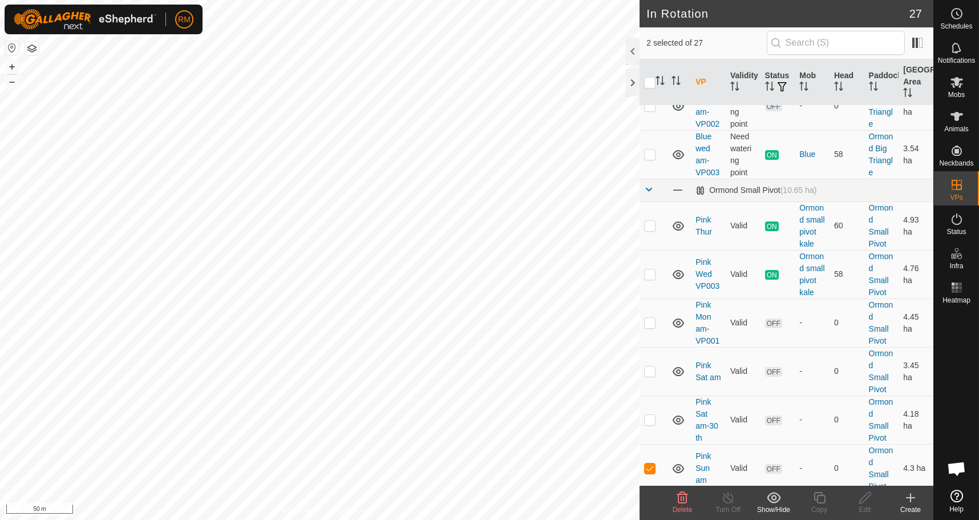
checkbox input "false"
click at [648, 415] on p-checkbox at bounding box center [649, 419] width 11 height 9
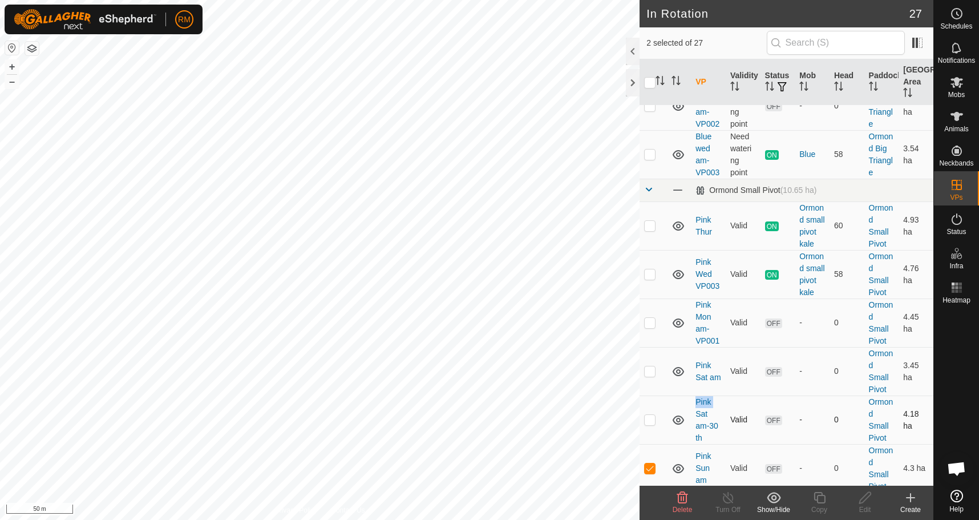
click at [649, 415] on p-checkbox at bounding box center [649, 419] width 11 height 9
checkbox input "false"
click at [650, 318] on p-checkbox at bounding box center [649, 322] width 11 height 9
click at [679, 500] on icon at bounding box center [682, 497] width 11 height 11
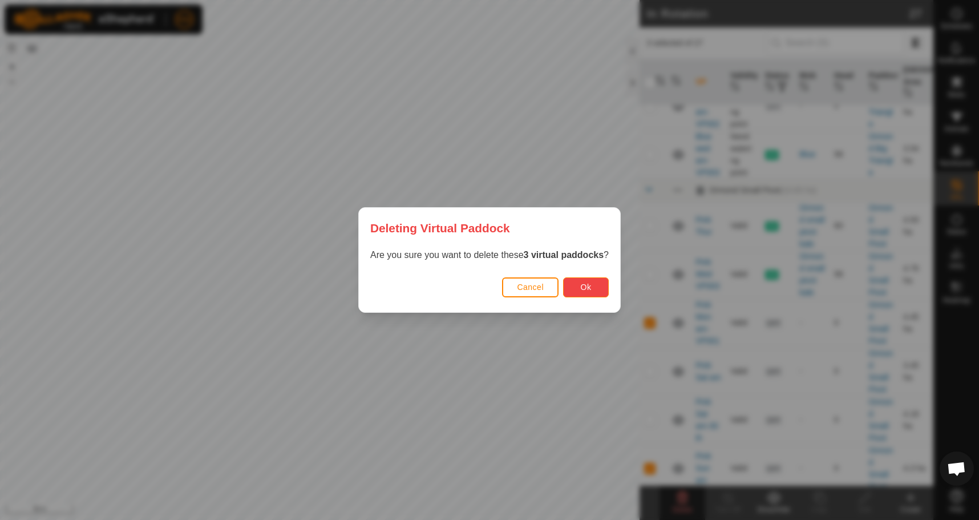
click at [592, 288] on span "Ok" at bounding box center [586, 286] width 11 height 9
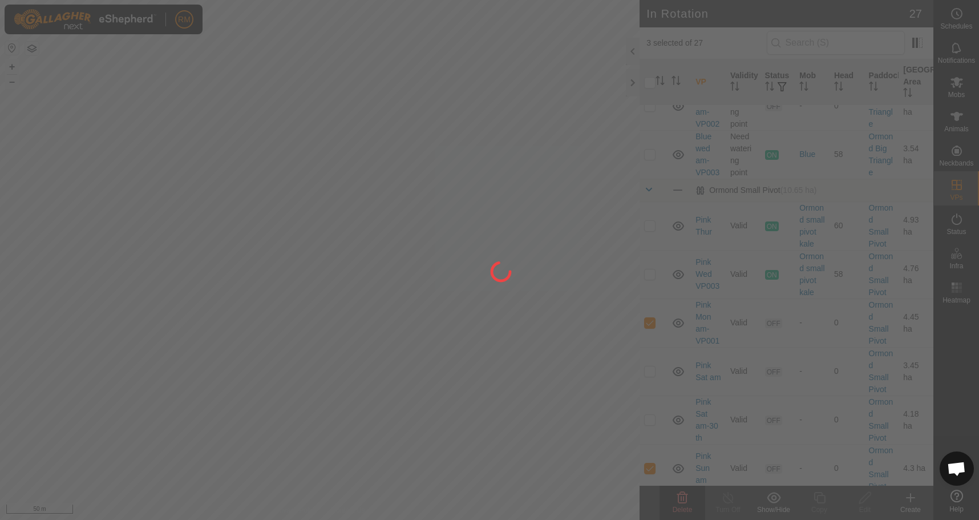
checkbox input "false"
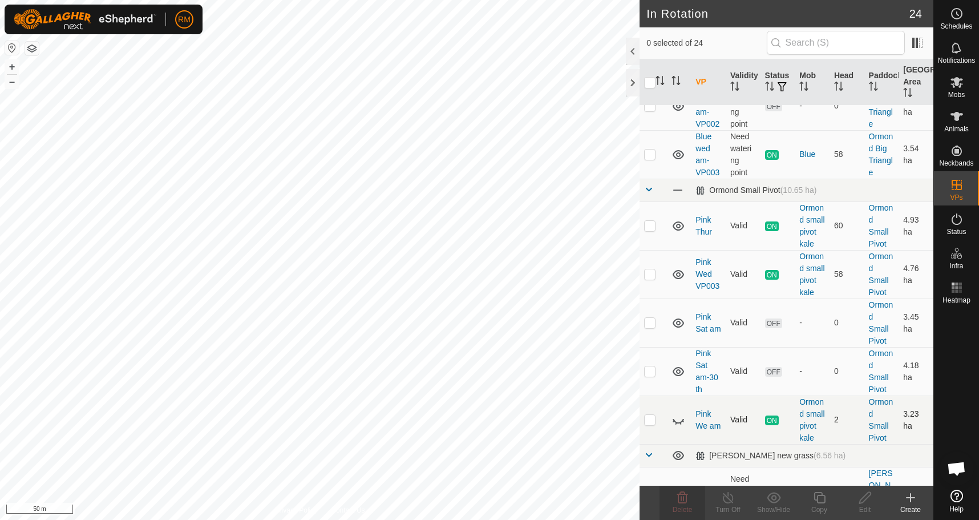
click at [653, 415] on p-checkbox at bounding box center [649, 419] width 11 height 9
checkbox input "true"
click at [648, 415] on p-checkbox at bounding box center [649, 419] width 11 height 9
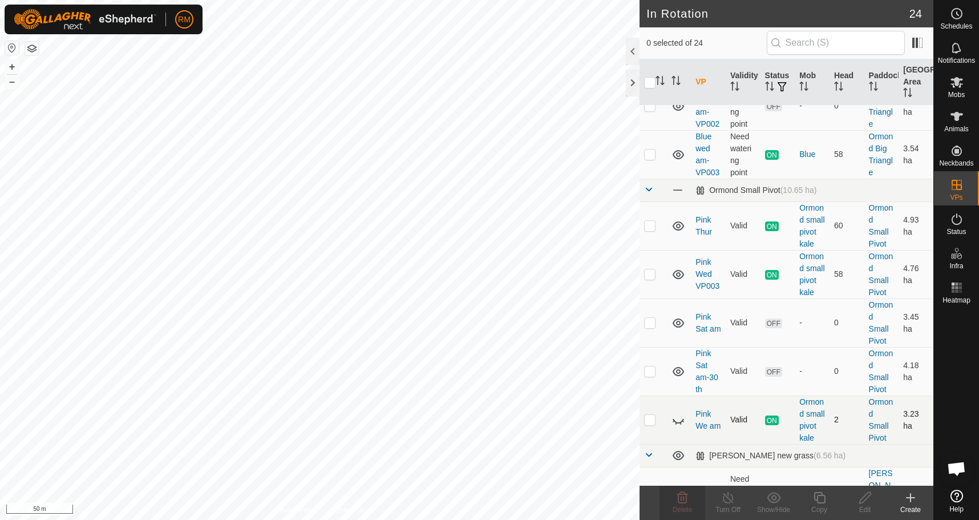
click at [677, 413] on icon at bounding box center [679, 420] width 14 height 14
click at [651, 415] on p-checkbox at bounding box center [649, 419] width 11 height 9
checkbox input "true"
click at [649, 415] on p-checkbox at bounding box center [649, 419] width 11 height 9
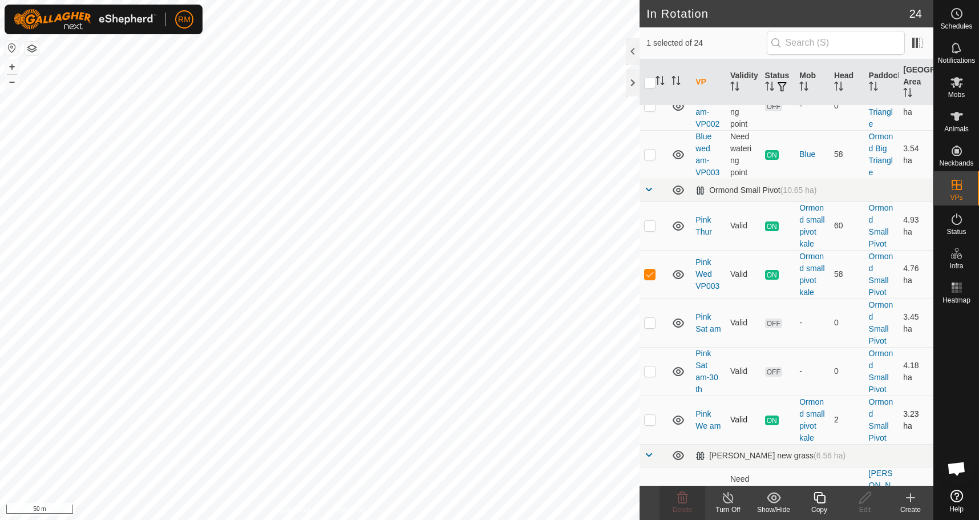
checkbox input "true"
click at [651, 269] on p-checkbox at bounding box center [649, 273] width 11 height 9
checkbox input "false"
click at [729, 501] on icon at bounding box center [728, 498] width 14 height 14
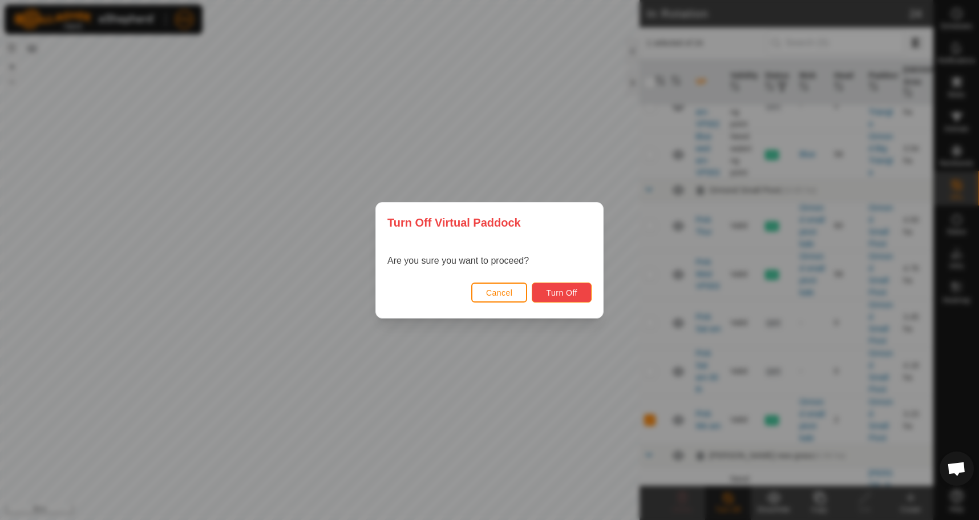
click at [570, 292] on span "Turn Off" at bounding box center [561, 292] width 31 height 9
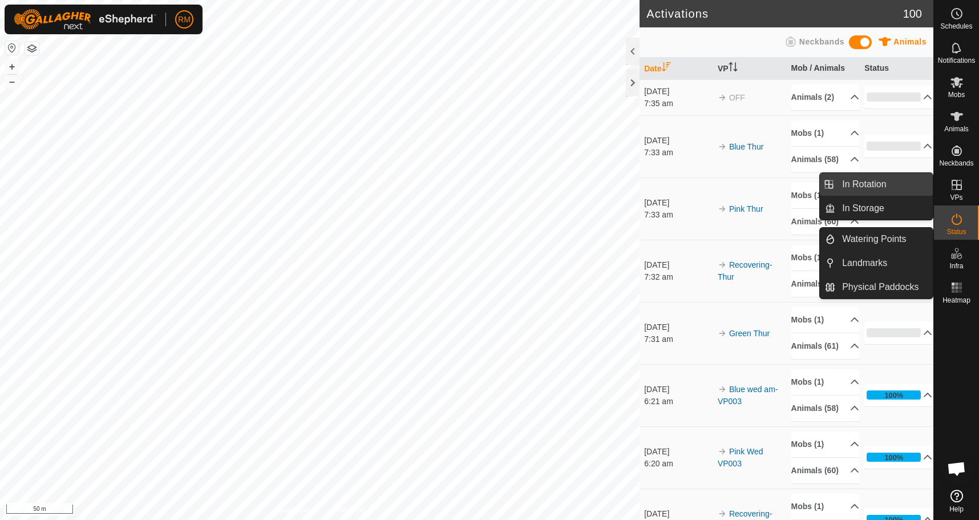
click at [883, 182] on link "In Rotation" at bounding box center [884, 184] width 98 height 23
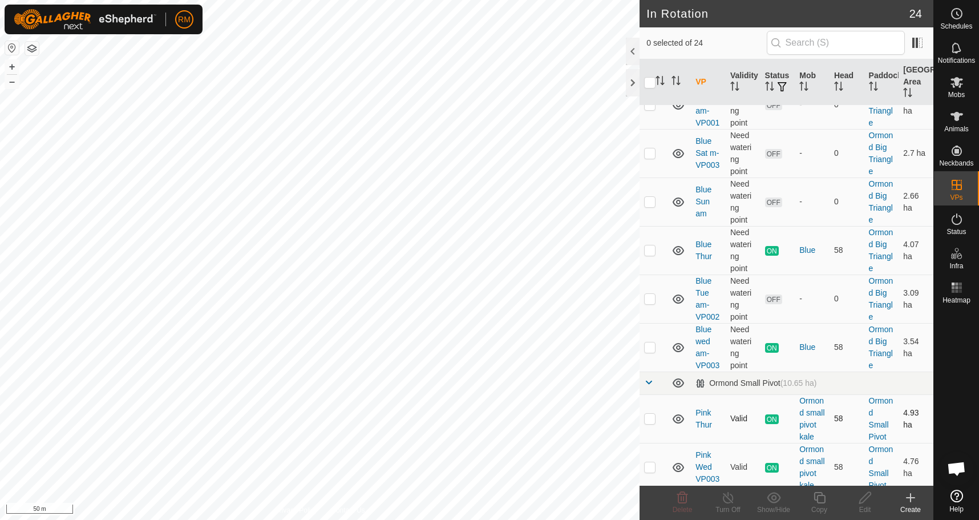
scroll to position [587, 0]
click at [650, 462] on p-checkbox at bounding box center [649, 466] width 11 height 9
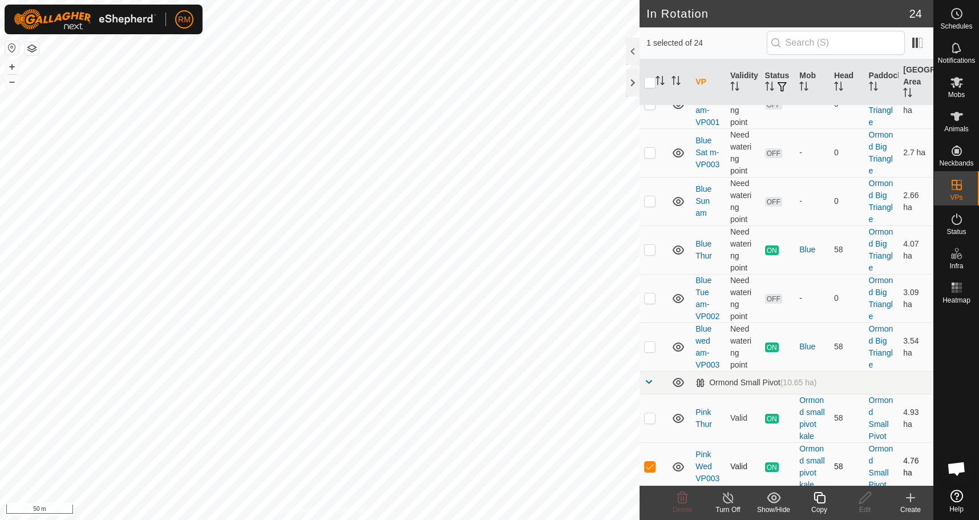
checkbox input "false"
click at [647, 413] on p-checkbox at bounding box center [649, 417] width 11 height 9
checkbox input "false"
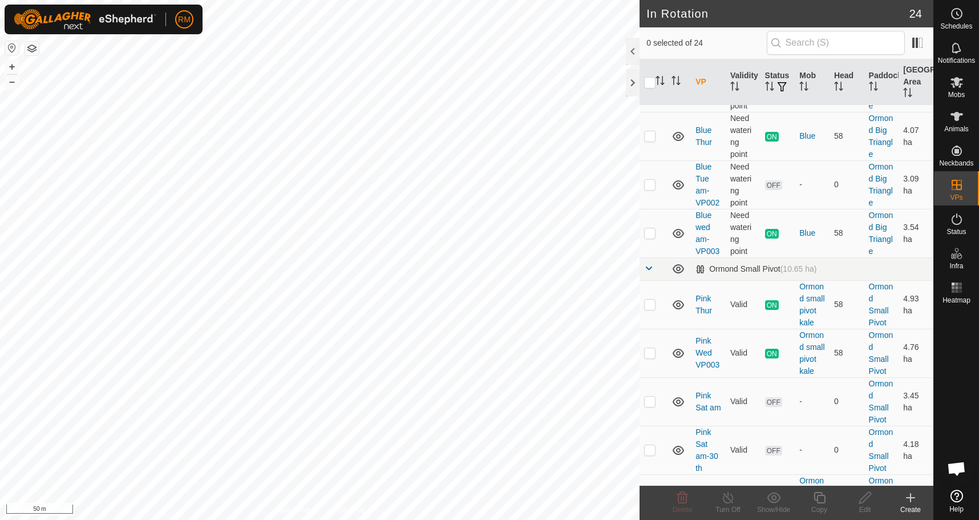
click at [648, 494] on p-checkbox at bounding box center [649, 498] width 11 height 9
click at [648, 493] on p-checkbox at bounding box center [649, 497] width 11 height 9
click at [680, 491] on icon at bounding box center [679, 498] width 14 height 14
click at [648, 493] on p-checkbox at bounding box center [649, 497] width 11 height 9
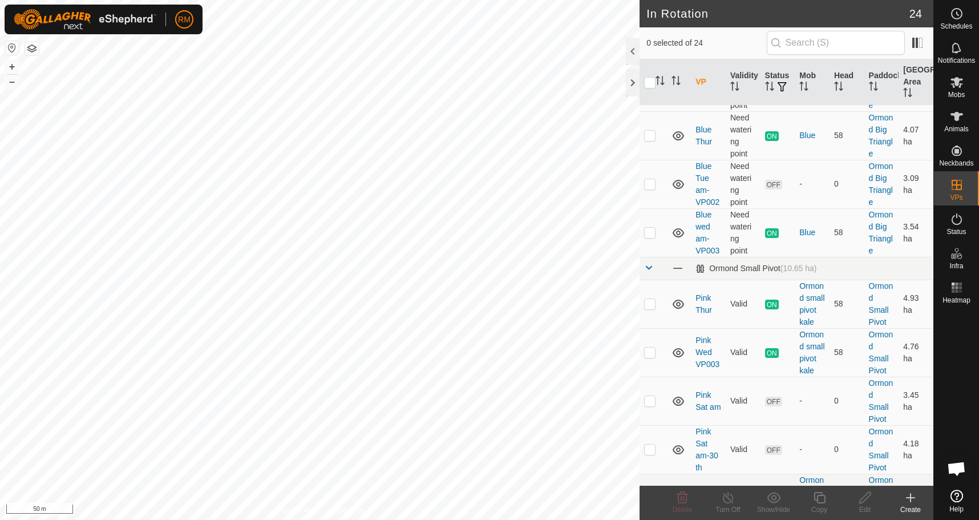
checkbox input "false"
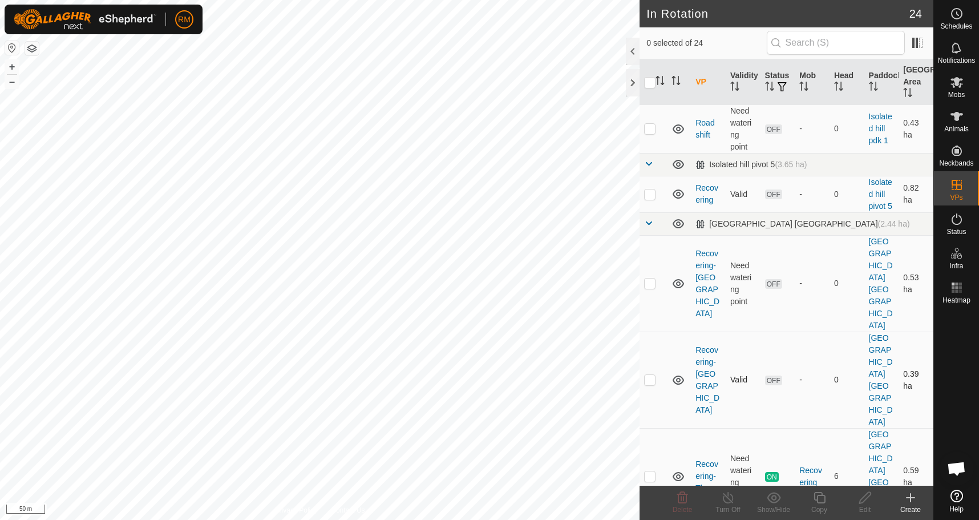
scroll to position [0, 0]
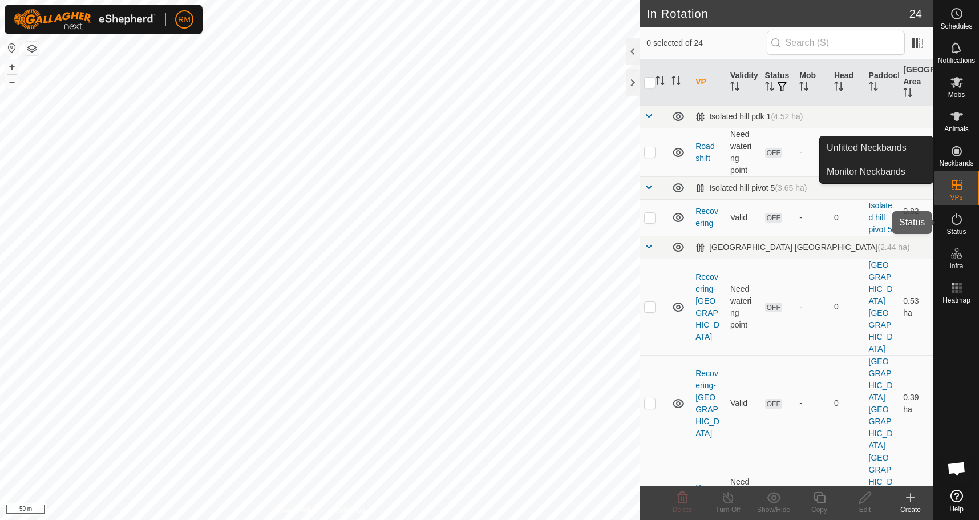
click at [954, 219] on icon at bounding box center [957, 219] width 14 height 14
click at [959, 222] on icon at bounding box center [957, 219] width 14 height 14
